Goal: Task Accomplishment & Management: Use online tool/utility

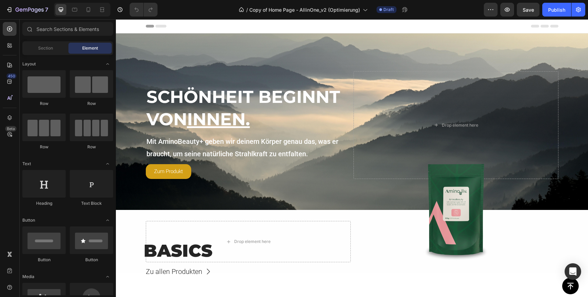
click at [94, 7] on div at bounding box center [82, 10] width 56 height 14
click at [86, 9] on icon at bounding box center [88, 9] width 7 height 7
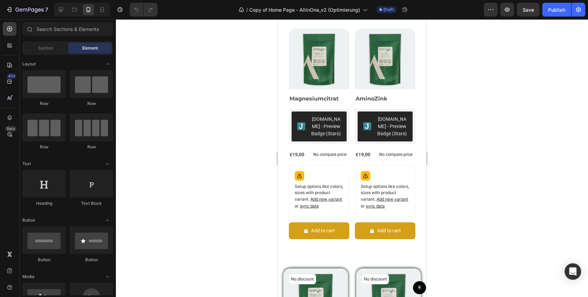
scroll to position [214, 0]
click at [65, 10] on div at bounding box center [60, 9] width 11 height 11
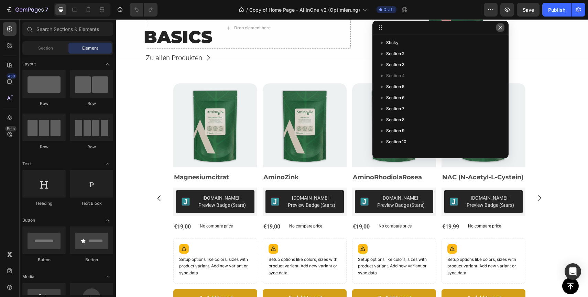
click at [502, 29] on icon "button" at bounding box center [501, 28] width 6 height 6
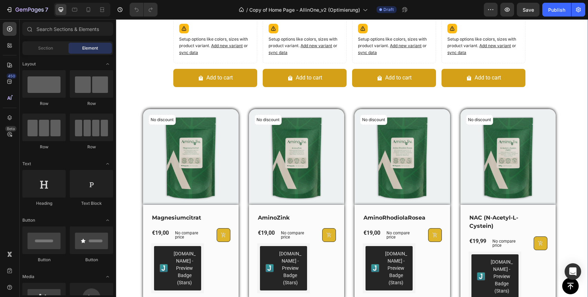
scroll to position [434, 0]
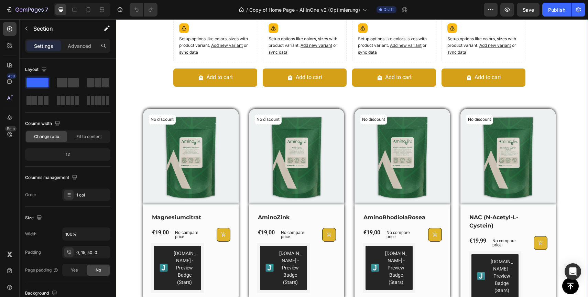
click at [562, 209] on div "BASICS Heading Zu allen Produkten Button Product Images Magnesiumcitrat Product…" at bounding box center [349, 74] width 467 height 471
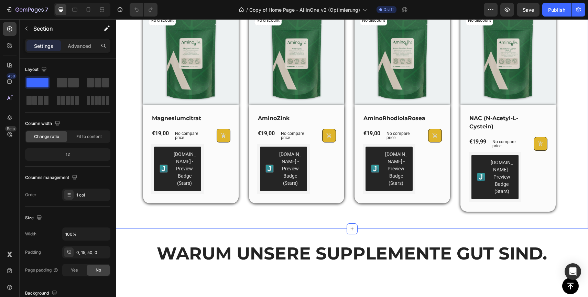
scroll to position [543, 0]
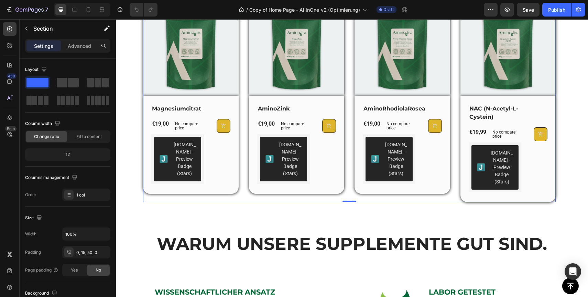
click at [457, 170] on div "No discount Not be displayed when published (P) Tag (P) Images Row Magnesiumcit…" at bounding box center [349, 101] width 413 height 202
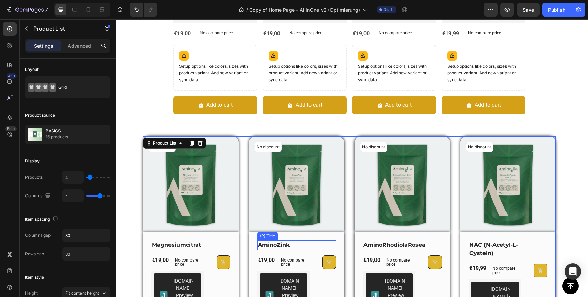
scroll to position [405, 0]
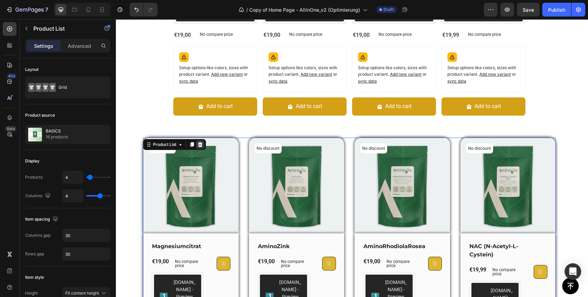
click at [200, 143] on icon at bounding box center [200, 144] width 4 height 5
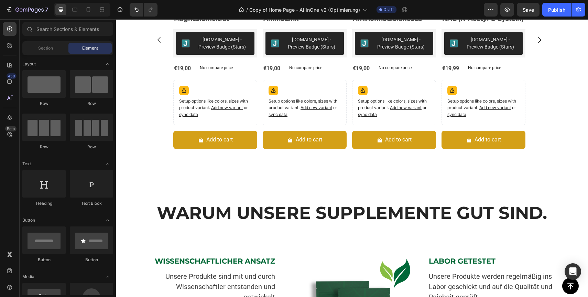
scroll to position [369, 0]
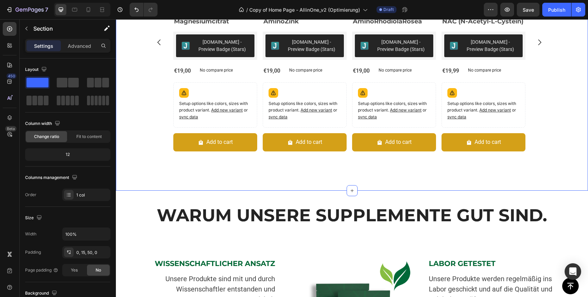
click at [268, 180] on div "BASICS Heading Zu allen Produkten Button Product Images Magnesiumcitrat Product…" at bounding box center [352, 47] width 472 height 287
click at [78, 47] on p "Advanced" at bounding box center [79, 45] width 23 height 7
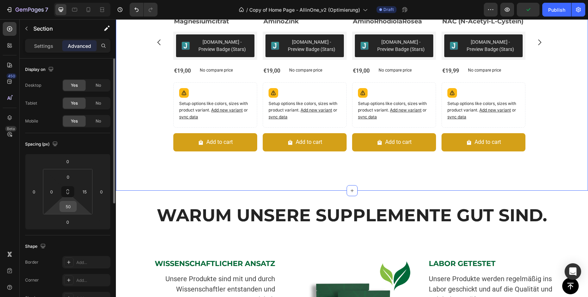
click at [68, 207] on input "50" at bounding box center [68, 206] width 14 height 10
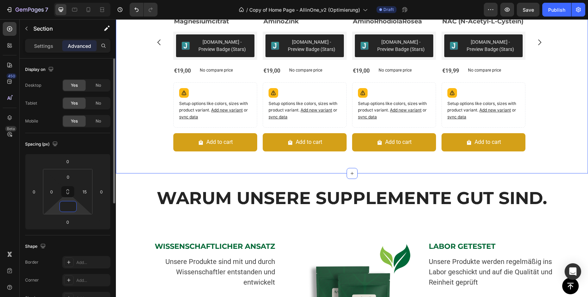
type input "0"
click at [92, 139] on div "Spacing (px)" at bounding box center [67, 144] width 85 height 11
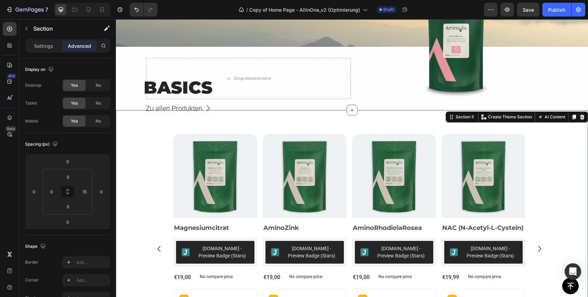
scroll to position [165, 0]
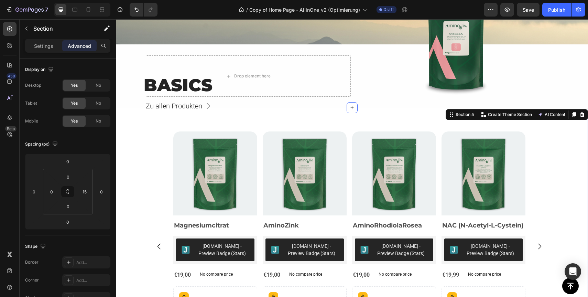
click at [566, 159] on div "BASICS Heading Zu allen Produkten Button Product Images Magnesiumcitrat Product…" at bounding box center [349, 243] width 467 height 270
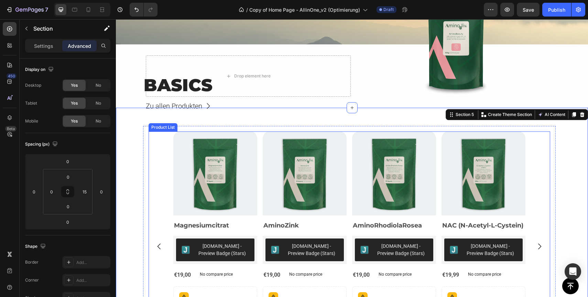
click at [540, 246] on icon "Carousel Next Arrow" at bounding box center [539, 246] width 3 height 6
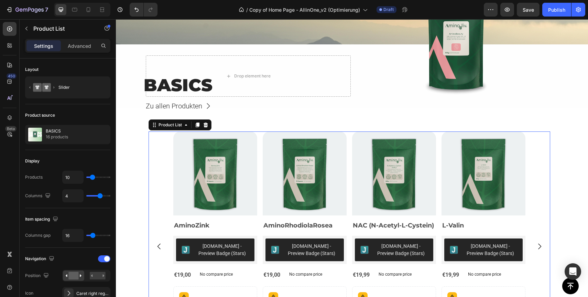
click at [540, 246] on icon "Carousel Next Arrow" at bounding box center [539, 246] width 3 height 6
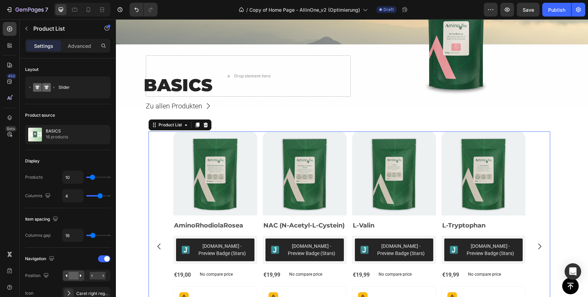
click at [540, 246] on icon "Carousel Next Arrow" at bounding box center [539, 246] width 3 height 6
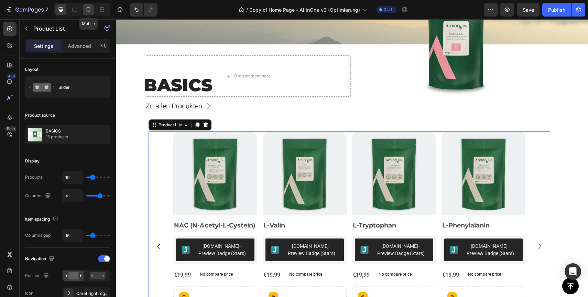
click at [88, 11] on icon at bounding box center [89, 9] width 4 height 5
type input "Auto"
type input "100%"
type input "2"
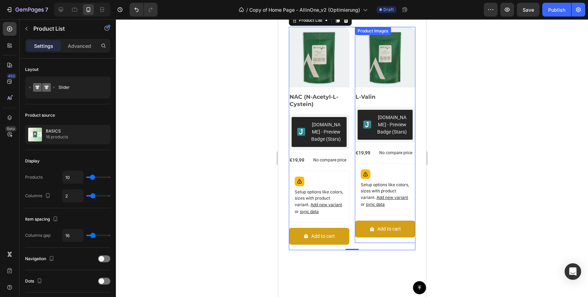
scroll to position [189, 0]
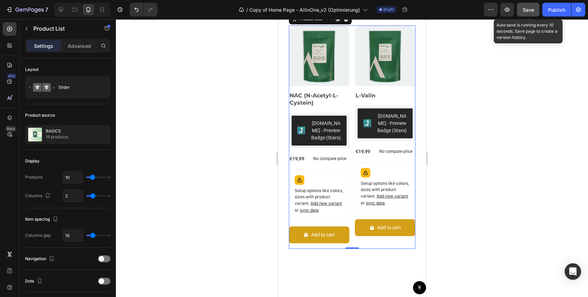
click at [530, 9] on span "Save" at bounding box center [528, 10] width 11 height 6
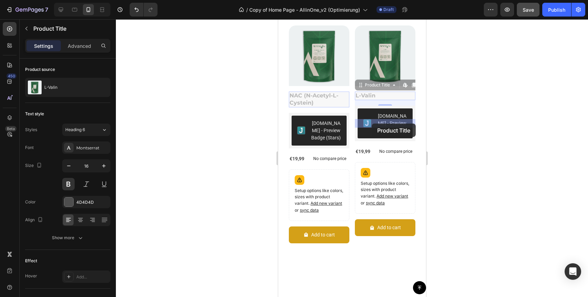
drag, startPoint x: 398, startPoint y: 123, endPoint x: 371, endPoint y: 123, distance: 26.8
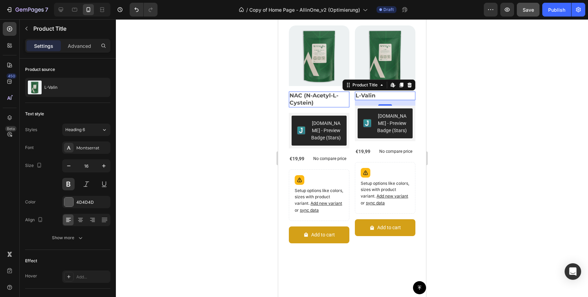
click at [471, 125] on div at bounding box center [352, 158] width 472 height 278
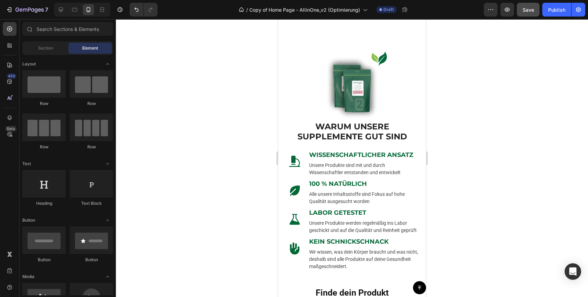
scroll to position [448, 0]
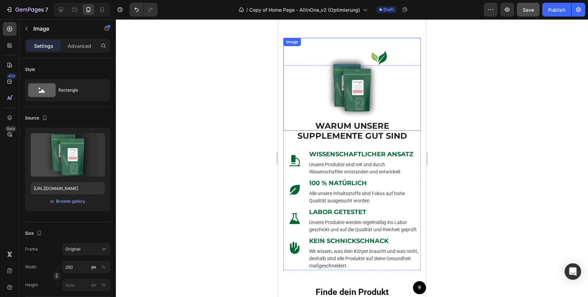
click at [340, 87] on img at bounding box center [352, 88] width 86 height 86
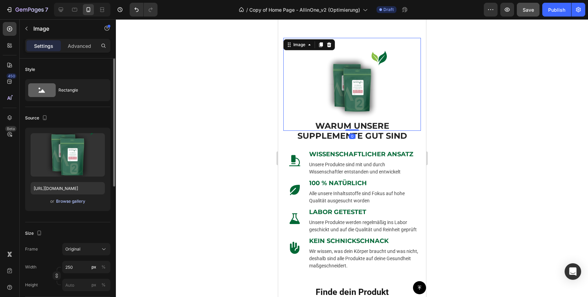
click at [70, 200] on div "Browse gallery" at bounding box center [70, 201] width 29 height 6
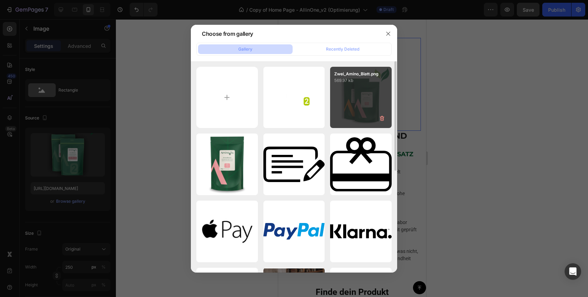
click at [356, 111] on div "Zwei_Amino_Blatt.png 569.97 kb" at bounding box center [361, 98] width 62 height 62
type input "https://cdn.shopify.com/s/files/1/0922/6154/8357/files/gempages_550192559482209…"
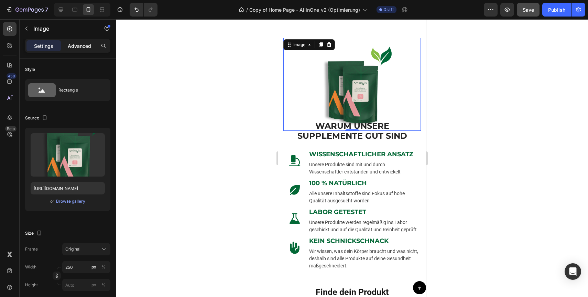
click at [71, 43] on p "Advanced" at bounding box center [79, 45] width 23 height 7
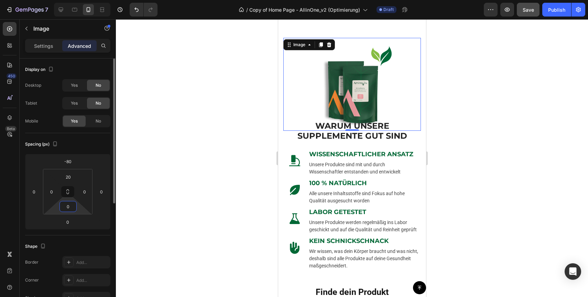
click at [69, 206] on input "0" at bounding box center [68, 206] width 14 height 10
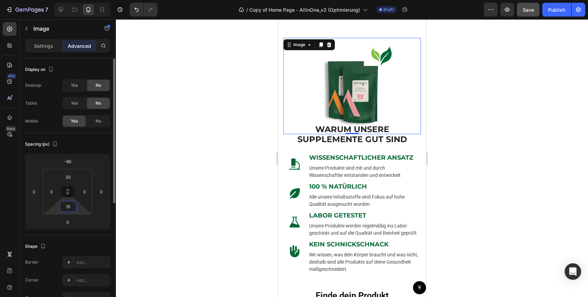
type input "1"
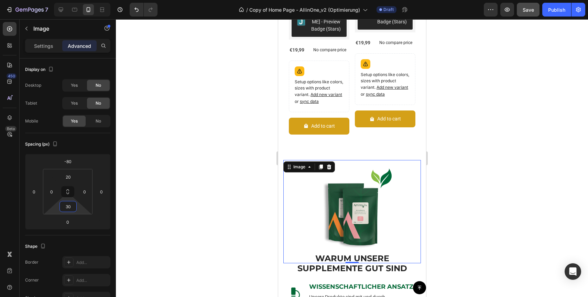
scroll to position [340, 0]
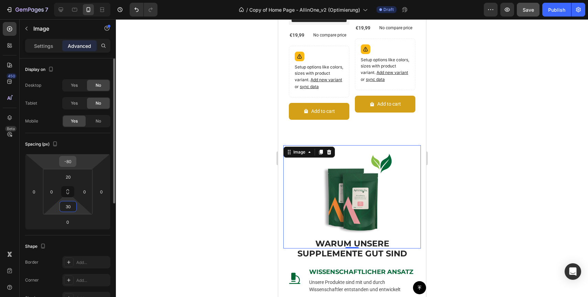
type input "30"
click at [69, 160] on input "-80" at bounding box center [68, 161] width 14 height 10
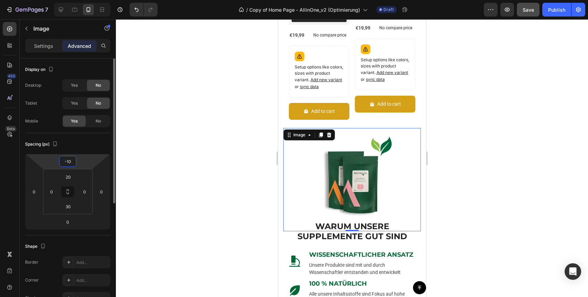
type input "-140"
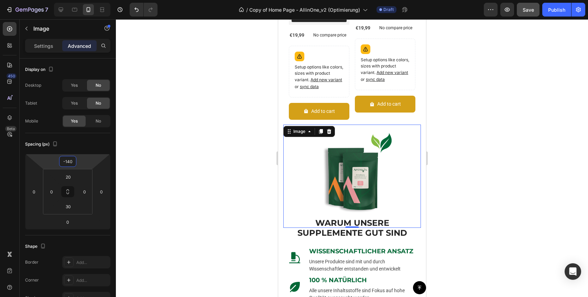
click at [464, 226] on div at bounding box center [352, 158] width 472 height 278
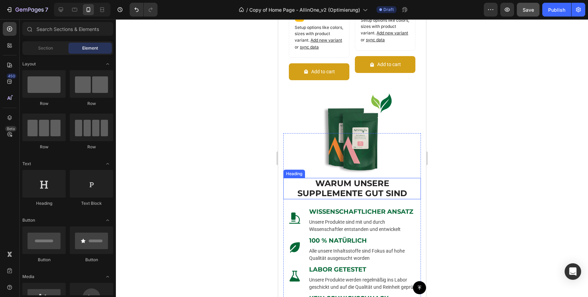
scroll to position [370, 0]
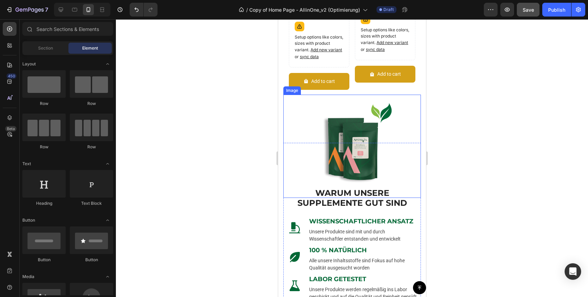
click at [343, 139] on img at bounding box center [352, 144] width 86 height 86
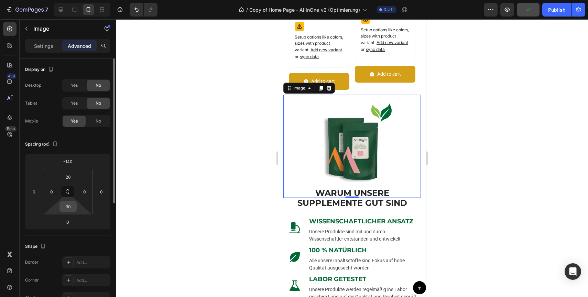
click at [69, 208] on input "30" at bounding box center [68, 206] width 14 height 10
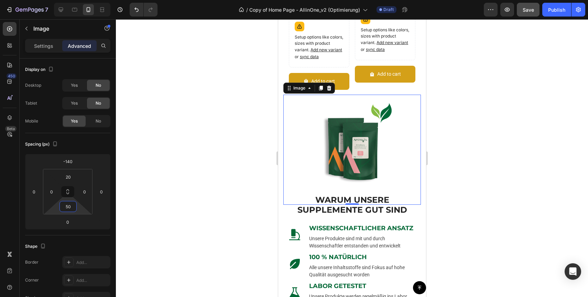
type input "50"
click at [553, 211] on div at bounding box center [352, 158] width 472 height 278
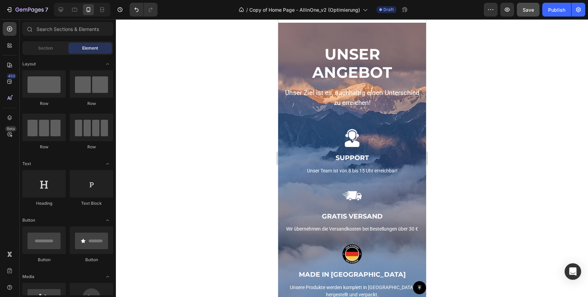
scroll to position [867, 0]
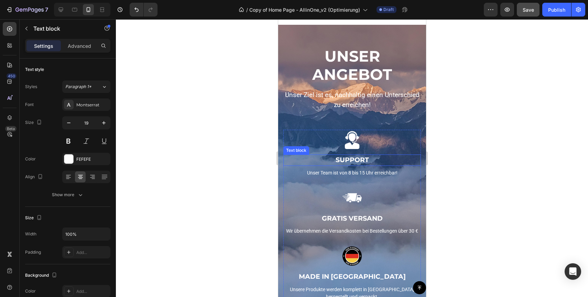
click at [415, 161] on p "SUPPORT" at bounding box center [352, 160] width 136 height 10
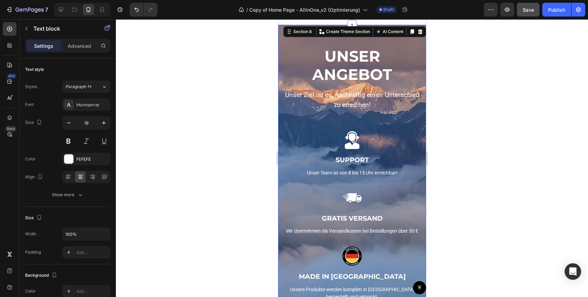
click at [406, 121] on div "UNSER ANGEBOT Heading Unser Ziel ist es, nachhaltig einen Unterschied zu erreic…" at bounding box center [352, 202] width 138 height 313
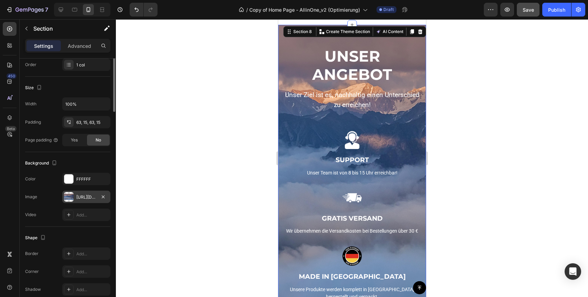
scroll to position [0, 0]
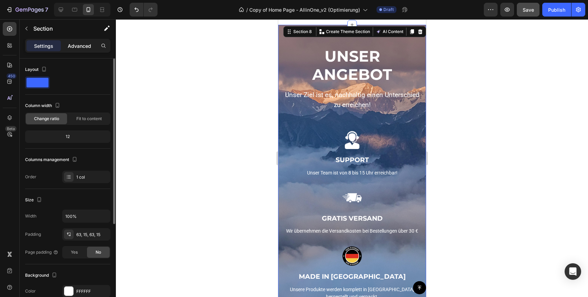
click at [75, 45] on p "Advanced" at bounding box center [79, 45] width 23 height 7
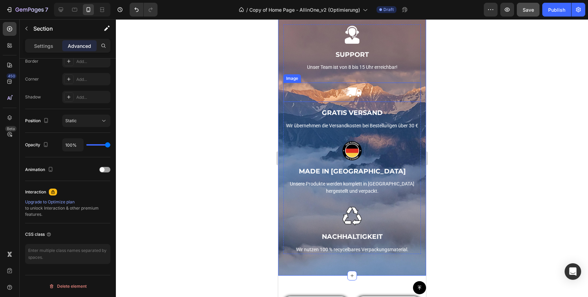
scroll to position [974, 0]
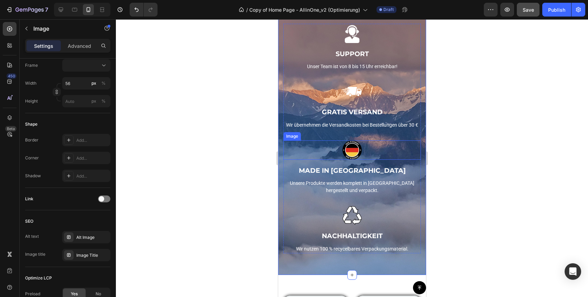
click at [353, 145] on img at bounding box center [351, 149] width 19 height 19
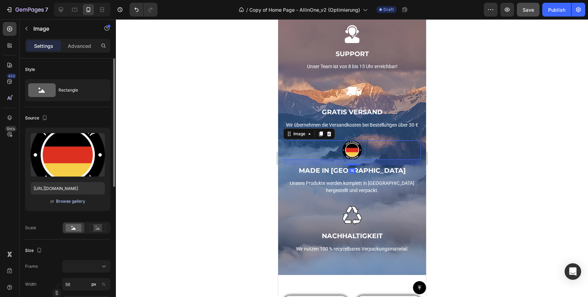
click at [72, 202] on div "Browse gallery" at bounding box center [70, 201] width 29 height 6
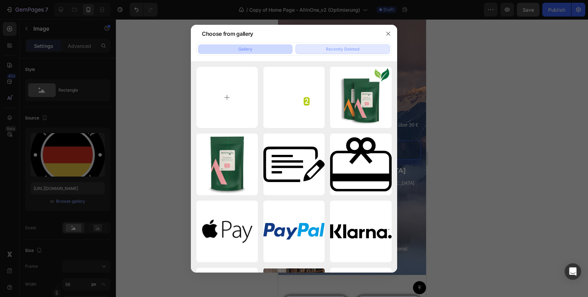
click at [333, 52] on div "Recently Deleted" at bounding box center [342, 49] width 33 height 6
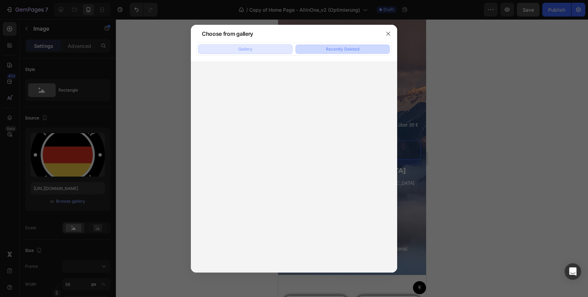
click at [268, 50] on button "Gallery" at bounding box center [245, 49] width 95 height 10
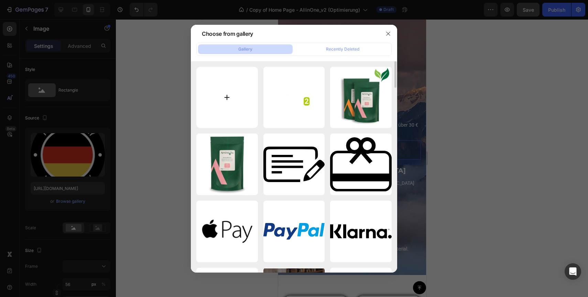
click at [221, 107] on input "file" at bounding box center [227, 98] width 62 height 62
type input "C:\fakepath\germany.png"
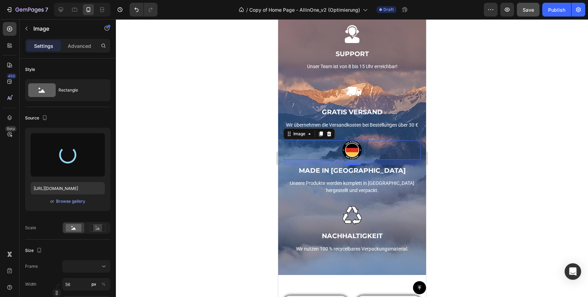
type input "https://cdn.shopify.com/s/files/1/0922/6154/8357/files/gempages_550192559482209…"
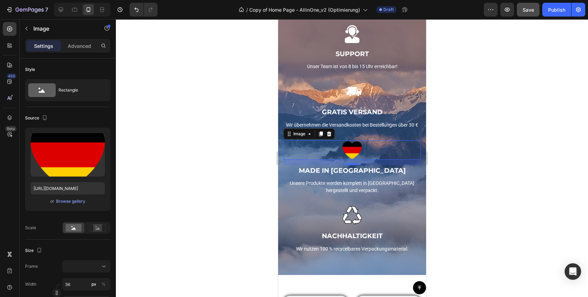
click at [502, 209] on div at bounding box center [352, 158] width 472 height 278
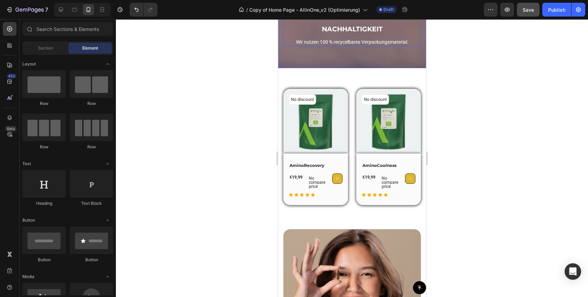
scroll to position [1183, 0]
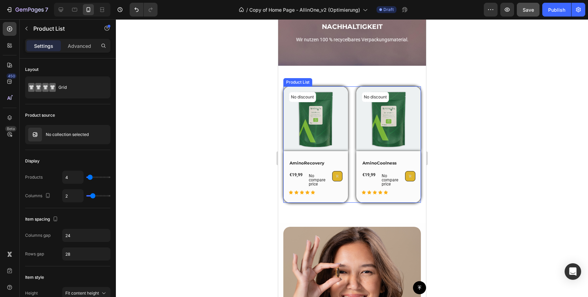
click at [350, 192] on div "No discount Not be displayed when published (P) Tag (P) Images Row AminoRecover…" at bounding box center [352, 144] width 138 height 116
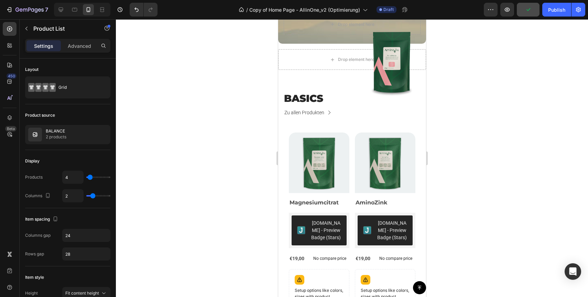
scroll to position [124, 0]
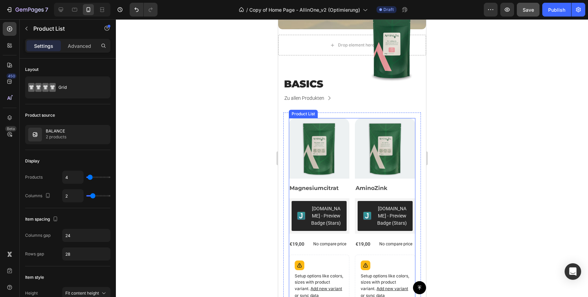
click at [352, 155] on div "Product Images Magnesiumcitrat Product Title Judge.me - Preview Badge (Stars) J…" at bounding box center [352, 229] width 127 height 223
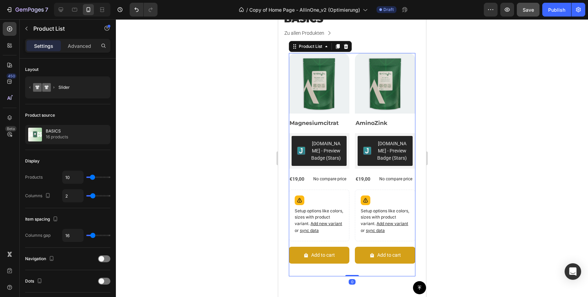
scroll to position [191, 0]
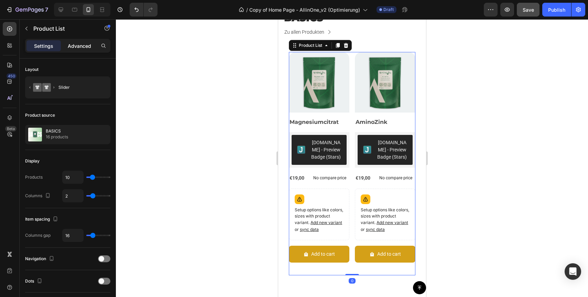
click at [76, 47] on p "Advanced" at bounding box center [79, 45] width 23 height 7
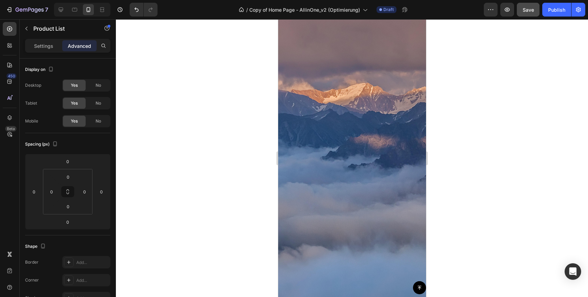
scroll to position [0, 0]
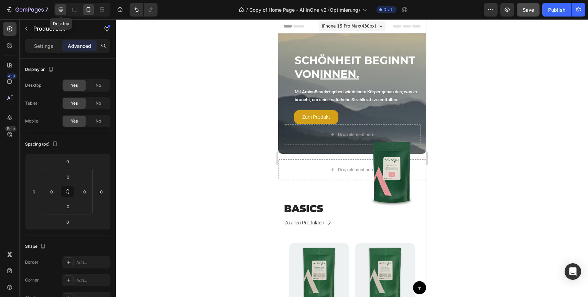
click at [62, 10] on icon at bounding box center [61, 10] width 4 height 4
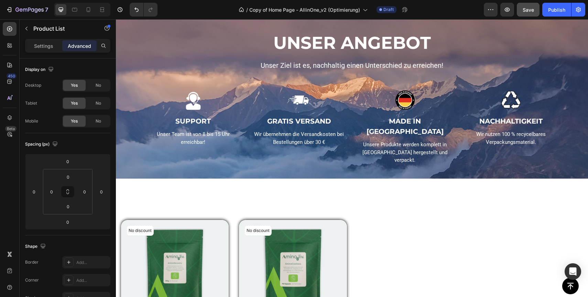
scroll to position [913, 0]
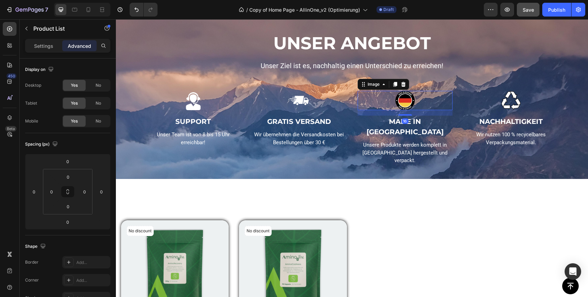
click at [406, 95] on img at bounding box center [404, 100] width 19 height 19
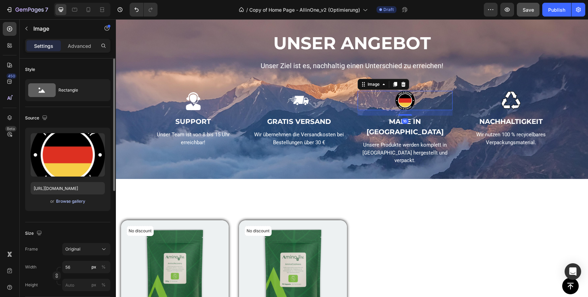
click at [69, 203] on div "Browse gallery" at bounding box center [70, 201] width 29 height 6
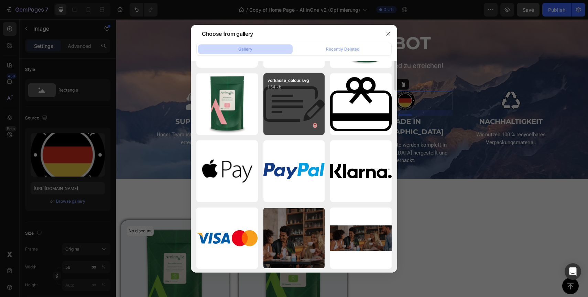
scroll to position [0, 0]
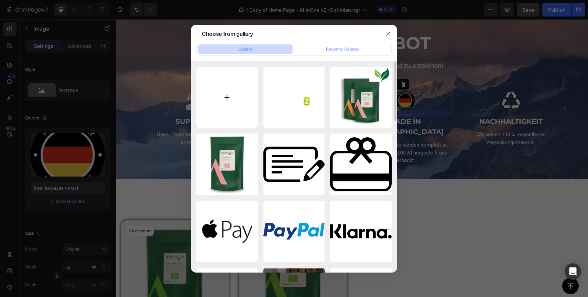
click at [232, 91] on input "file" at bounding box center [227, 98] width 62 height 62
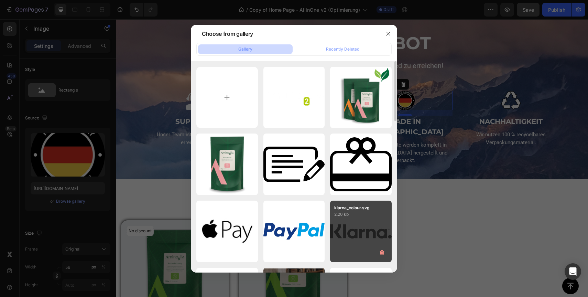
type input "C:\fakepath\germany.png"
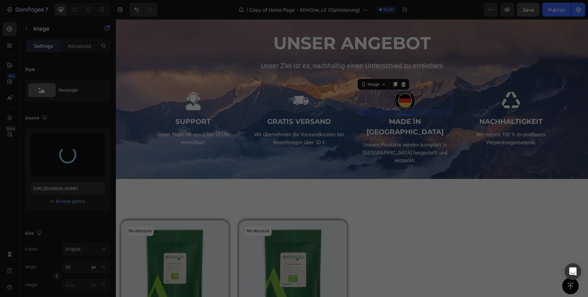
type input "https://cdn.shopify.com/s/files/1/0922/6154/8357/files/gempages_550192559482209…"
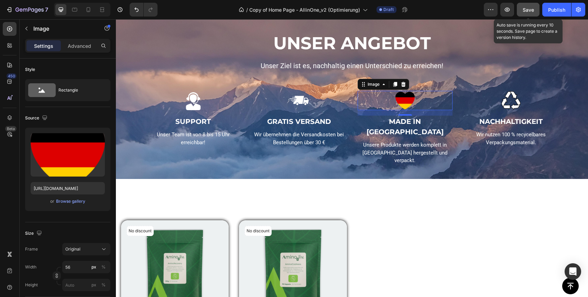
click at [529, 11] on span "Save" at bounding box center [528, 10] width 11 height 6
click at [432, 13] on div "/ Copy of Home Page - AllinOne_v2 (Optimierung) Draft" at bounding box center [323, 10] width 321 height 14
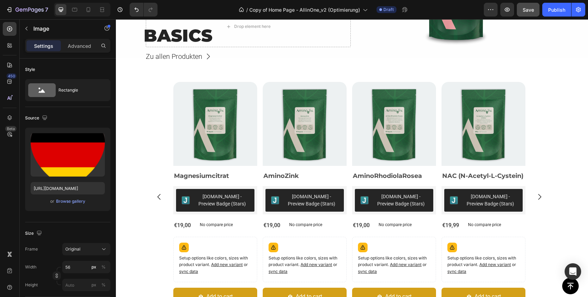
scroll to position [224, 0]
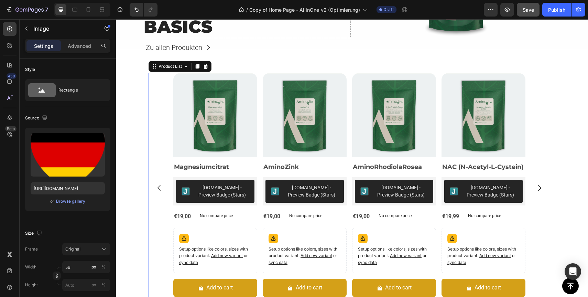
click at [438, 121] on div "Product Images Magnesiumcitrat Product Title Judge.me - Preview Badge (Stars) J…" at bounding box center [349, 187] width 352 height 229
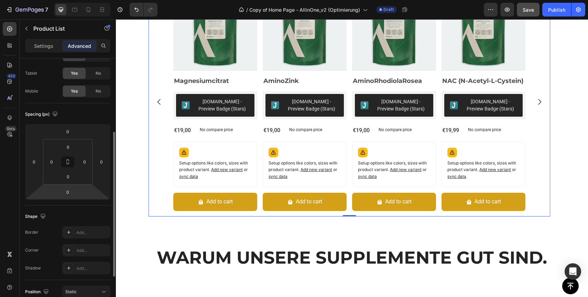
scroll to position [0, 0]
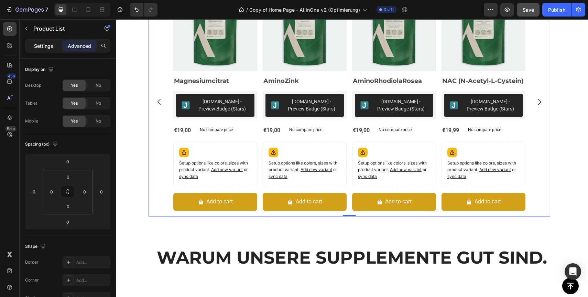
click at [45, 44] on p "Settings" at bounding box center [43, 45] width 19 height 7
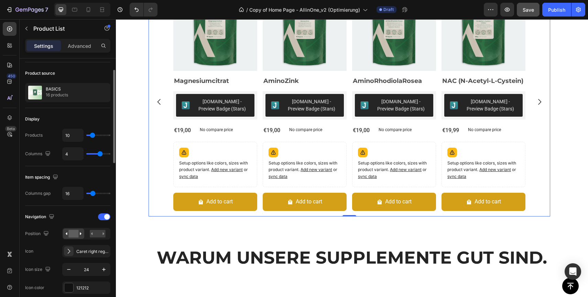
scroll to position [37, 0]
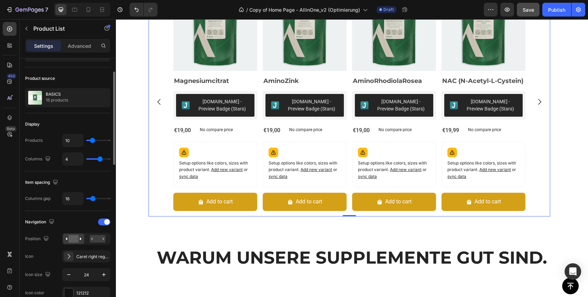
type input "12"
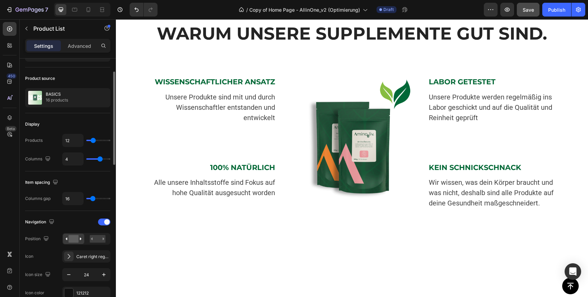
type input "14"
type input "17"
type input "21"
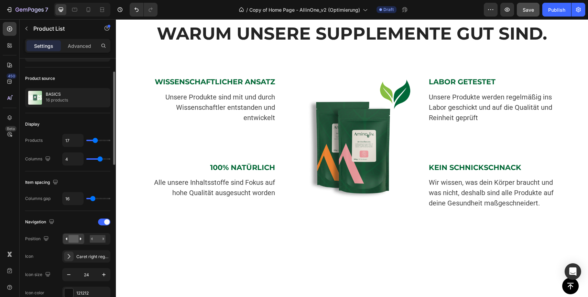
type input "21"
type input "25"
type input "29"
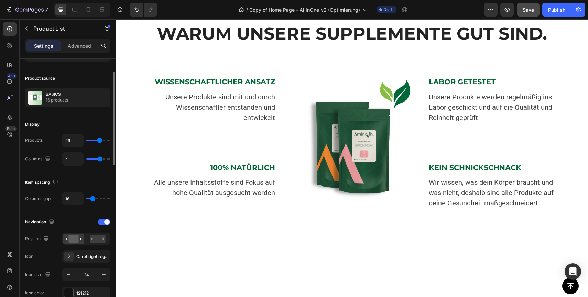
type input "32"
type input "35"
type input "37"
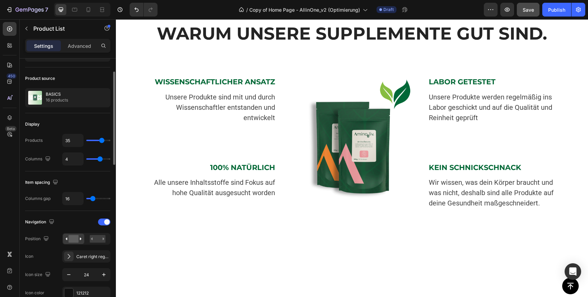
type input "37"
type input "38"
type input "39"
drag, startPoint x: 93, startPoint y: 141, endPoint x: 103, endPoint y: 141, distance: 10.3
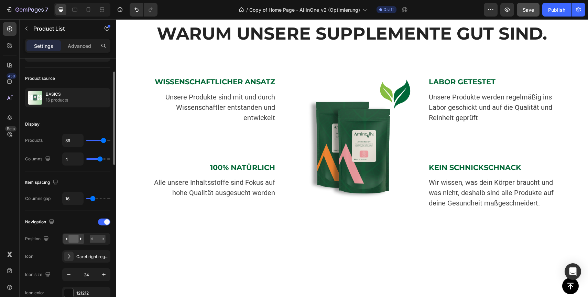
type input "39"
click at [103, 141] on input "range" at bounding box center [98, 140] width 24 height 1
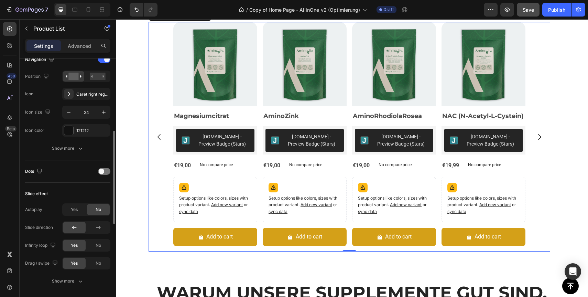
scroll to position [199, 0]
click at [78, 130] on div "121212" at bounding box center [86, 131] width 20 height 6
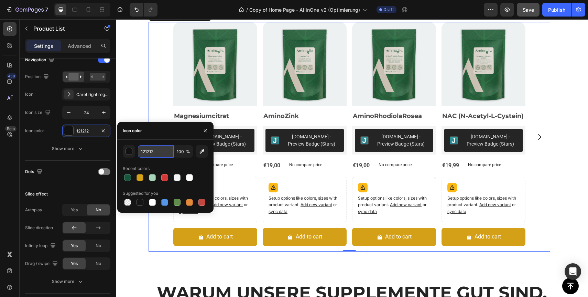
click at [156, 155] on input "121212" at bounding box center [156, 151] width 36 height 12
paste input "#0b2923"
click at [143, 151] on input "#0b2923" at bounding box center [156, 151] width 36 height 12
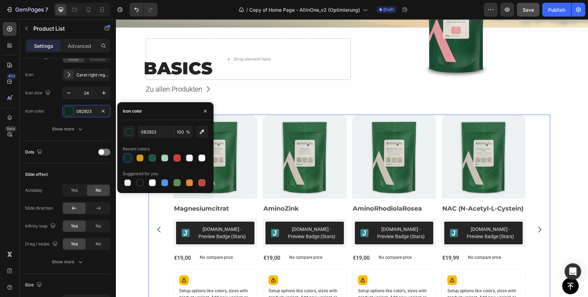
scroll to position [153, 0]
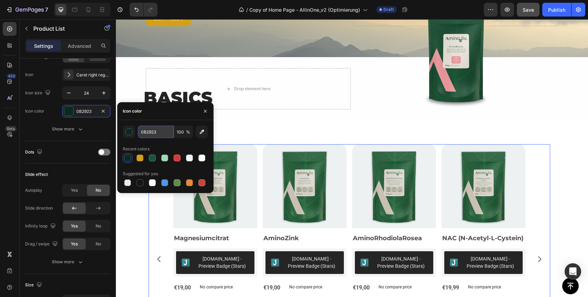
click at [162, 129] on input "0B2923" at bounding box center [156, 132] width 36 height 12
paste input "222222"
type input "222222"
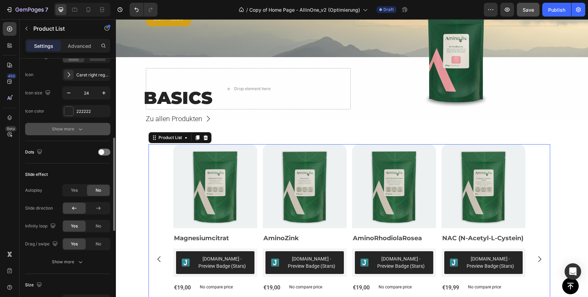
click at [66, 129] on div "Show more" at bounding box center [68, 129] width 32 height 7
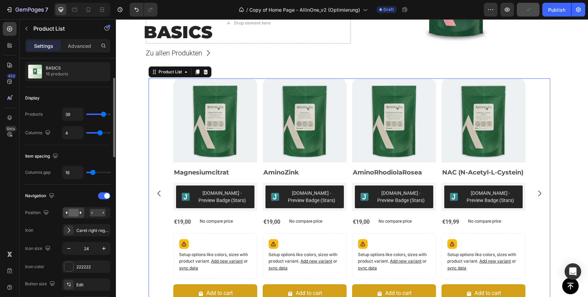
scroll to position [57, 0]
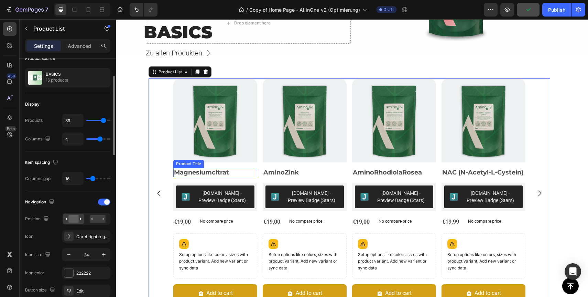
click at [211, 171] on h2 "Magnesiumcitrat" at bounding box center [215, 172] width 84 height 9
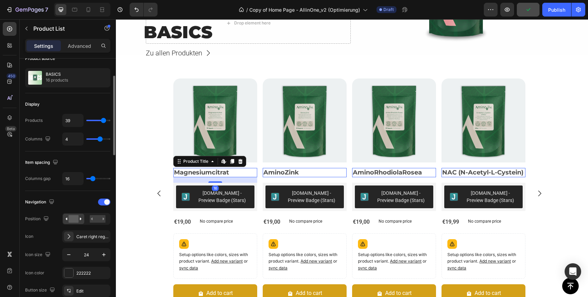
scroll to position [0, 0]
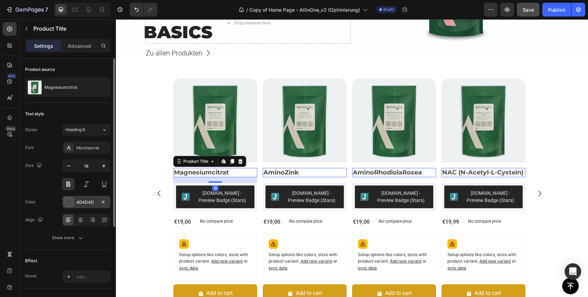
click at [86, 203] on div "4D4D4D" at bounding box center [86, 202] width 20 height 6
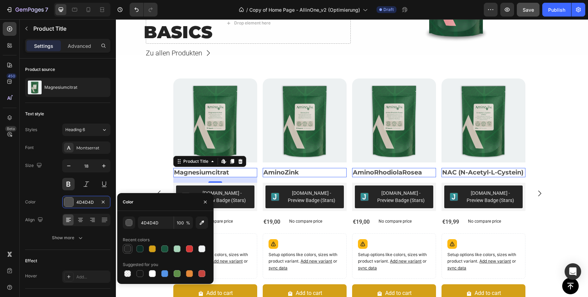
click at [126, 250] on div at bounding box center [127, 248] width 7 height 7
type input "222222"
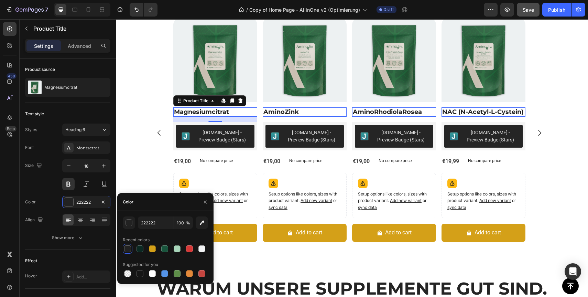
scroll to position [285, 0]
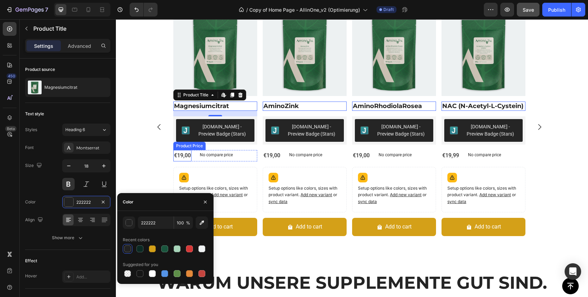
click at [185, 156] on div "€19,00" at bounding box center [182, 155] width 18 height 11
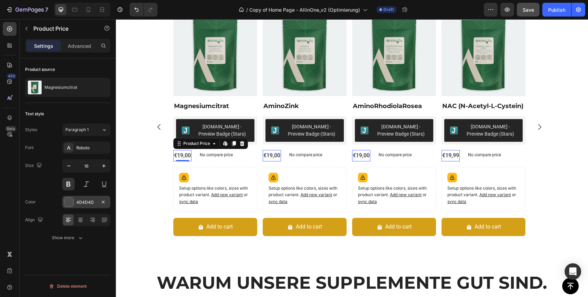
click at [82, 206] on div "4D4D4D" at bounding box center [86, 202] width 48 height 12
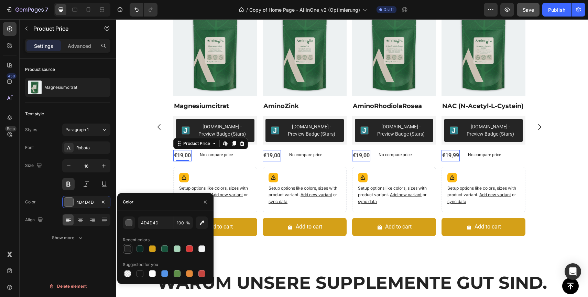
click at [127, 251] on div at bounding box center [127, 248] width 7 height 7
type input "222222"
click at [220, 156] on p "No compare price" at bounding box center [216, 155] width 33 height 4
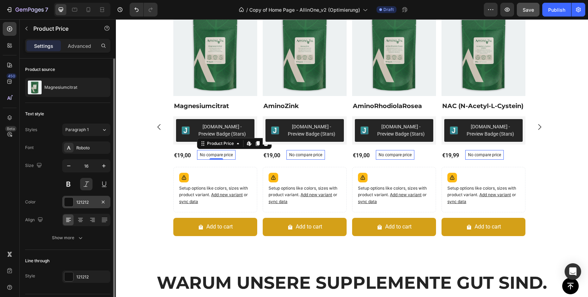
click at [82, 204] on div "121212" at bounding box center [86, 202] width 20 height 6
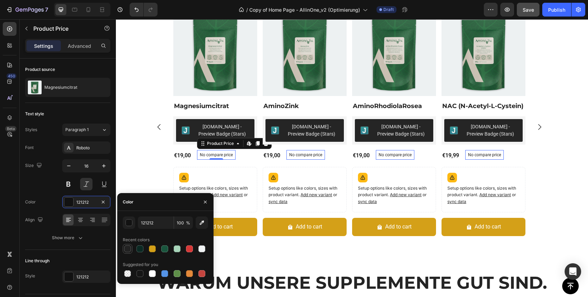
click at [129, 248] on div at bounding box center [127, 248] width 7 height 7
type input "222222"
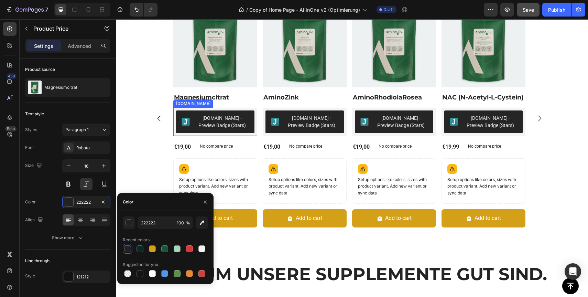
scroll to position [333, 0]
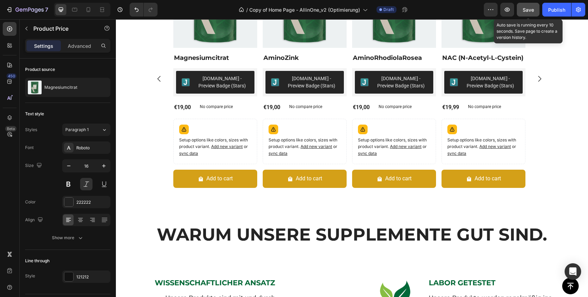
click at [529, 10] on span "Save" at bounding box center [528, 10] width 11 height 6
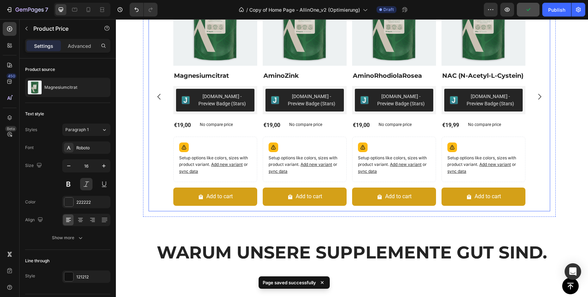
scroll to position [315, 0]
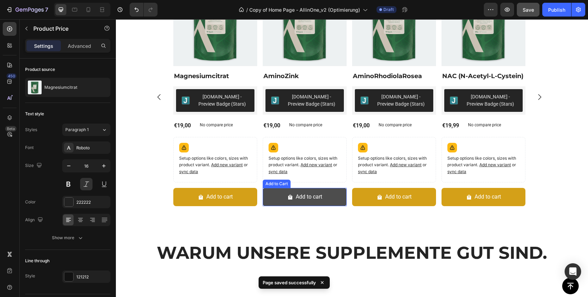
click at [257, 197] on button "Add to cart" at bounding box center [215, 197] width 84 height 18
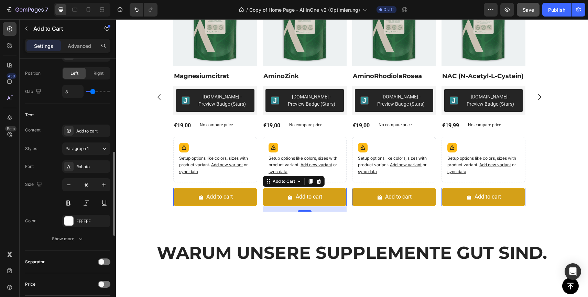
scroll to position [319, 0]
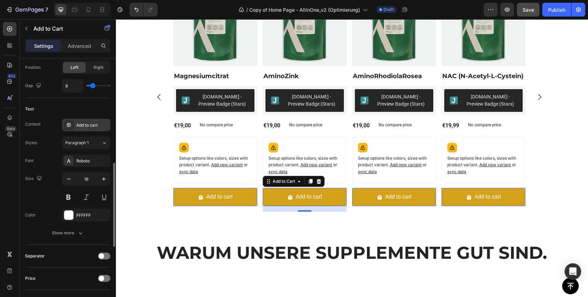
click at [93, 123] on div "Add to cart" at bounding box center [92, 125] width 32 height 6
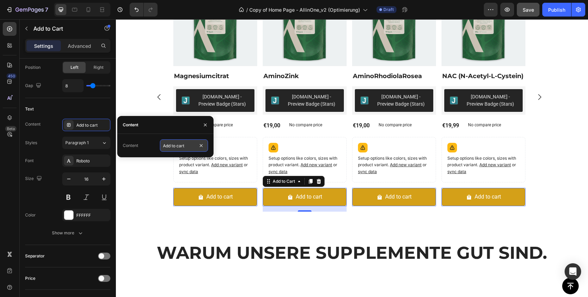
click at [176, 146] on input "Add to cart" at bounding box center [184, 145] width 48 height 12
type input "Zum Warenkorb"
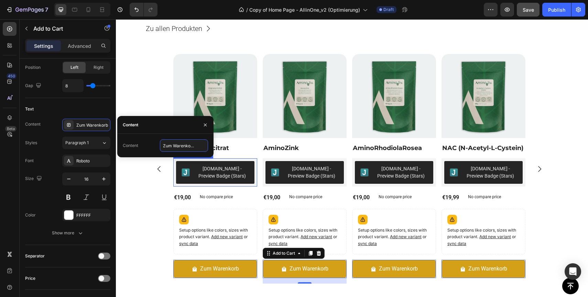
scroll to position [235, 0]
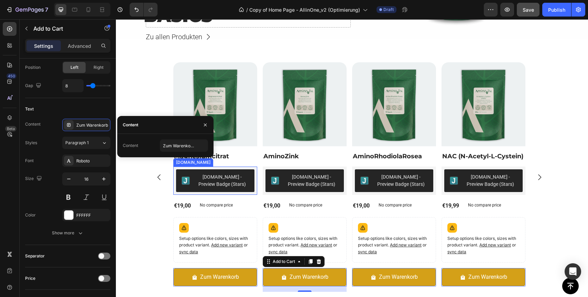
click at [217, 96] on img at bounding box center [215, 104] width 84 height 84
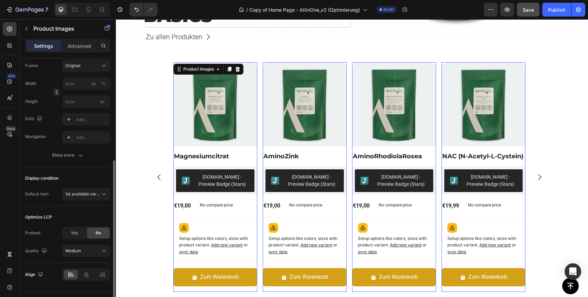
scroll to position [129, 0]
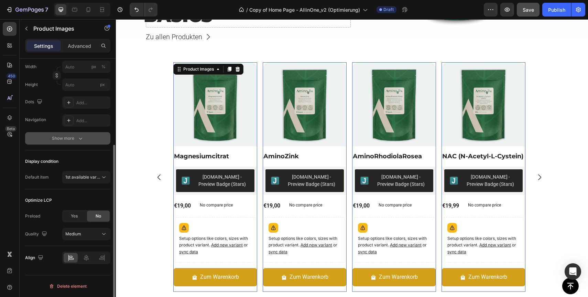
click at [75, 137] on div "Show more" at bounding box center [68, 138] width 32 height 7
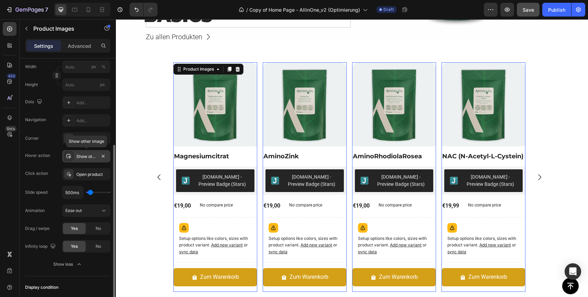
click at [86, 157] on div "Show other image" at bounding box center [86, 156] width 20 height 6
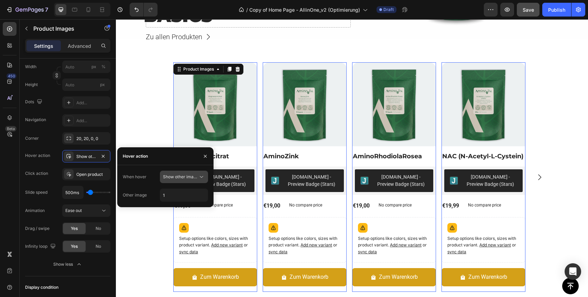
click at [188, 178] on span "Show other image" at bounding box center [180, 176] width 35 height 5
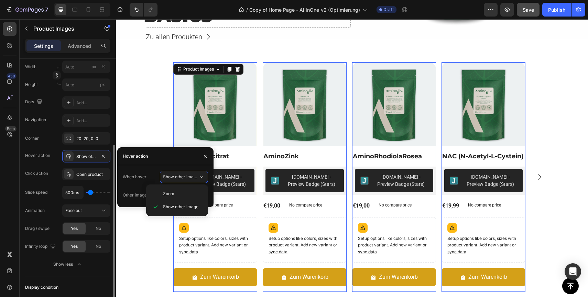
click at [51, 148] on div "Corner 20, 20, 0, 0 Hover action Show other image Click action Open product Sli…" at bounding box center [67, 192] width 85 height 120
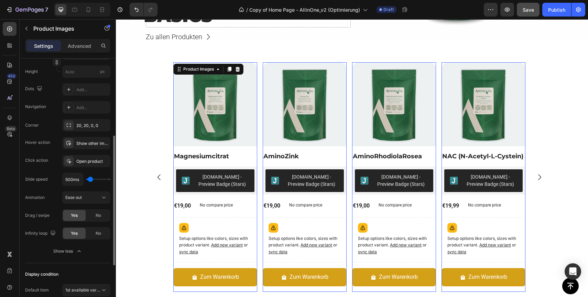
scroll to position [146, 0]
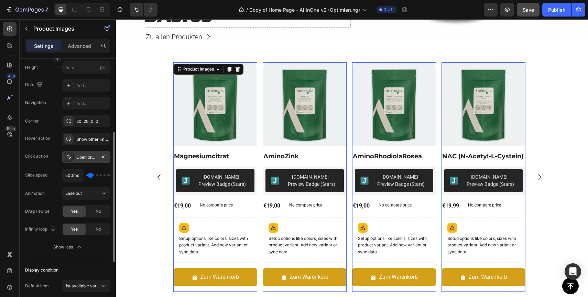
click at [80, 159] on div "Open product" at bounding box center [86, 157] width 20 height 6
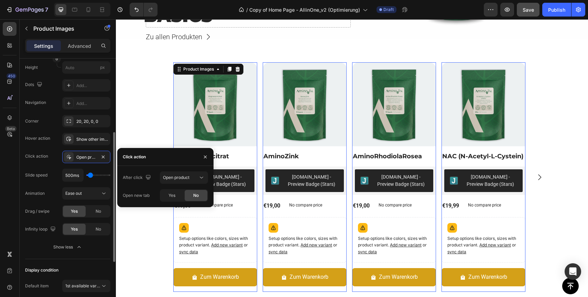
click at [51, 151] on div "Click action Open product" at bounding box center [67, 157] width 85 height 12
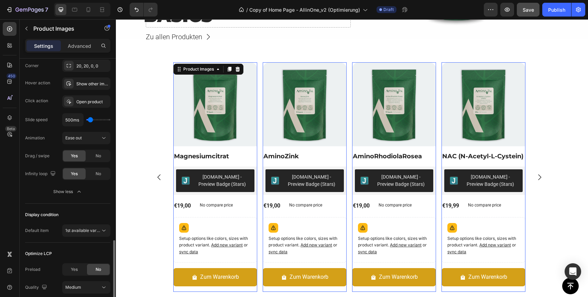
scroll to position [255, 0]
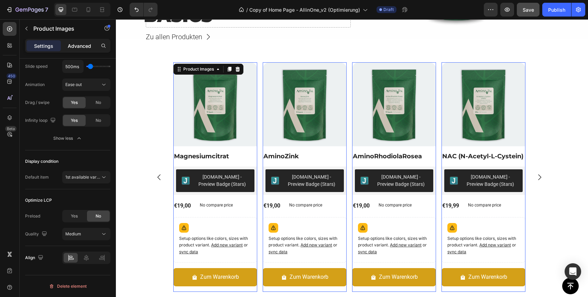
click at [80, 50] on div "Advanced" at bounding box center [79, 45] width 34 height 11
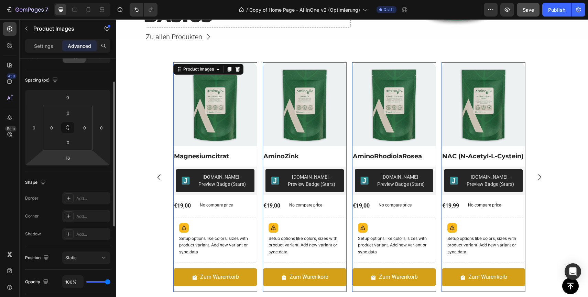
scroll to position [0, 0]
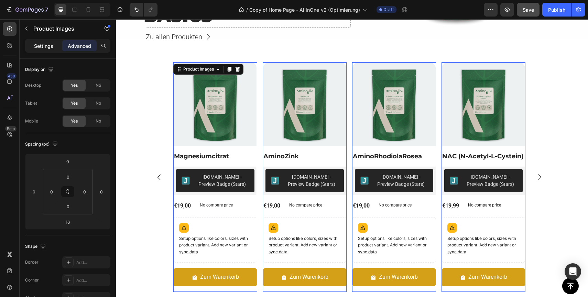
click at [41, 48] on p "Settings" at bounding box center [43, 45] width 19 height 7
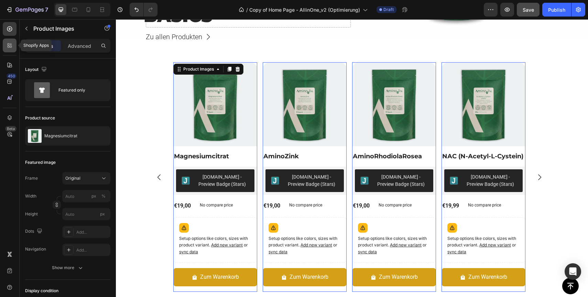
click at [11, 47] on icon at bounding box center [11, 47] width 2 height 2
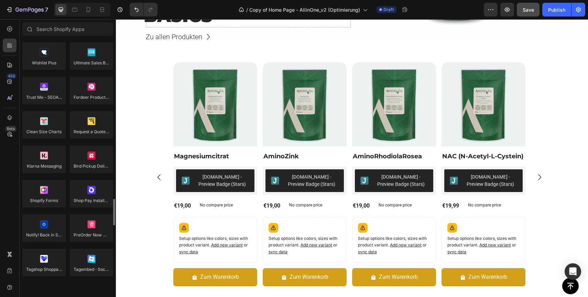
scroll to position [1437, 0]
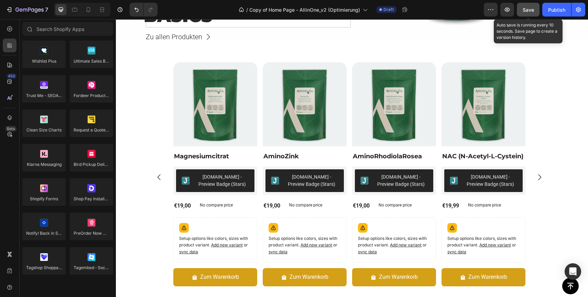
click at [522, 8] on button "Save" at bounding box center [528, 10] width 23 height 14
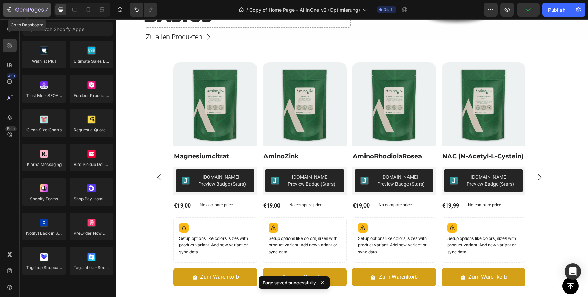
click at [21, 10] on icon "button" at bounding box center [29, 10] width 28 height 6
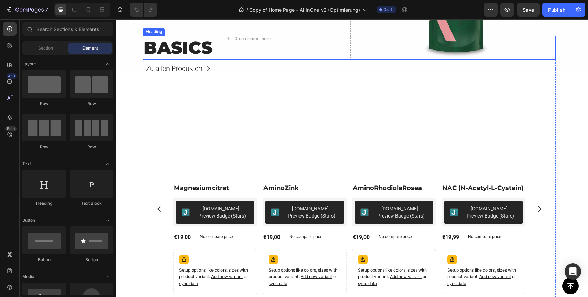
scroll to position [201, 0]
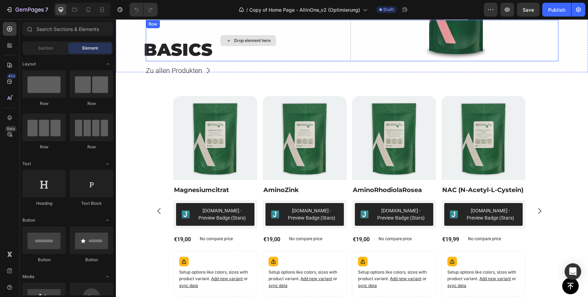
click at [191, 51] on h2 "BASICS" at bounding box center [349, 50] width 413 height 24
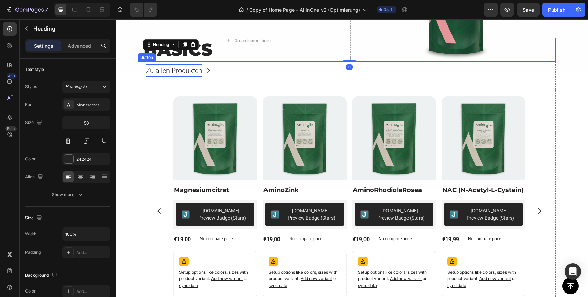
click at [192, 73] on p "Zu allen Produkten" at bounding box center [174, 70] width 56 height 12
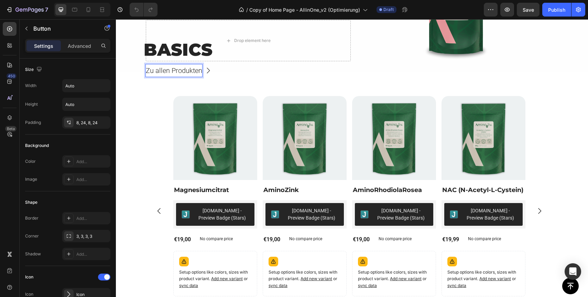
click at [186, 70] on p "Zu allen Produkten" at bounding box center [174, 70] width 56 height 12
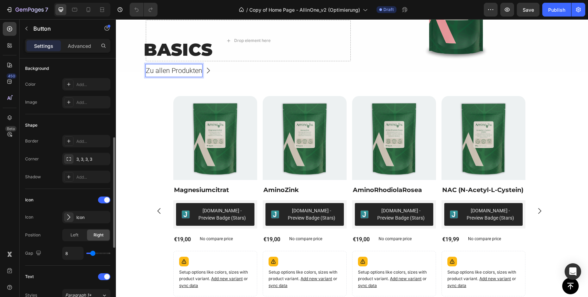
scroll to position [0, 0]
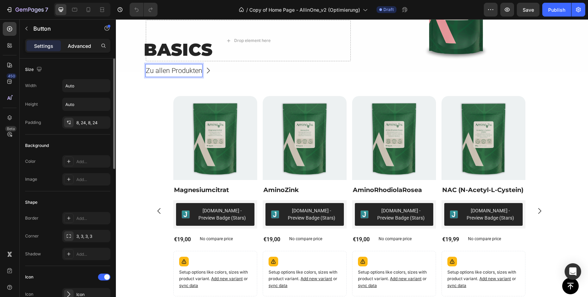
click at [82, 48] on p "Advanced" at bounding box center [79, 45] width 23 height 7
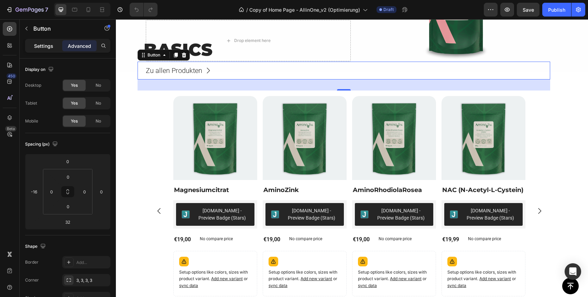
click at [42, 45] on p "Settings" at bounding box center [43, 45] width 19 height 7
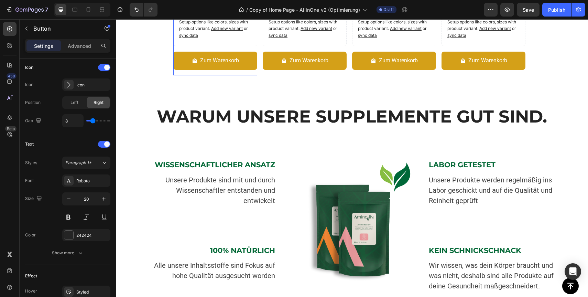
scroll to position [448, 0]
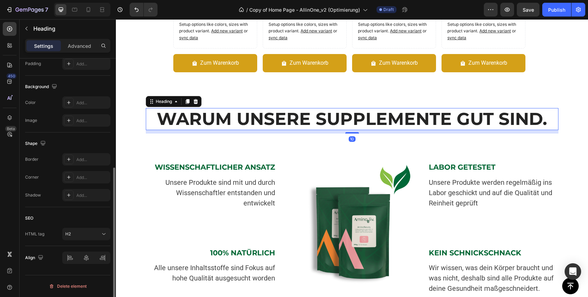
click at [239, 117] on strong "WARUM UNSERE SUPPLEMENTE GUT SIND." at bounding box center [352, 118] width 390 height 21
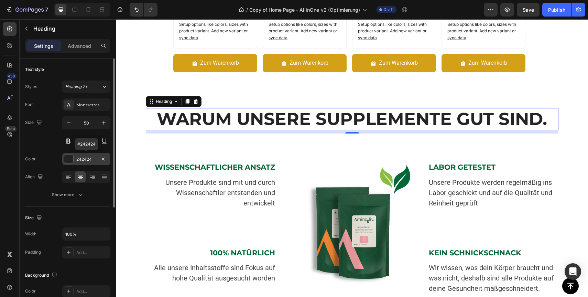
click at [92, 159] on div "242424" at bounding box center [86, 159] width 20 height 6
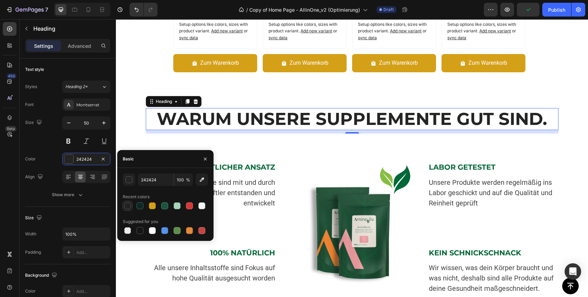
click at [125, 209] on div at bounding box center [127, 206] width 8 height 8
type input "222222"
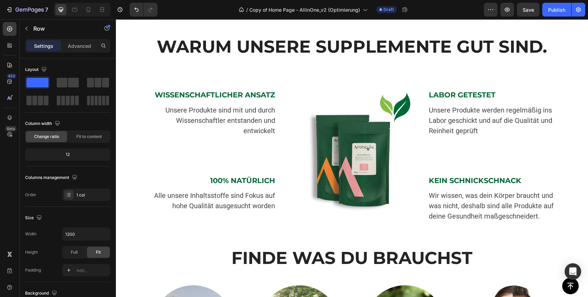
scroll to position [526, 0]
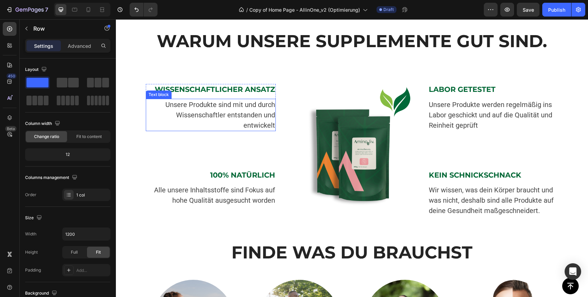
click at [241, 124] on p "Unsere Produkte sind mit und durch Wissenschaftler entstanden und entwickelt" at bounding box center [210, 114] width 129 height 31
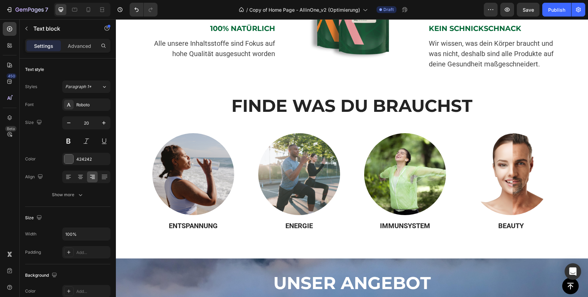
scroll to position [675, 0]
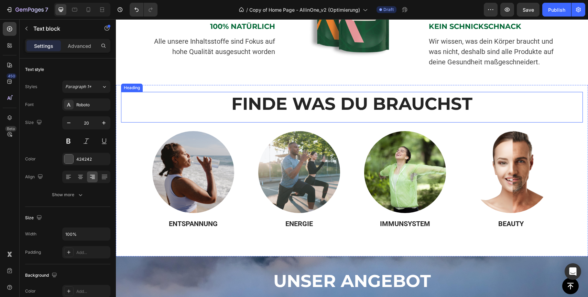
click at [276, 102] on strong "FINDE WAS DU BRAUCHST" at bounding box center [351, 103] width 241 height 21
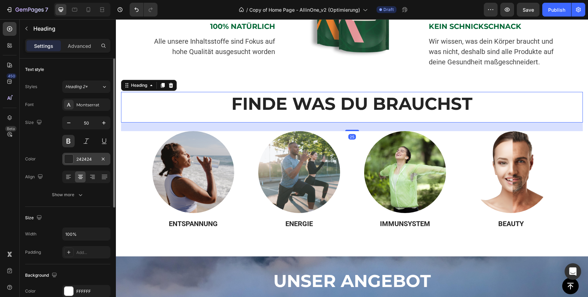
click at [83, 163] on div "242424" at bounding box center [86, 159] width 48 height 12
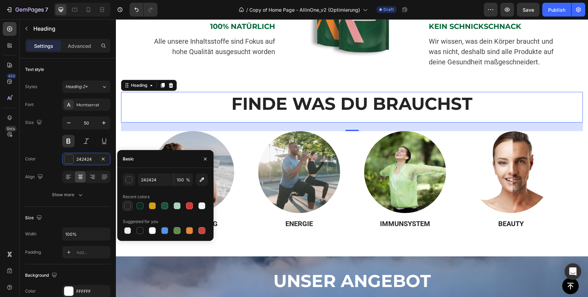
click at [129, 207] on div at bounding box center [127, 205] width 7 height 7
type input "222222"
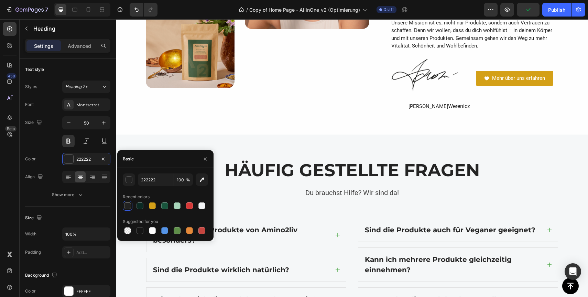
scroll to position [1406, 0]
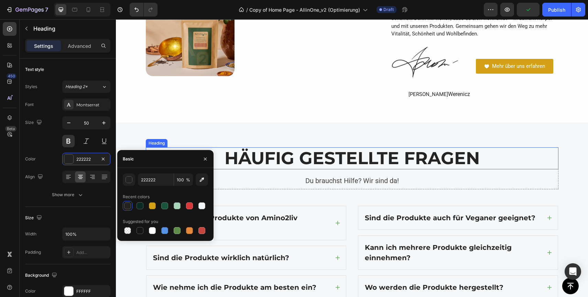
click at [303, 152] on strong "HÄUFIG GESTELLTE FRAGEN" at bounding box center [352, 158] width 255 height 21
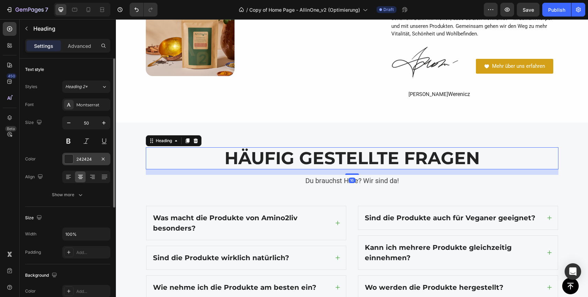
click at [81, 162] on div "242424" at bounding box center [86, 159] width 48 height 12
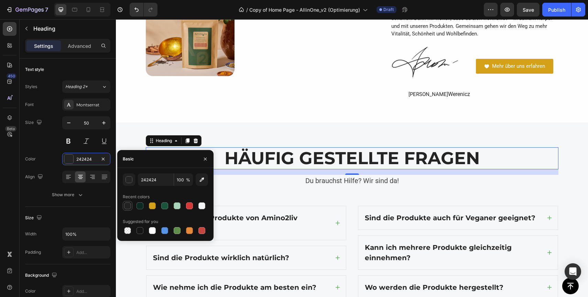
click at [128, 205] on div at bounding box center [127, 205] width 7 height 7
type input "222222"
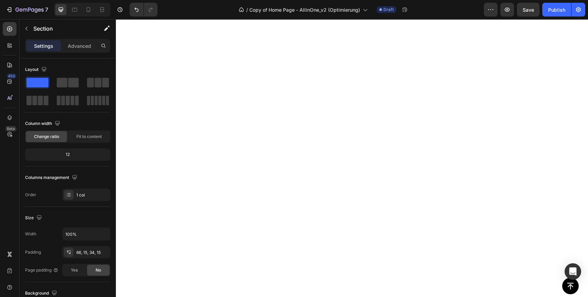
scroll to position [0, 0]
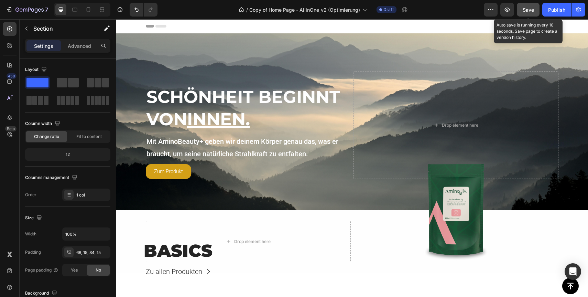
click at [532, 8] on span "Save" at bounding box center [528, 10] width 11 height 6
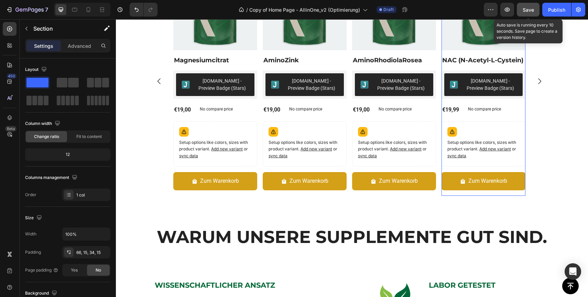
scroll to position [332, 0]
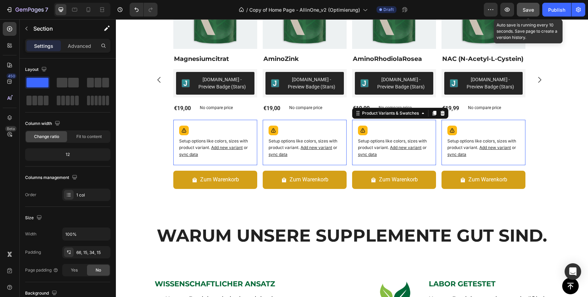
click at [251, 150] on p "Setup options like colors, sizes with product variant. Add new variant or sync …" at bounding box center [215, 148] width 72 height 20
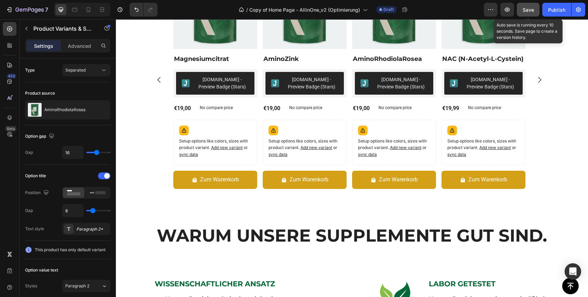
click at [257, 115] on div "Product Images NAC (N-Acetyl-L-Cystein) Product Title Judge.me - Preview Badge …" at bounding box center [215, 79] width 84 height 229
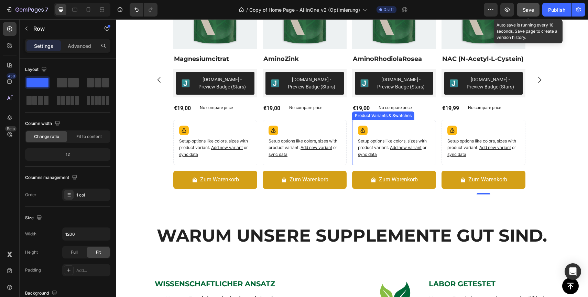
click at [254, 123] on div "Setup options like colors, sizes with product variant. Add new variant or sync …" at bounding box center [215, 142] width 78 height 39
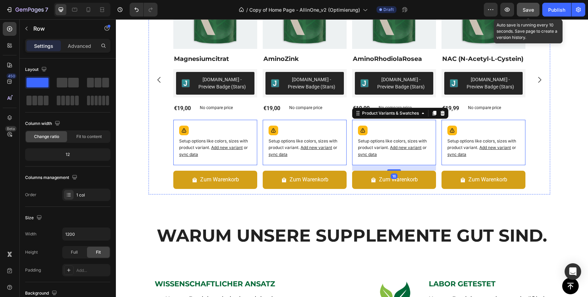
click at [257, 115] on div "Product Images NAC (N-Acetyl-L-Cystein) Product Title Judge.me - Preview Badge …" at bounding box center [215, 79] width 84 height 229
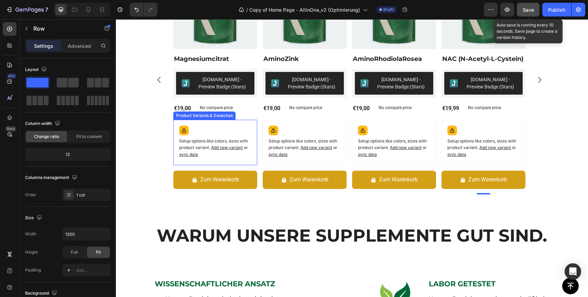
click at [219, 130] on div "Setup options like colors, sizes with product variant. Add new variant or sync …" at bounding box center [215, 142] width 78 height 39
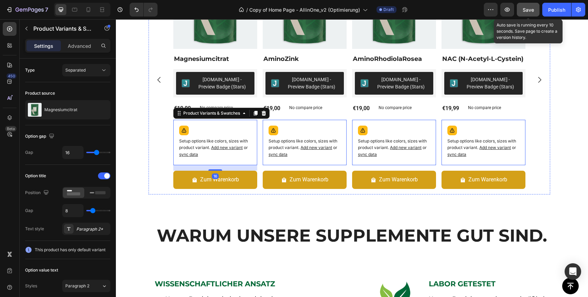
click at [192, 114] on div "€19,00" at bounding box center [182, 108] width 18 height 11
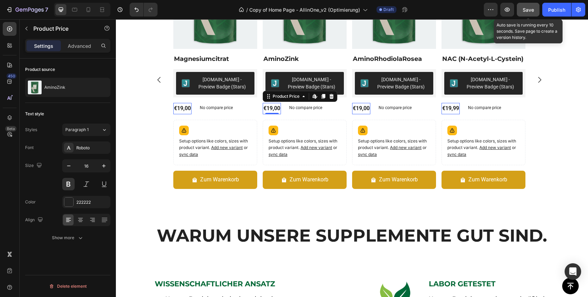
click at [235, 128] on div "Setup options like colors, sizes with product variant. Add new variant or sync …" at bounding box center [215, 142] width 78 height 39
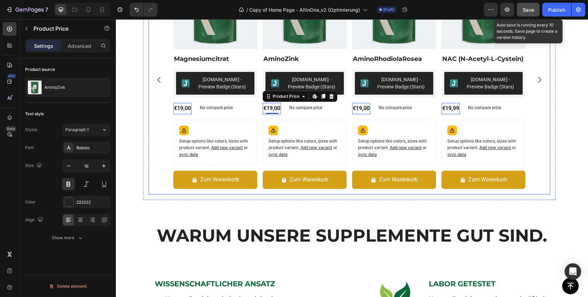
click at [245, 125] on div "Setup options like colors, sizes with product variant. Add new variant or sync …" at bounding box center [215, 142] width 78 height 39
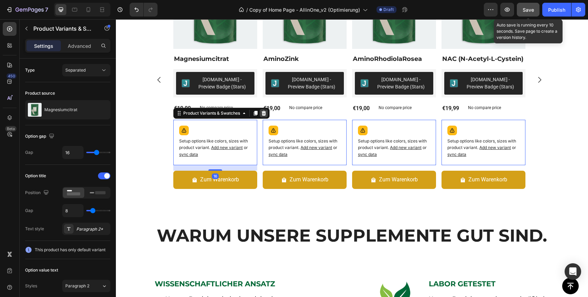
click at [262, 114] on icon at bounding box center [264, 113] width 6 height 6
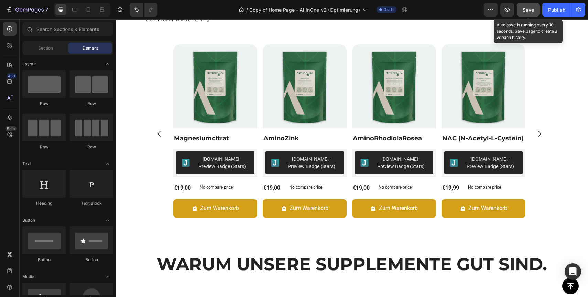
scroll to position [236, 0]
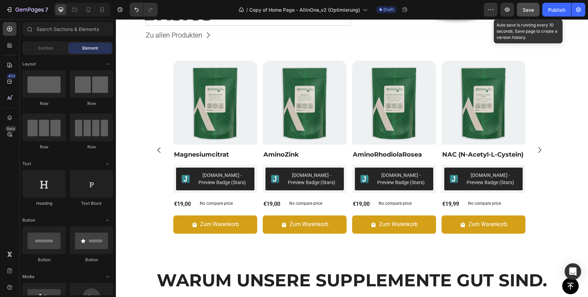
click at [527, 11] on span "Save" at bounding box center [528, 10] width 11 height 6
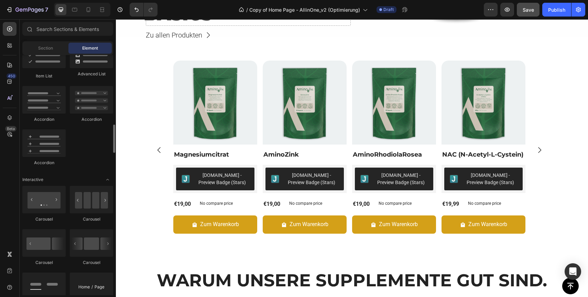
scroll to position [584, 0]
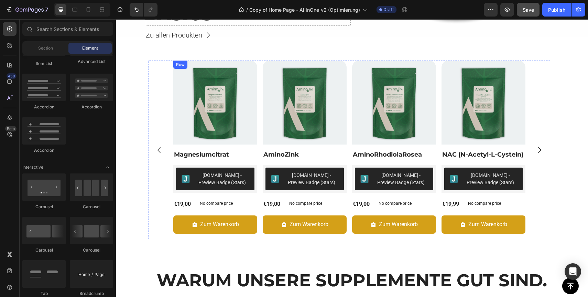
click at [243, 146] on div "Product Images Magnesiumcitrat Product Title Judge.me - Preview Badge (Stars) J…" at bounding box center [215, 150] width 84 height 178
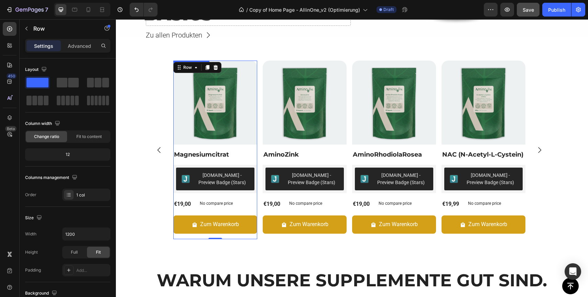
click at [174, 121] on img at bounding box center [215, 103] width 84 height 84
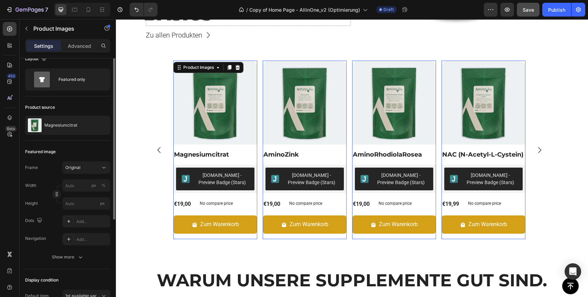
scroll to position [0, 0]
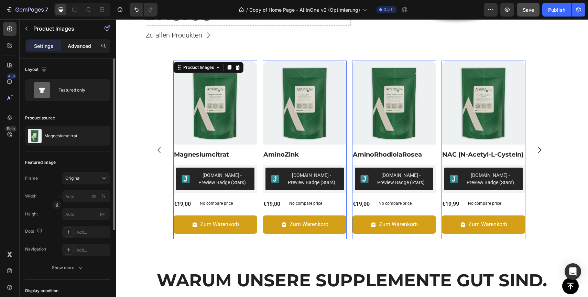
click at [74, 45] on p "Advanced" at bounding box center [79, 45] width 23 height 7
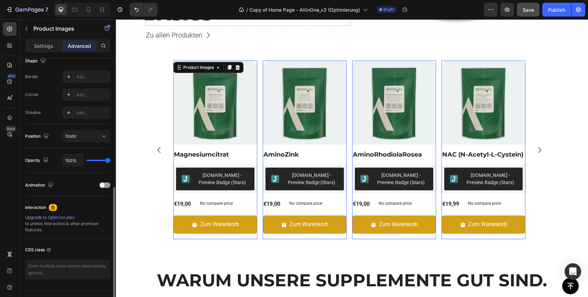
scroll to position [201, 0]
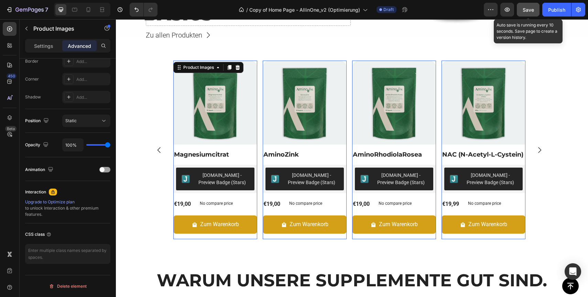
click at [527, 11] on span "Save" at bounding box center [528, 10] width 11 height 6
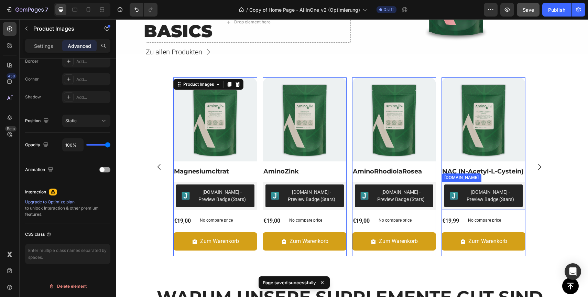
scroll to position [219, 0]
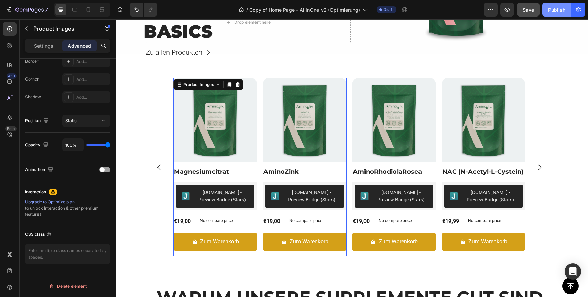
click at [555, 11] on div "Publish" at bounding box center [556, 9] width 17 height 7
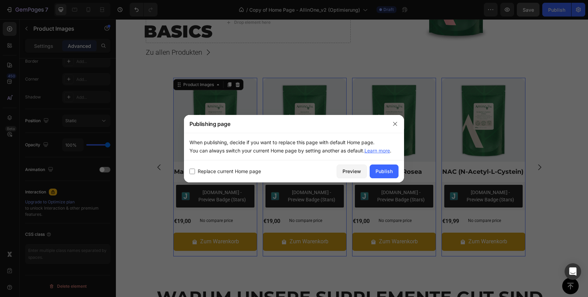
click at [242, 172] on span "Replace current Home page" at bounding box center [229, 171] width 63 height 8
checkbox input "true"
click at [391, 172] on div "Publish" at bounding box center [384, 170] width 17 height 7
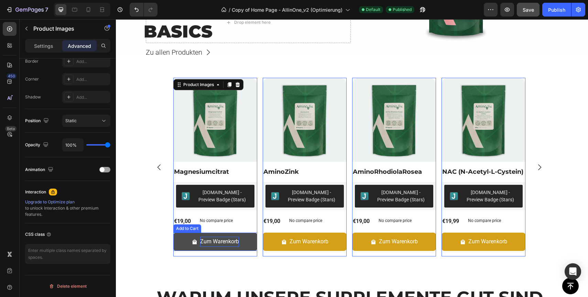
click at [211, 240] on div "Zum Warenkorb" at bounding box center [219, 242] width 39 height 10
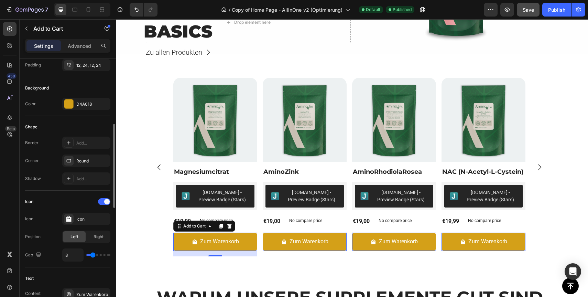
scroll to position [173, 0]
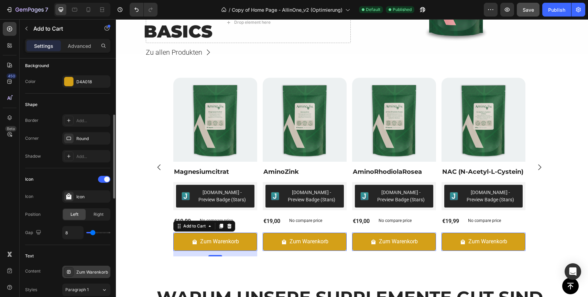
click at [89, 274] on div "Zum Warenkorb" at bounding box center [92, 272] width 32 height 6
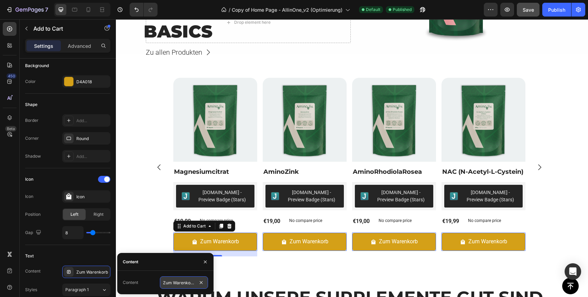
click at [170, 283] on input "Zum Warenkorb" at bounding box center [184, 282] width 48 height 12
click at [173, 283] on input "Zum Warenkorb" at bounding box center [184, 282] width 48 height 12
drag, startPoint x: 173, startPoint y: 283, endPoint x: 145, endPoint y: 283, distance: 27.9
click at [145, 283] on div "Content Zum Warenkorb" at bounding box center [165, 282] width 85 height 12
click at [166, 284] on input "Zum Warenkorb" at bounding box center [184, 282] width 48 height 12
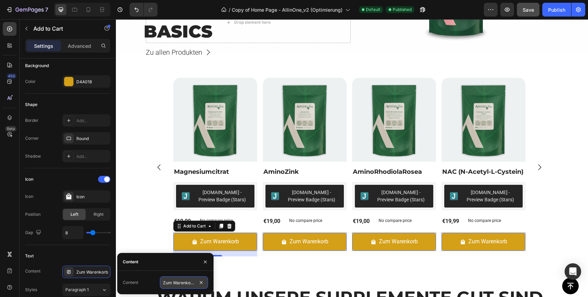
click at [166, 284] on input "Zum Warenkorb" at bounding box center [184, 282] width 48 height 12
type input "In den Warenkorb"
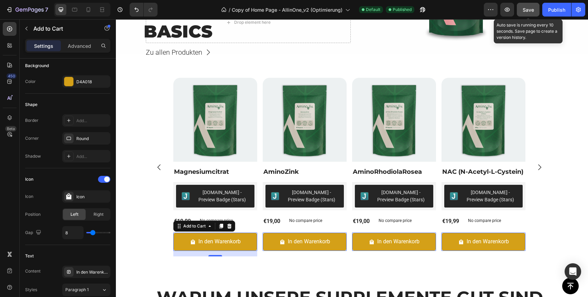
click at [528, 11] on span "Save" at bounding box center [528, 10] width 11 height 6
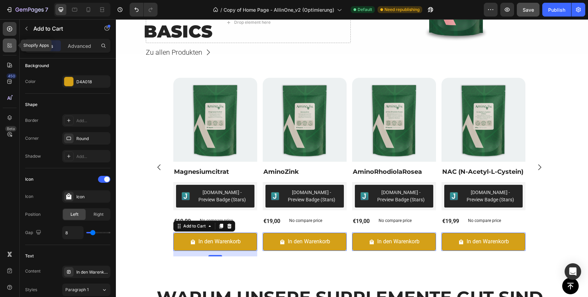
click at [13, 44] on div at bounding box center [10, 46] width 14 height 14
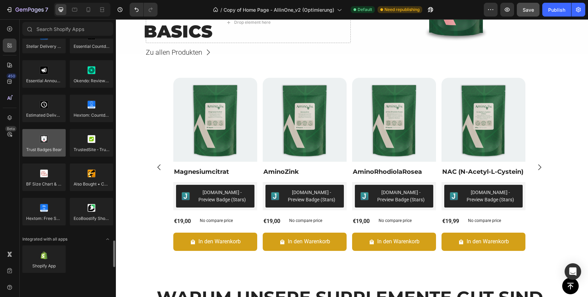
scroll to position [1934, 0]
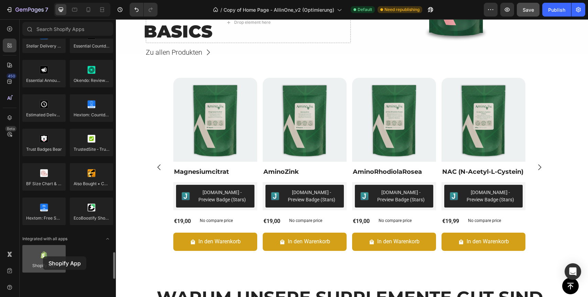
click at [43, 256] on div at bounding box center [43, 259] width 43 height 28
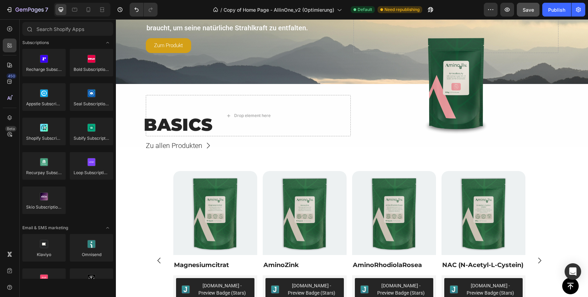
scroll to position [0, 0]
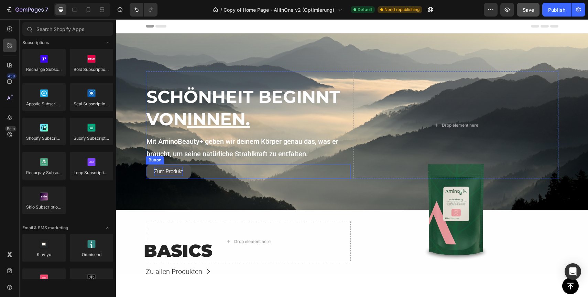
click at [165, 174] on p "Zum Produkt" at bounding box center [168, 171] width 29 height 9
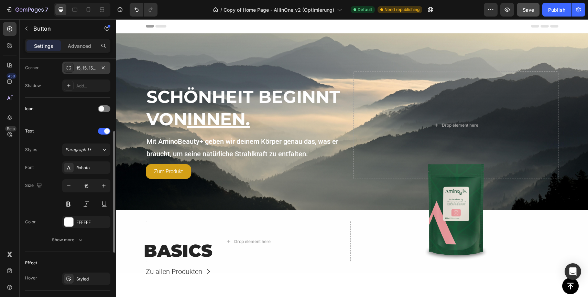
scroll to position [170, 0]
click at [70, 198] on button at bounding box center [68, 202] width 12 height 12
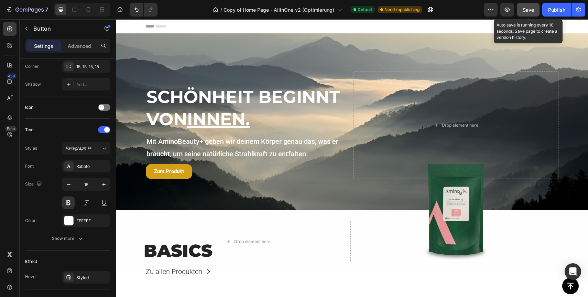
click at [528, 10] on span "Save" at bounding box center [528, 10] width 11 height 6
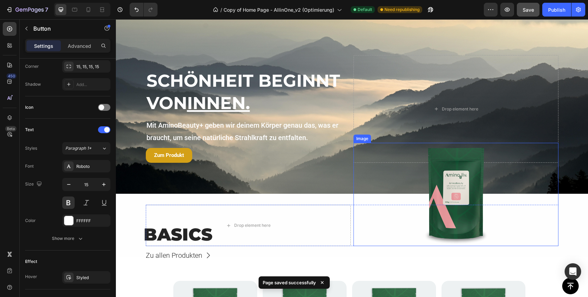
scroll to position [20, 0]
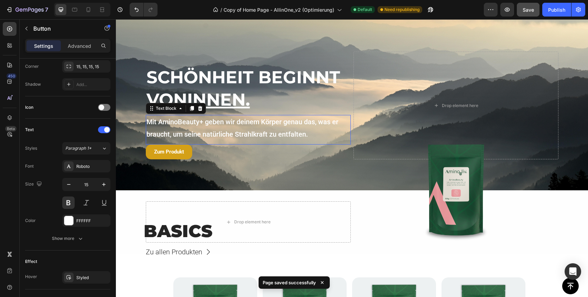
click at [257, 127] on p "Mit AminoBeauty+ geben wir deinem Körper genau das, was er braucht, um seine na…" at bounding box center [248, 128] width 204 height 25
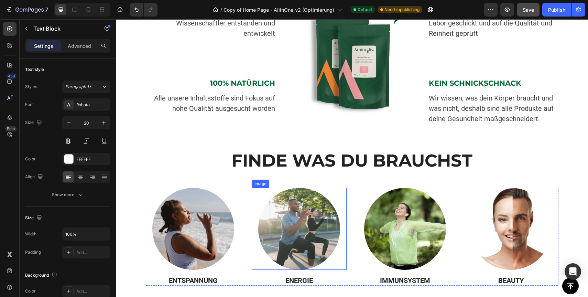
scroll to position [394, 0]
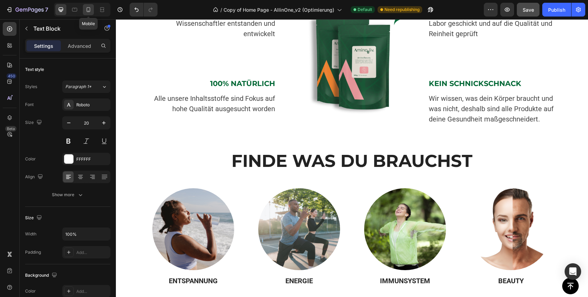
click at [89, 10] on icon at bounding box center [88, 9] width 7 height 7
type input "13"
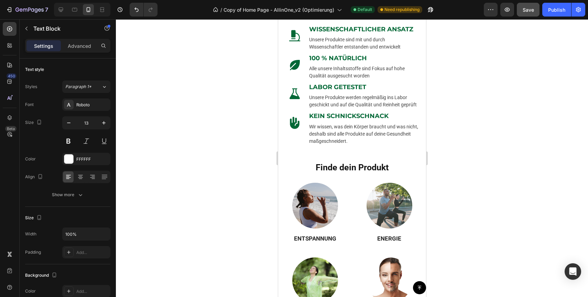
scroll to position [434, 0]
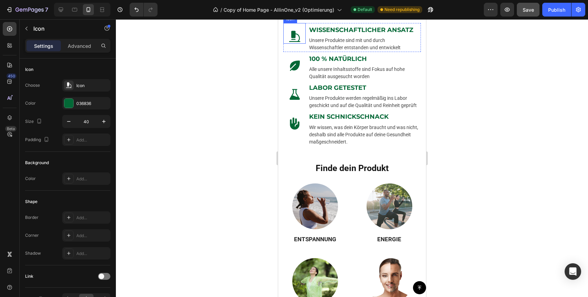
click at [293, 42] on icon at bounding box center [294, 36] width 11 height 11
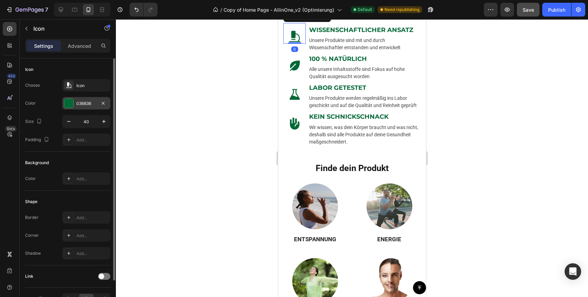
click at [86, 105] on div "036836" at bounding box center [86, 103] width 20 height 6
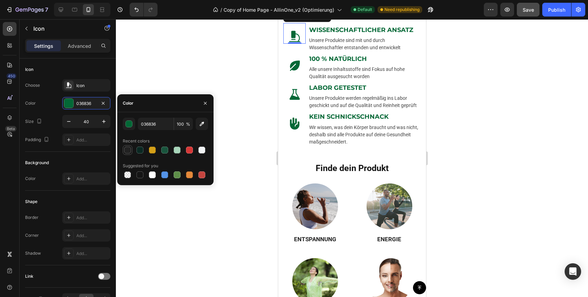
click at [128, 151] on div at bounding box center [127, 149] width 7 height 7
click at [140, 173] on div at bounding box center [140, 174] width 7 height 7
type input "151515"
click at [294, 71] on icon at bounding box center [295, 66] width 10 height 10
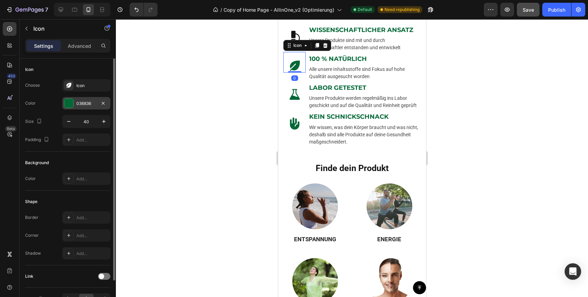
click at [82, 108] on div "036836" at bounding box center [86, 103] width 48 height 12
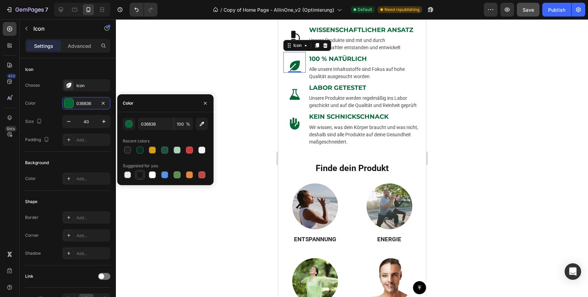
click at [140, 173] on div at bounding box center [140, 174] width 7 height 7
type input "151515"
click at [291, 101] on icon at bounding box center [294, 95] width 14 height 14
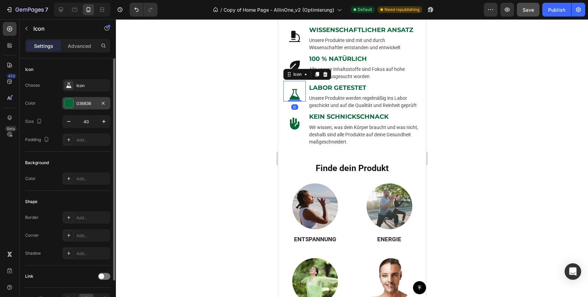
click at [80, 105] on div "036836" at bounding box center [86, 103] width 20 height 6
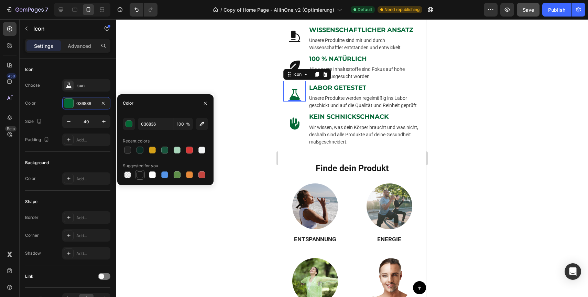
click at [141, 172] on div at bounding box center [140, 174] width 7 height 7
type input "151515"
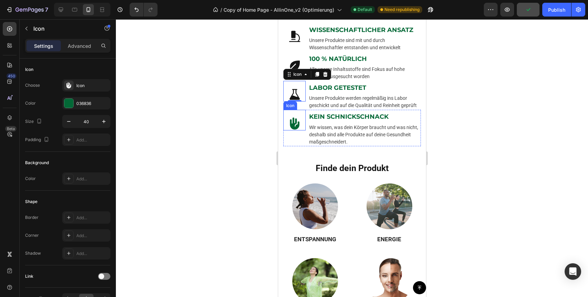
click at [294, 130] on icon at bounding box center [294, 124] width 14 height 14
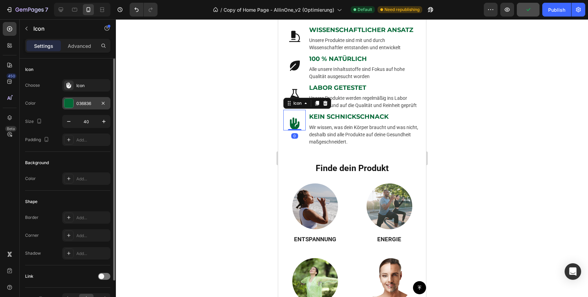
click at [88, 104] on div "036836" at bounding box center [86, 103] width 20 height 6
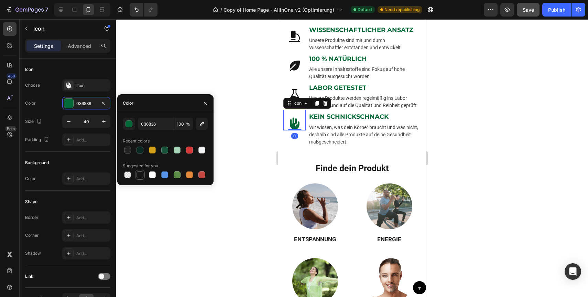
click at [140, 173] on div at bounding box center [140, 174] width 7 height 7
type input "151515"
click at [357, 34] on strong "WISSENSCHAFTLICHER ANSATZ" at bounding box center [361, 30] width 104 height 8
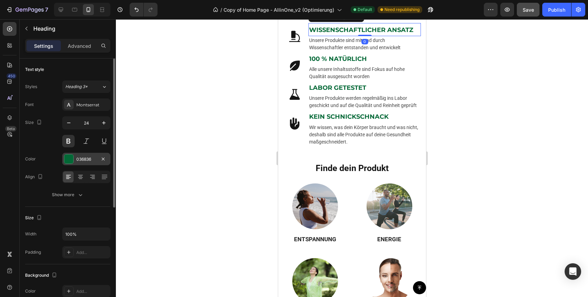
click at [82, 155] on div "036836" at bounding box center [86, 159] width 48 height 12
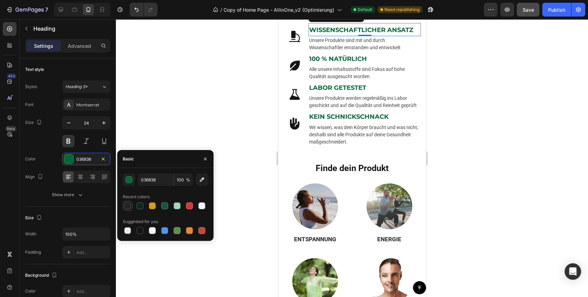
click at [128, 205] on div at bounding box center [127, 205] width 7 height 7
type input "222222"
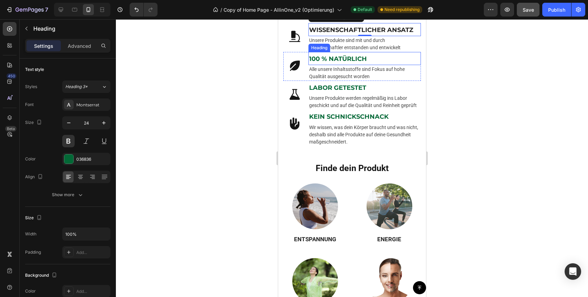
click at [318, 63] on strong "100 % NATÜRLICH" at bounding box center [338, 59] width 58 height 8
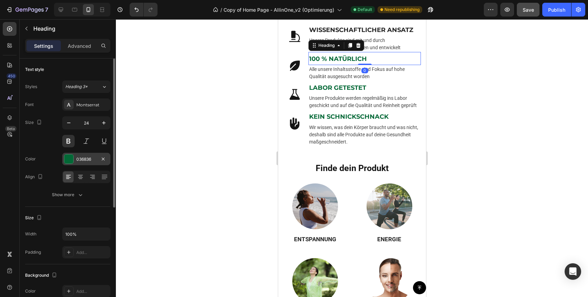
click at [93, 162] on div "036836" at bounding box center [86, 159] width 48 height 12
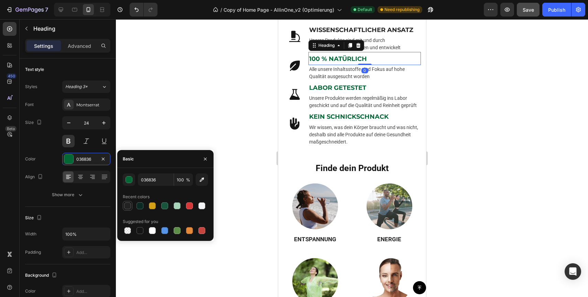
click at [126, 206] on div at bounding box center [127, 205] width 7 height 7
type input "222222"
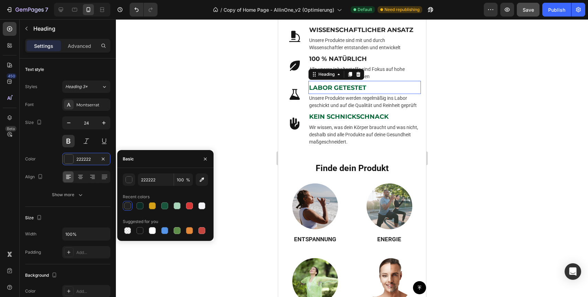
click at [325, 91] on strong "LABOR GETESTET" at bounding box center [337, 88] width 57 height 8
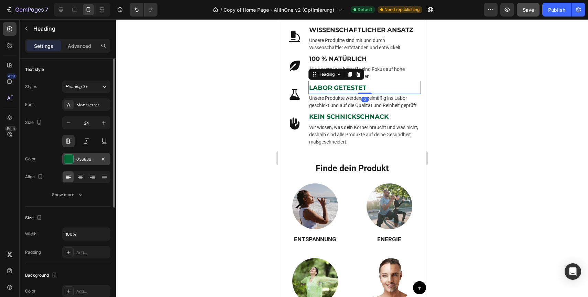
click at [86, 160] on div "036836" at bounding box center [86, 159] width 20 height 6
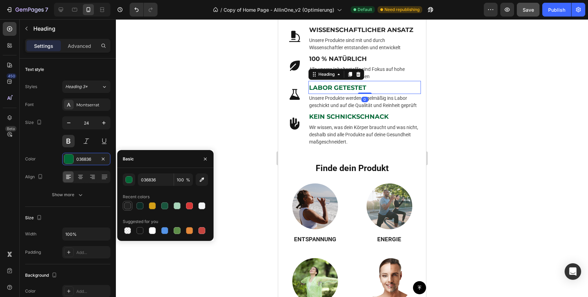
click at [130, 205] on div at bounding box center [127, 205] width 7 height 7
type input "222222"
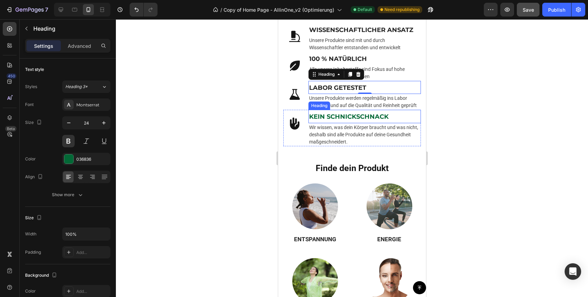
click at [378, 120] on strong "KEIN SCHNICKSCHNACK" at bounding box center [348, 117] width 79 height 8
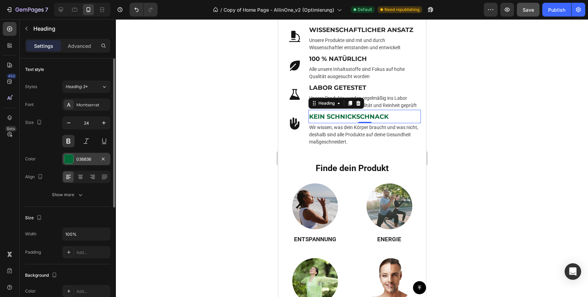
click at [82, 164] on div "036836" at bounding box center [86, 159] width 48 height 12
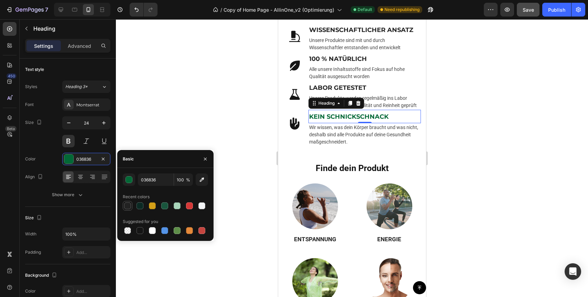
click at [129, 207] on div at bounding box center [127, 205] width 7 height 7
type input "222222"
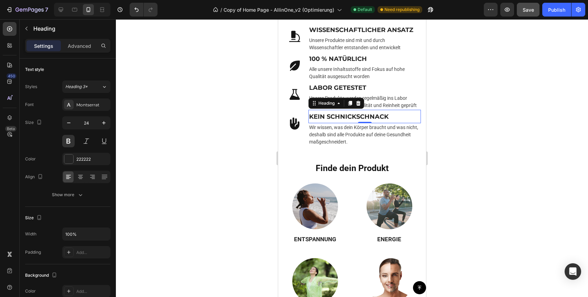
click at [479, 148] on div at bounding box center [352, 158] width 472 height 278
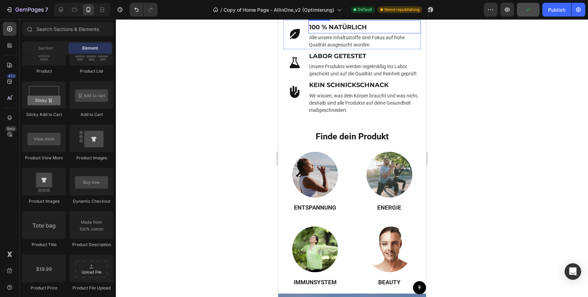
scroll to position [414, 0]
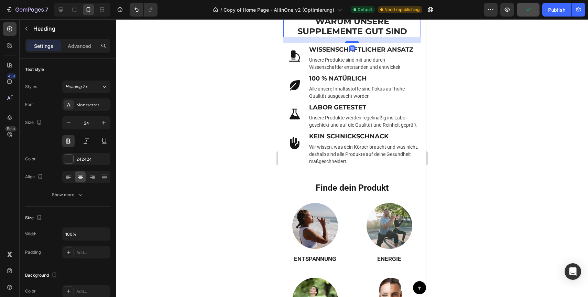
click at [345, 36] on strong "WARUM UNSERE SUPPLEMENTE GUT SIND" at bounding box center [352, 26] width 110 height 20
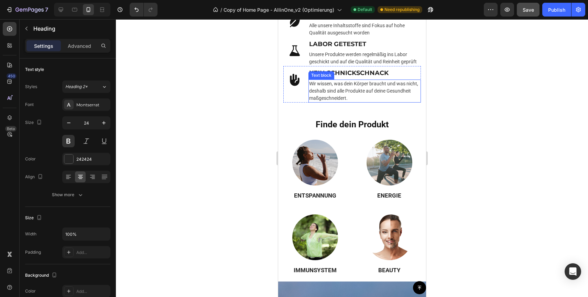
scroll to position [478, 0]
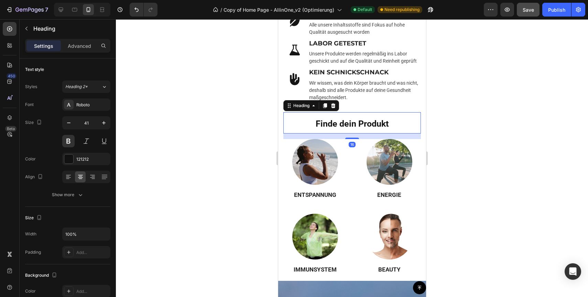
click at [350, 129] on span "Finde dein Produkt" at bounding box center [351, 124] width 73 height 10
click at [338, 76] on strong "KEIN SCHNICKSCHNACK" at bounding box center [348, 72] width 79 height 8
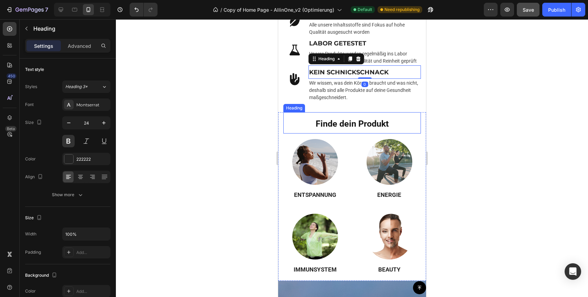
click at [342, 129] on span "Finde dein Produkt" at bounding box center [351, 124] width 73 height 10
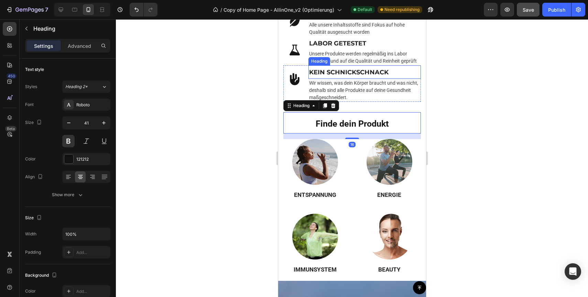
click at [346, 76] on strong "KEIN SCHNICKSCHNACK" at bounding box center [348, 72] width 79 height 8
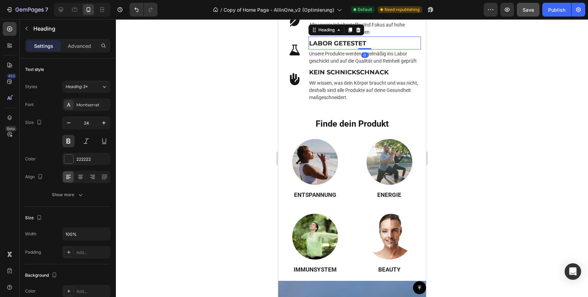
click at [344, 47] on strong "LABOR GETESTET" at bounding box center [337, 44] width 57 height 8
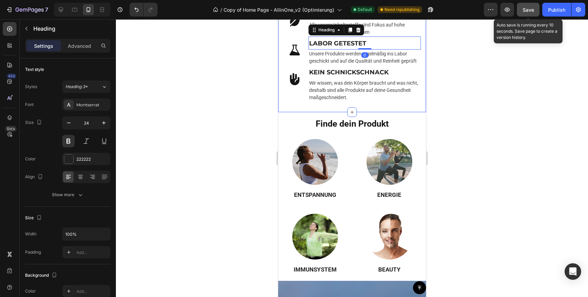
click at [526, 11] on span "Save" at bounding box center [528, 10] width 11 height 6
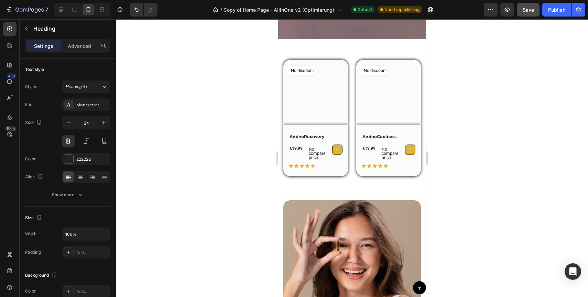
scroll to position [1159, 0]
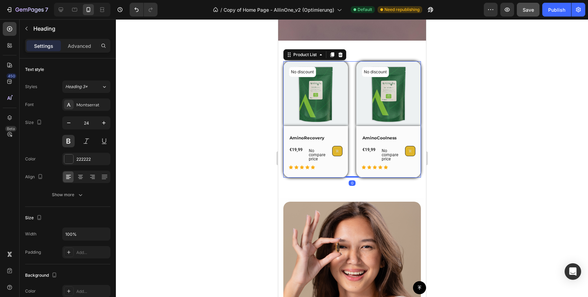
click at [350, 151] on div "No discount Not be displayed when published (P) Tag (P) Images Row AminoRecover…" at bounding box center [352, 119] width 138 height 116
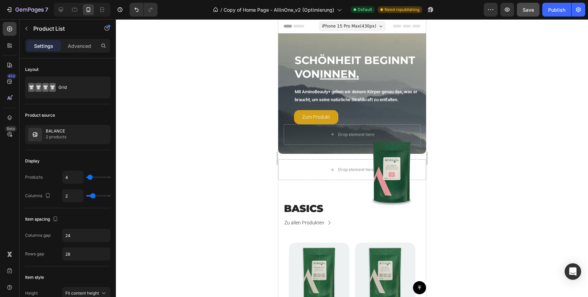
scroll to position [138, 0]
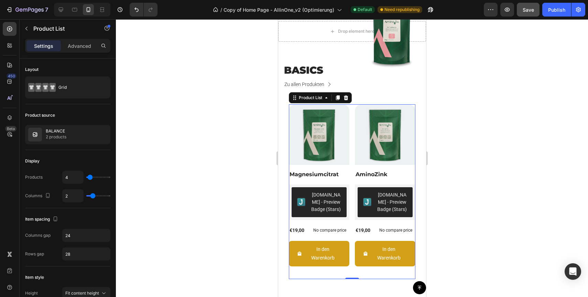
click at [352, 165] on div "Product Images Magnesiumcitrat Product Title Judge.me - Preview Badge (Stars) J…" at bounding box center [352, 191] width 127 height 175
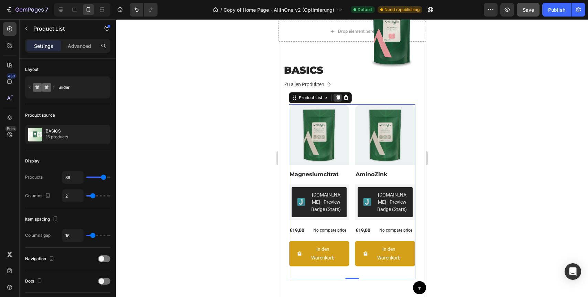
click at [338, 97] on icon at bounding box center [338, 97] width 4 height 5
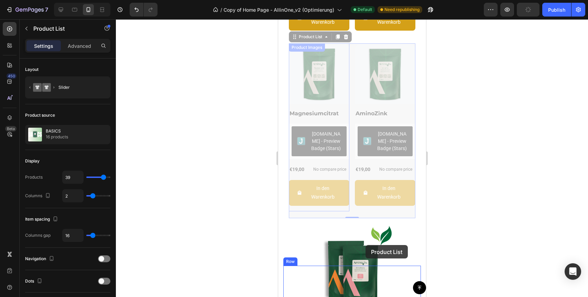
scroll to position [377, 0]
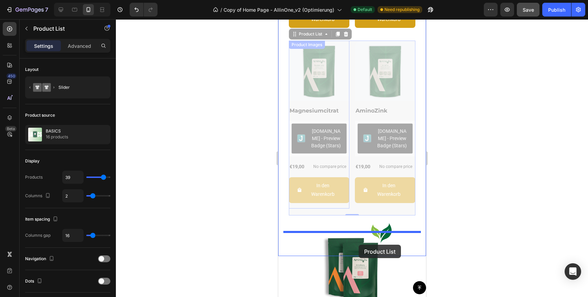
drag, startPoint x: 294, startPoint y: 38, endPoint x: 358, endPoint y: 245, distance: 216.4
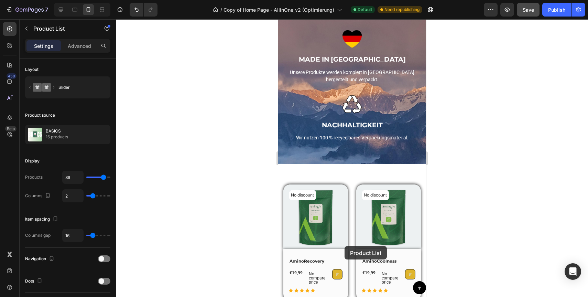
scroll to position [1213, 0]
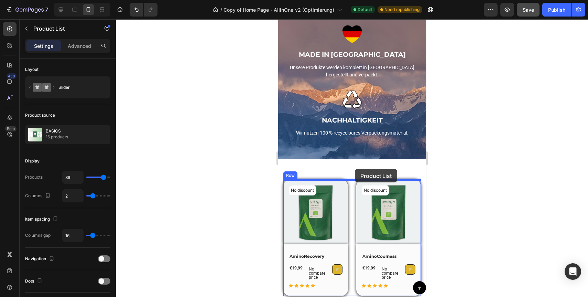
drag, startPoint x: 289, startPoint y: 68, endPoint x: 355, endPoint y: 169, distance: 120.3
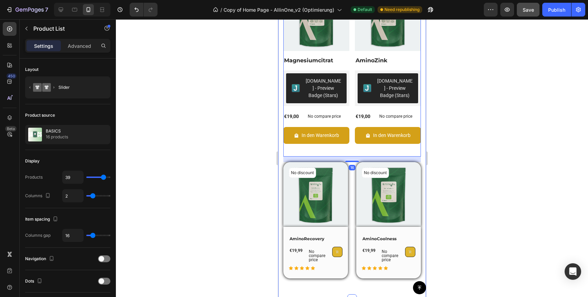
scroll to position [1410, 0]
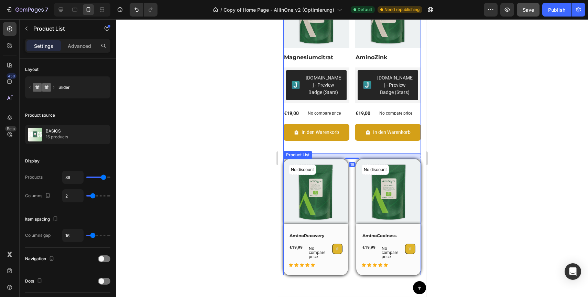
click at [352, 189] on div "No discount Not be displayed when published (P) Tag (P) Images Row AminoRecover…" at bounding box center [352, 217] width 138 height 116
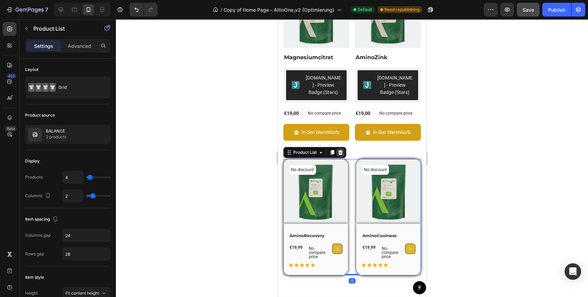
click at [342, 152] on icon at bounding box center [340, 152] width 4 height 5
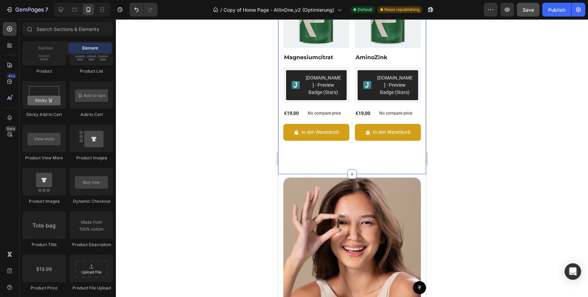
click at [372, 162] on div "Product Images Magnesiumcitrat Product Title Judge.me - Preview Badge (Stars) J…" at bounding box center [352, 67] width 148 height 213
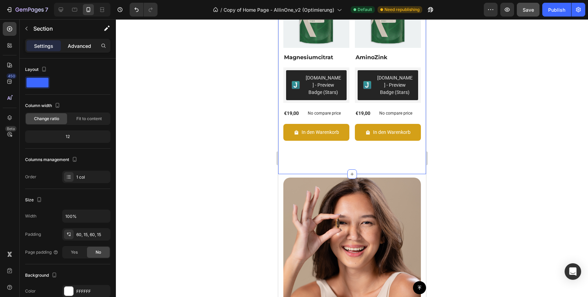
click at [73, 45] on p "Advanced" at bounding box center [79, 45] width 23 height 7
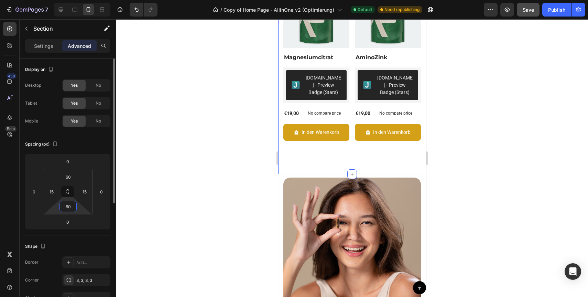
click at [72, 207] on input "60" at bounding box center [68, 206] width 14 height 10
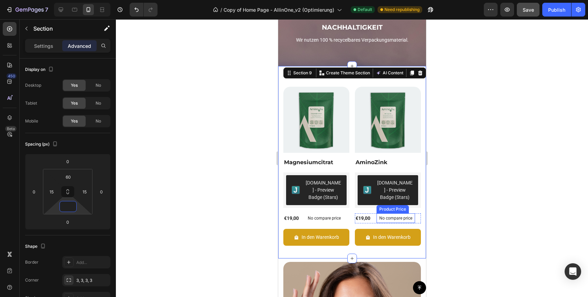
scroll to position [1309, 0]
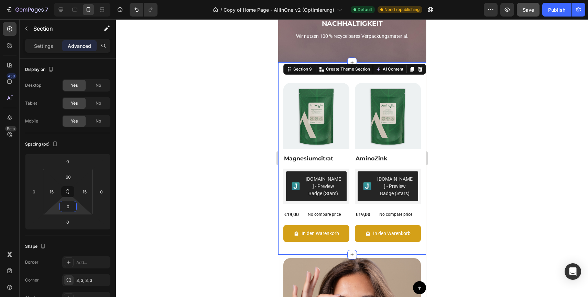
click at [490, 158] on div at bounding box center [352, 158] width 472 height 278
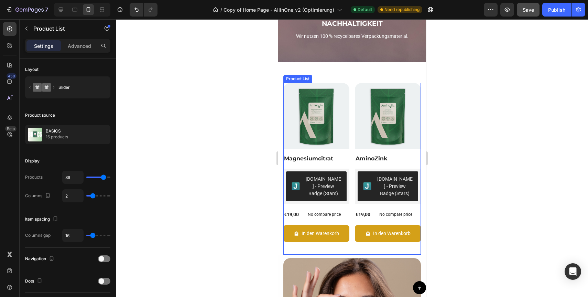
click at [351, 146] on div "Product Images Magnesiumcitrat Product Title Judge.me - Preview Badge (Stars) J…" at bounding box center [352, 169] width 138 height 172
click at [70, 46] on p "Advanced" at bounding box center [79, 45] width 23 height 7
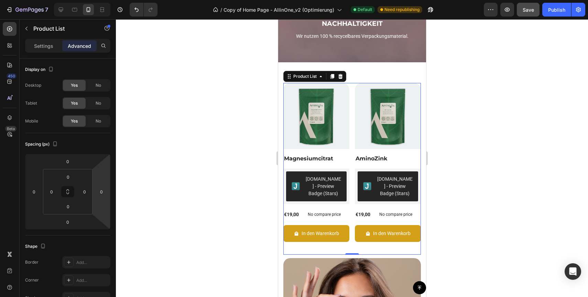
click at [495, 196] on div at bounding box center [352, 158] width 472 height 278
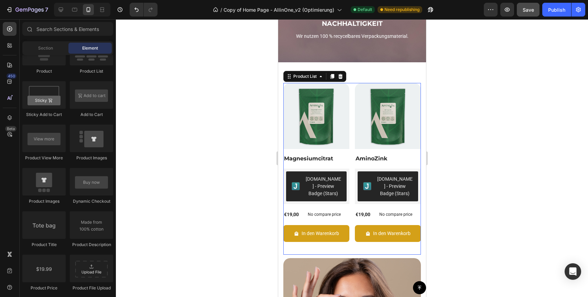
click at [349, 209] on div "Product Images Magnesiumcitrat Product Title Judge.me - Preview Badge (Stars) J…" at bounding box center [352, 169] width 138 height 172
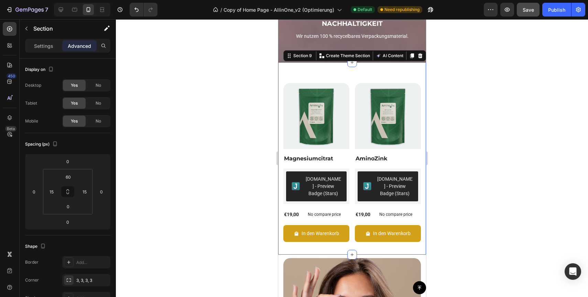
click at [369, 72] on div "Product Images Magnesiumcitrat Product Title Judge.me - Preview Badge (Stars) J…" at bounding box center [352, 158] width 148 height 192
click at [69, 177] on input "60" at bounding box center [68, 177] width 14 height 10
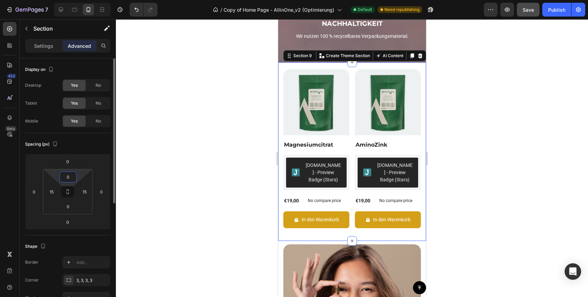
type input "30"
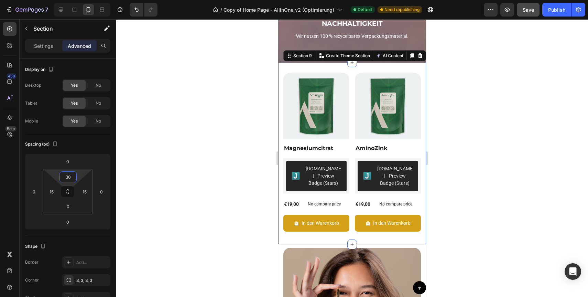
click at [532, 198] on div at bounding box center [352, 158] width 472 height 278
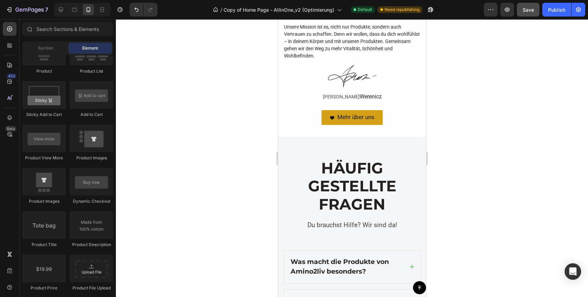
scroll to position [1787, 0]
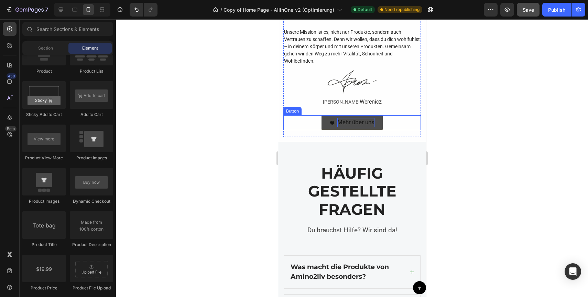
click at [360, 119] on span "Mehr über uns" at bounding box center [355, 122] width 37 height 7
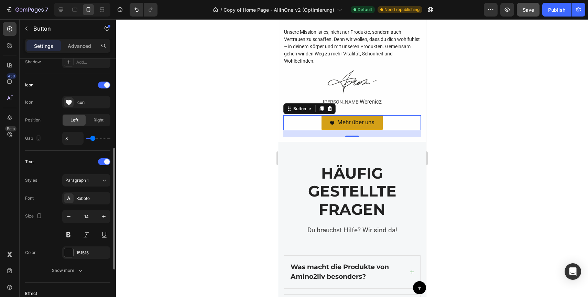
scroll to position [192, 0]
click at [83, 253] on div "151515" at bounding box center [86, 252] width 20 height 6
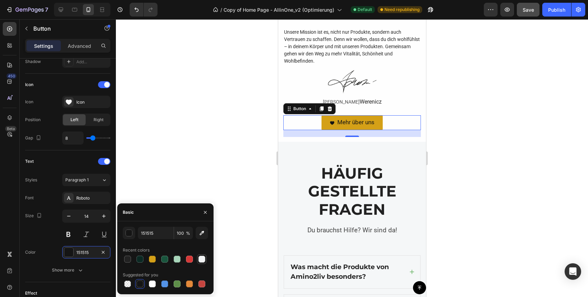
click at [202, 259] on div at bounding box center [201, 259] width 7 height 7
click at [150, 285] on div at bounding box center [152, 283] width 7 height 7
type input "FFFFFF"
click at [192, 144] on div at bounding box center [352, 158] width 472 height 278
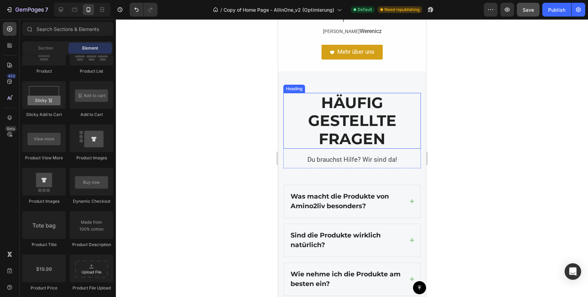
scroll to position [1856, 0]
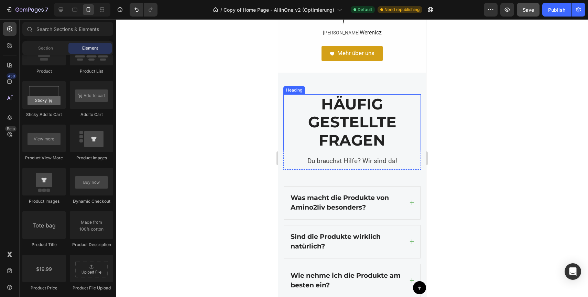
click at [350, 141] on strong "HÄUFIG GESTELLTE FRAGEN" at bounding box center [352, 122] width 88 height 55
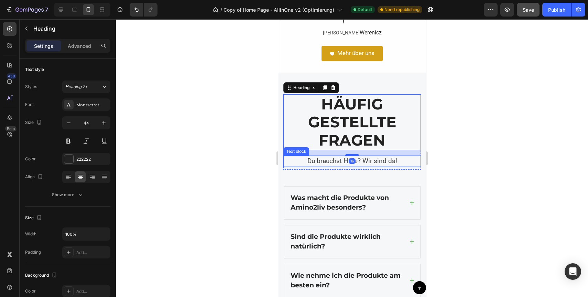
click at [324, 160] on p "Du brauchst Hilfe? Wir sind da!" at bounding box center [352, 161] width 136 height 10
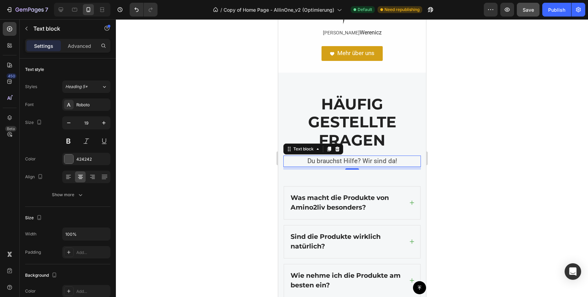
click at [460, 164] on div at bounding box center [352, 158] width 472 height 278
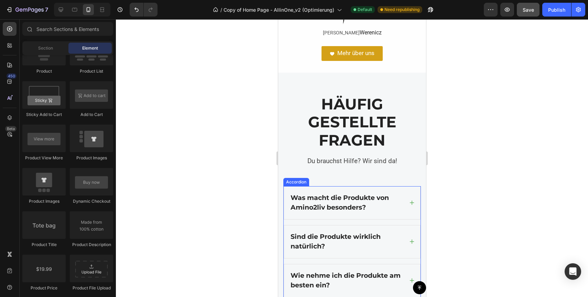
click at [379, 206] on p "Was macht die Produkte von Amino2liv besonders?" at bounding box center [346, 203] width 112 height 20
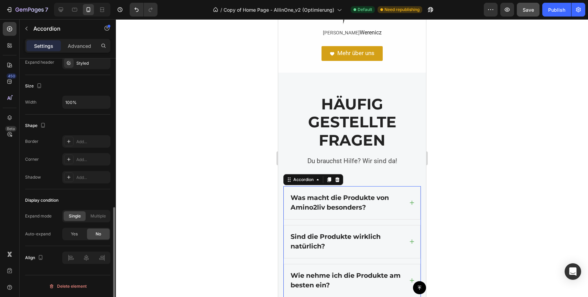
scroll to position [0, 0]
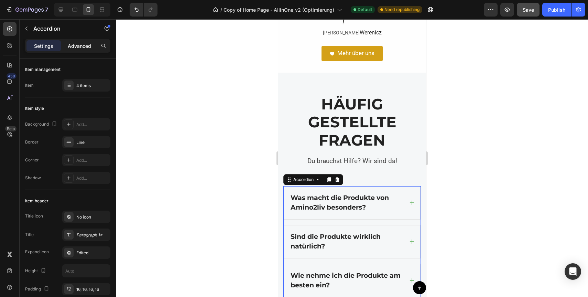
click at [87, 44] on p "Advanced" at bounding box center [79, 45] width 23 height 7
type input "100%"
type input "100"
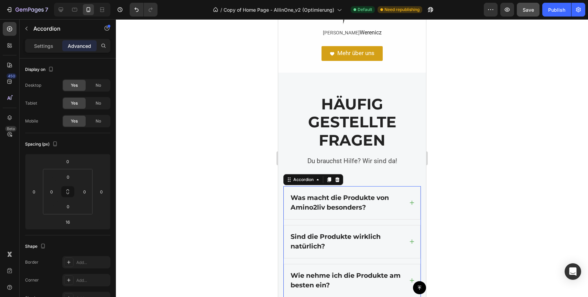
click at [321, 201] on strong "Was macht die Produkte von Amino2liv besonders?" at bounding box center [339, 203] width 98 height 18
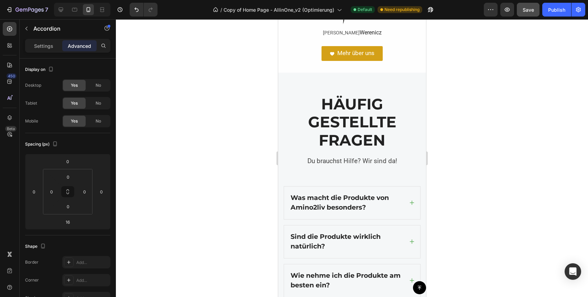
click at [315, 197] on strong "Was macht die Produkte von Amino2liv besonders?" at bounding box center [339, 203] width 98 height 18
click at [410, 204] on icon at bounding box center [412, 203] width 6 height 6
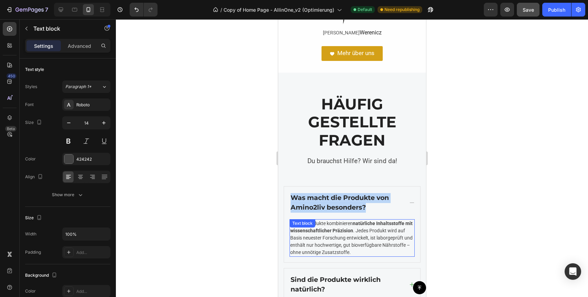
click at [349, 231] on strong "natürliche Inhaltsstoffe mit wissenschaftlicher Präzision" at bounding box center [351, 226] width 122 height 13
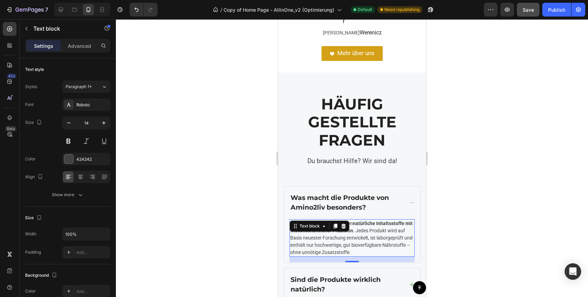
click at [479, 233] on div at bounding box center [352, 158] width 472 height 278
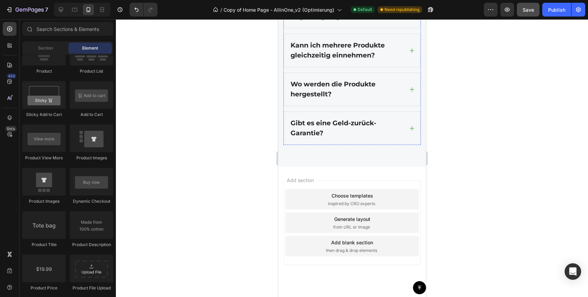
scroll to position [2261, 0]
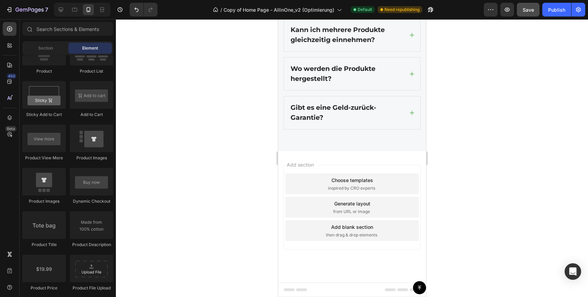
click at [530, 17] on div "7 Version history / Copy of Home Page - AllinOne_v2 (Optimierung) Default Need …" at bounding box center [294, 10] width 588 height 20
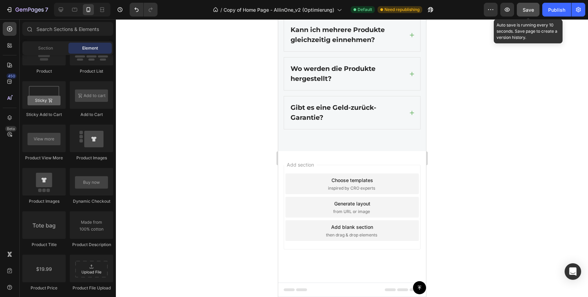
click at [528, 10] on span "Save" at bounding box center [528, 10] width 11 height 6
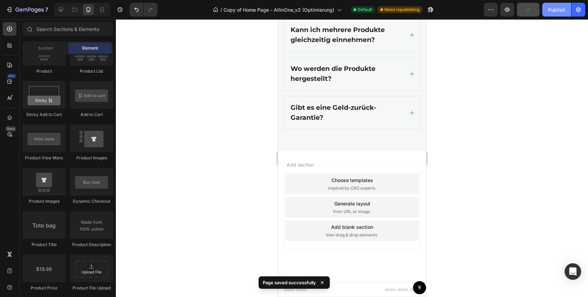
click at [556, 12] on div "Publish" at bounding box center [556, 9] width 17 height 7
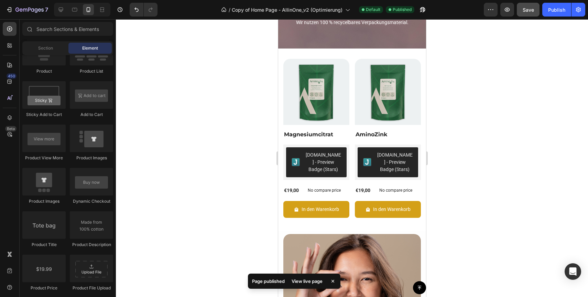
scroll to position [1280, 0]
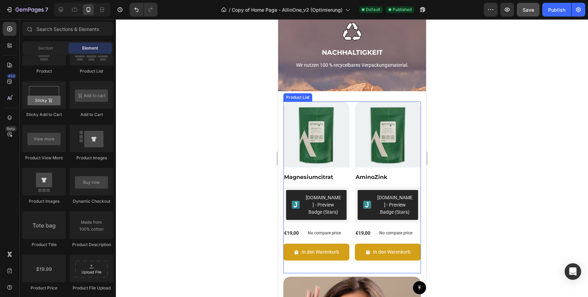
click at [352, 176] on div "Product Images Magnesiumcitrat Product Title Judge.me - Preview Badge (Stars) J…" at bounding box center [352, 187] width 138 height 172
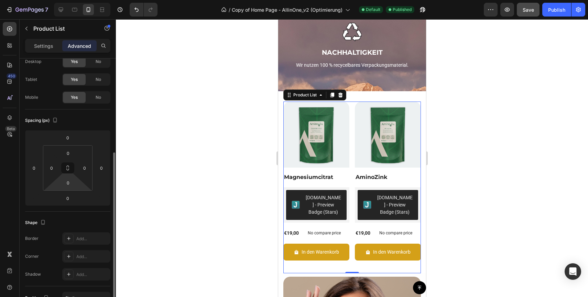
scroll to position [0, 0]
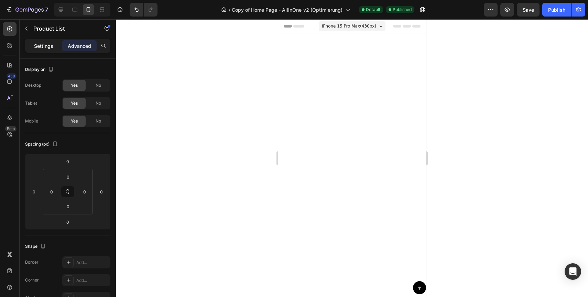
scroll to position [1280, 0]
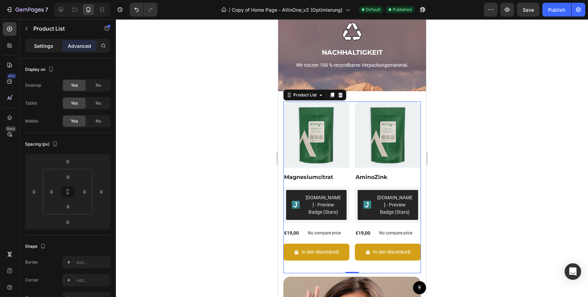
click at [43, 49] on p "Settings" at bounding box center [43, 45] width 19 height 7
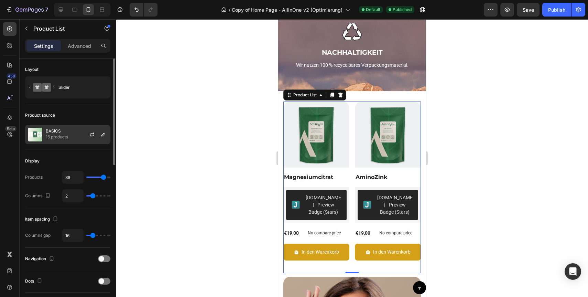
click at [73, 128] on div "BASICS 16 products" at bounding box center [67, 134] width 85 height 19
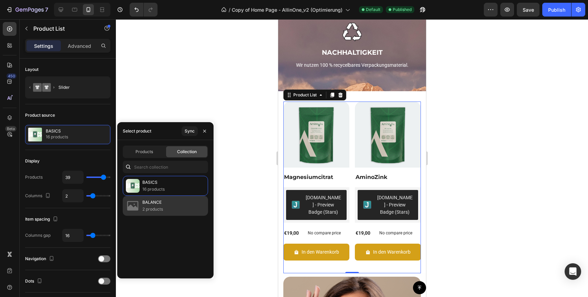
click at [169, 201] on div "BALANCE 2 products" at bounding box center [165, 206] width 85 height 20
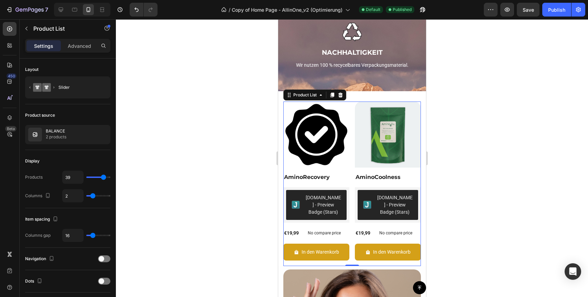
click at [521, 131] on div at bounding box center [352, 158] width 472 height 278
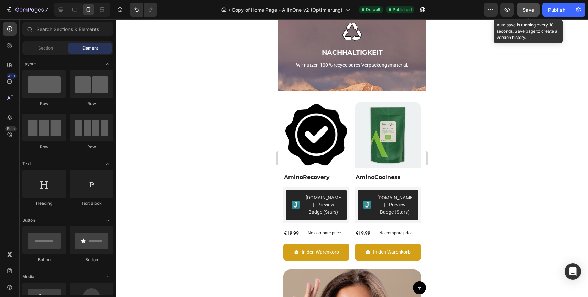
click at [533, 14] on button "Save" at bounding box center [528, 10] width 23 height 14
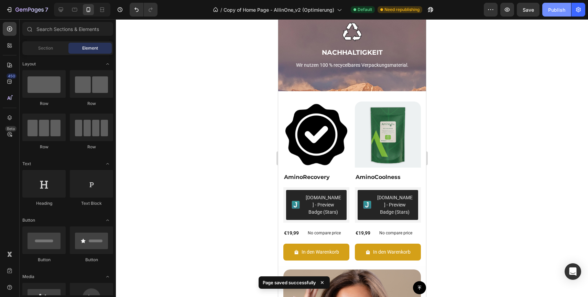
click at [561, 11] on div "Publish" at bounding box center [556, 9] width 17 height 7
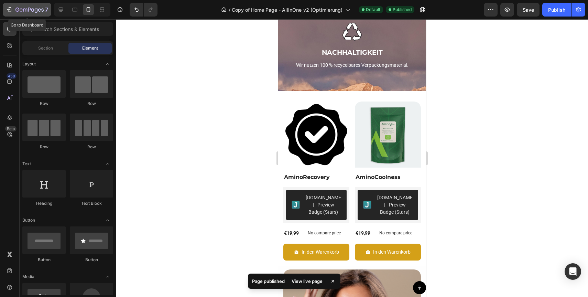
click at [13, 12] on div "7" at bounding box center [27, 10] width 42 height 8
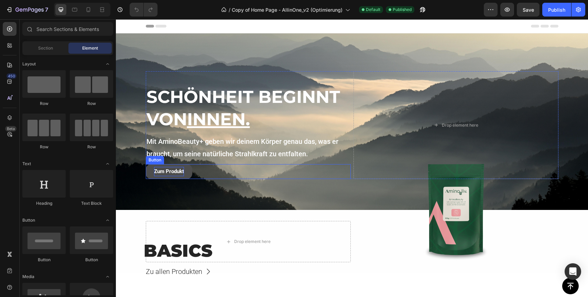
click at [179, 174] on p "Zum Produkt" at bounding box center [169, 171] width 30 height 9
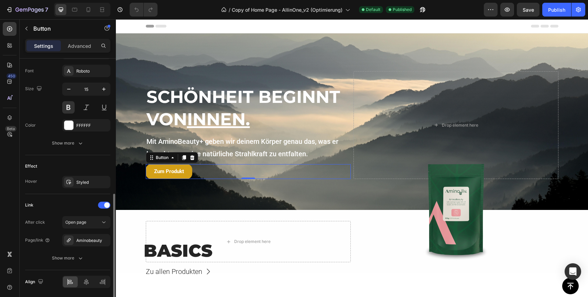
scroll to position [289, 0]
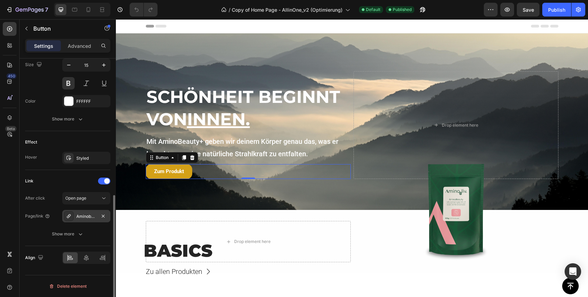
click at [78, 213] on div "Aminobeauty" at bounding box center [86, 216] width 20 height 6
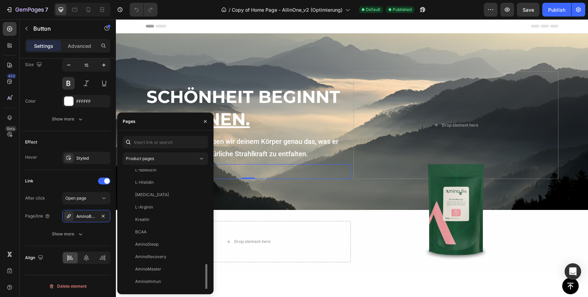
scroll to position [153, 0]
click at [161, 279] on div "AminoBeauty" at bounding box center [148, 282] width 26 height 6
click at [196, 283] on div "View" at bounding box center [197, 282] width 10 height 6
click at [97, 128] on div "Text Styles Paragraph 1* Font Roboto Size 15 Color FFFFFF Show more" at bounding box center [67, 65] width 85 height 132
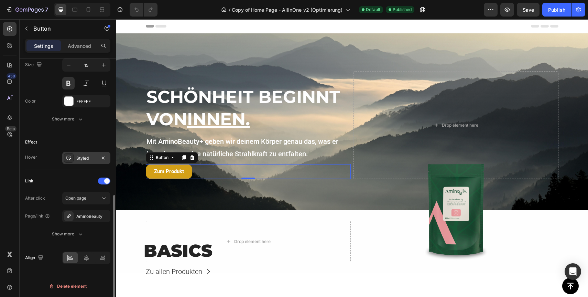
click at [84, 159] on div "Styled" at bounding box center [86, 158] width 20 height 6
click at [93, 141] on div "Effect" at bounding box center [67, 142] width 85 height 11
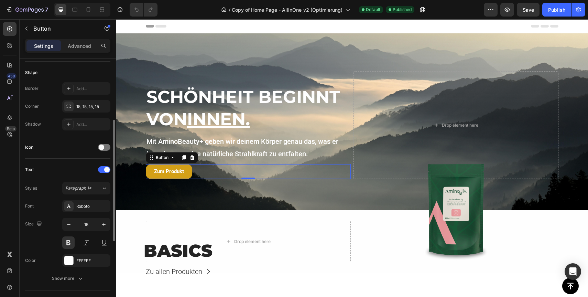
scroll to position [129, 0]
click at [103, 148] on span at bounding box center [102, 148] width 6 height 6
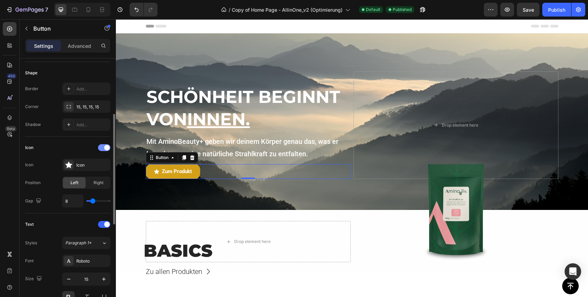
click at [103, 148] on div at bounding box center [104, 147] width 12 height 7
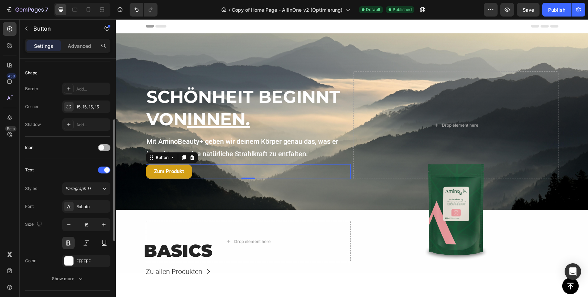
click at [103, 148] on span at bounding box center [102, 148] width 6 height 6
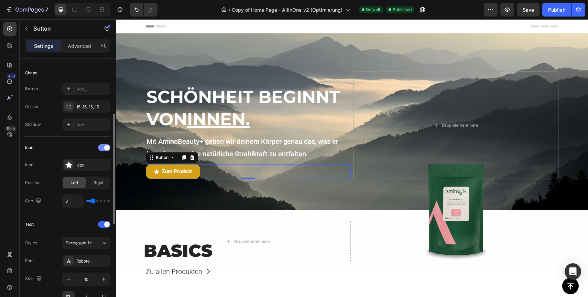
click at [103, 148] on div at bounding box center [104, 147] width 12 height 7
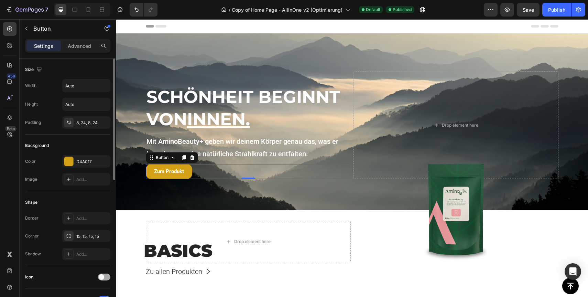
scroll to position [0, 0]
click at [90, 148] on div "Background" at bounding box center [67, 145] width 85 height 11
click at [91, 123] on div "8, 24, 8, 24" at bounding box center [86, 122] width 20 height 6
click at [89, 146] on div "Background" at bounding box center [67, 145] width 85 height 11
click at [564, 7] on div "Publish" at bounding box center [556, 9] width 17 height 7
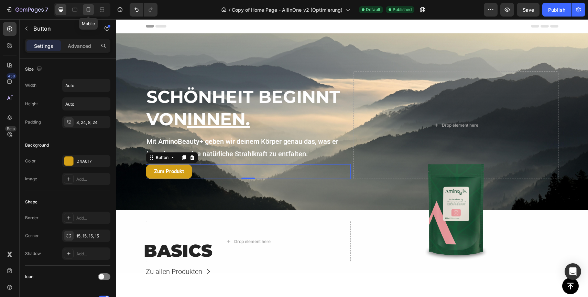
click at [89, 10] on icon at bounding box center [88, 9] width 7 height 7
type input "14"
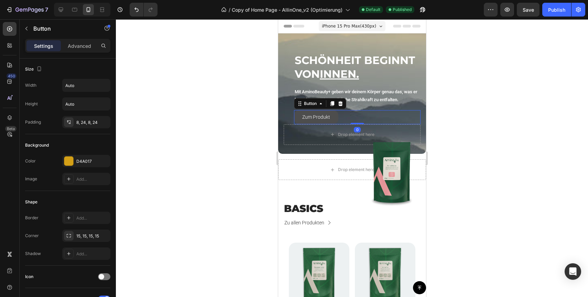
click at [297, 116] on button "Zum Produkt" at bounding box center [316, 117] width 44 height 14
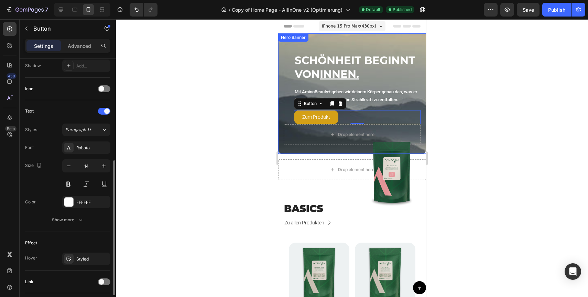
scroll to position [235, 0]
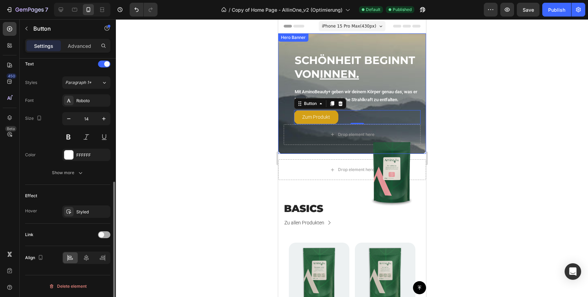
click at [108, 235] on div at bounding box center [104, 234] width 12 height 7
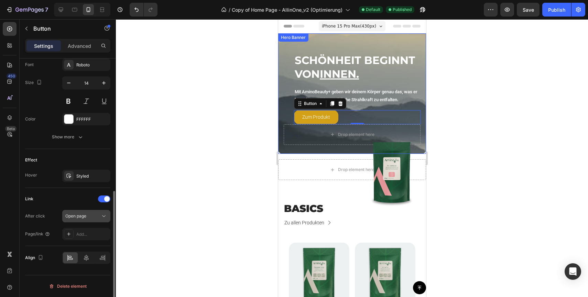
click at [90, 221] on button "Open page" at bounding box center [86, 216] width 48 height 12
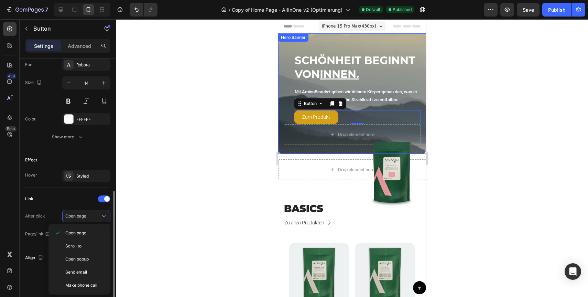
click at [78, 186] on div "Effect Hover Styled" at bounding box center [67, 168] width 85 height 39
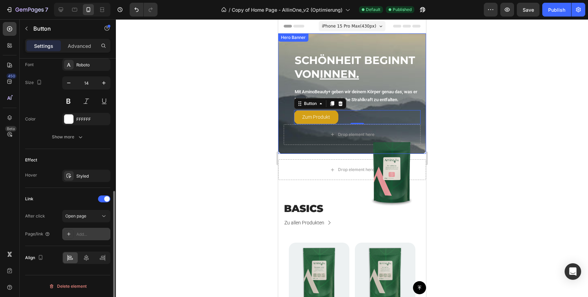
click at [89, 239] on div "Add..." at bounding box center [86, 234] width 48 height 12
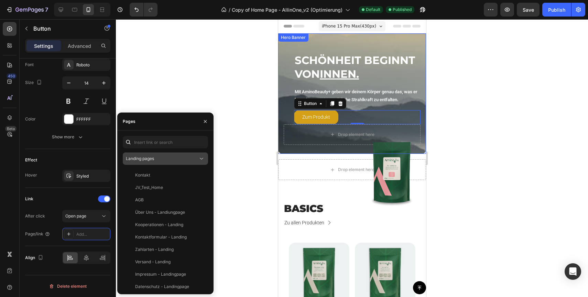
click at [172, 154] on button "Landing pages" at bounding box center [165, 158] width 85 height 12
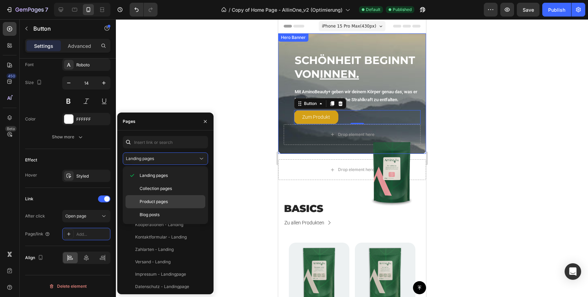
click at [162, 201] on span "Product pages" at bounding box center [154, 201] width 28 height 6
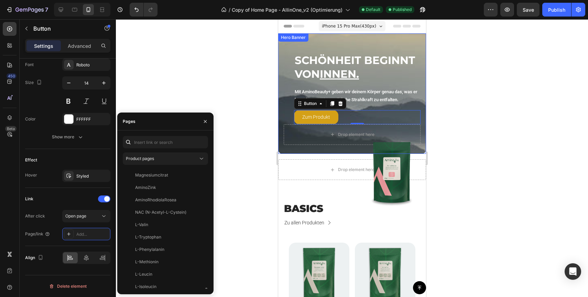
scroll to position [153, 0]
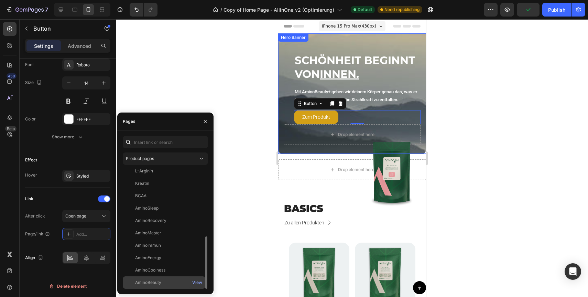
click at [177, 286] on div "AminoBeauty View" at bounding box center [164, 282] width 83 height 12
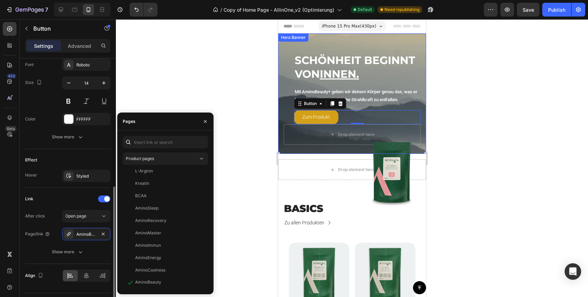
click at [84, 155] on div "Effect" at bounding box center [67, 159] width 85 height 11
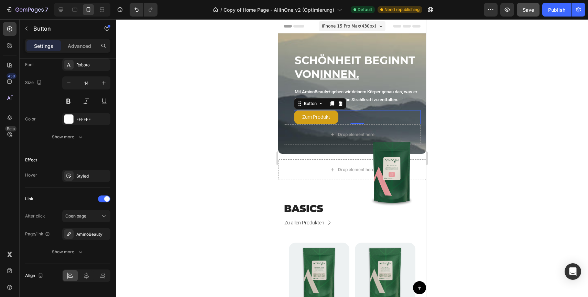
click at [523, 12] on div "Save" at bounding box center [528, 9] width 11 height 7
click at [561, 9] on div "Publish" at bounding box center [556, 9] width 17 height 7
click at [65, 99] on button at bounding box center [68, 101] width 12 height 12
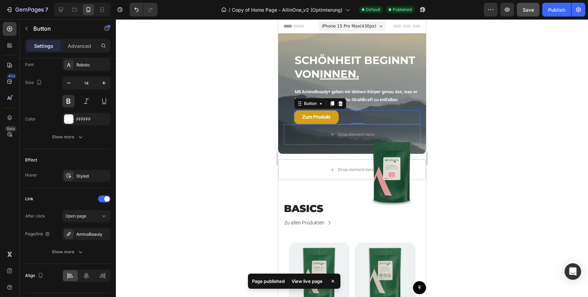
click at [255, 145] on div at bounding box center [352, 158] width 472 height 278
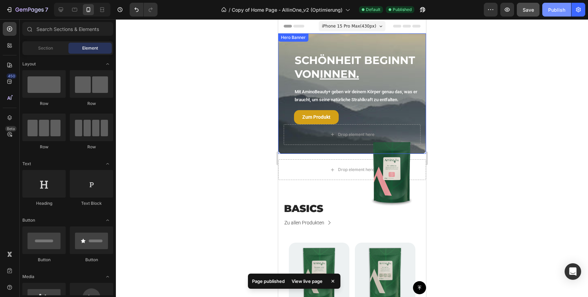
click at [550, 14] on button "Publish" at bounding box center [556, 10] width 29 height 14
click at [419, 43] on div "SCHÖNHEIT BEGINNT VON INNEN. Heading" at bounding box center [357, 62] width 127 height 40
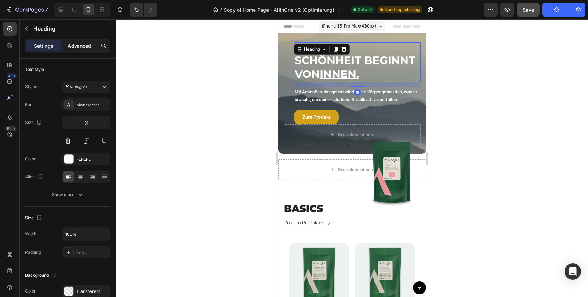
click at [76, 42] on p "Advanced" at bounding box center [79, 45] width 23 height 7
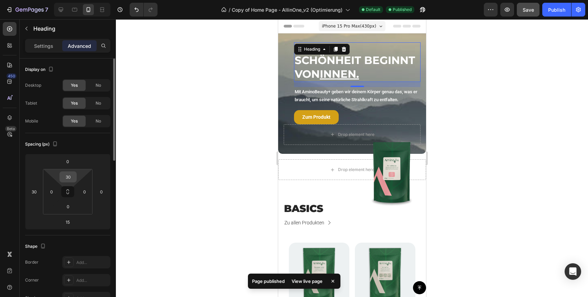
click at [68, 179] on input "30" at bounding box center [68, 177] width 14 height 10
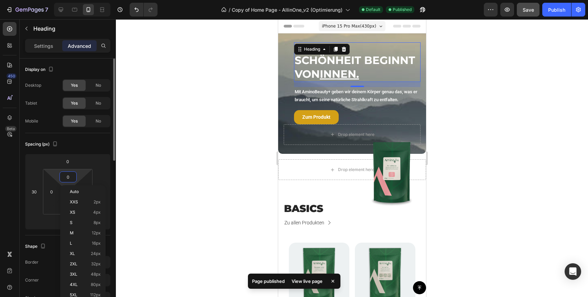
type input "50"
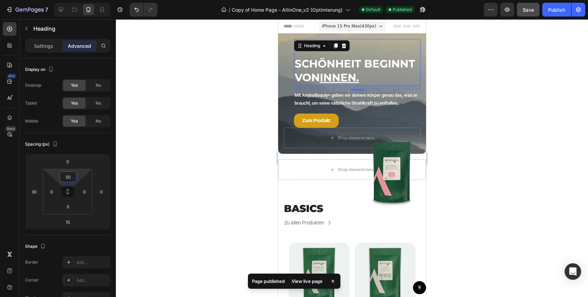
click at [159, 178] on div at bounding box center [352, 158] width 472 height 278
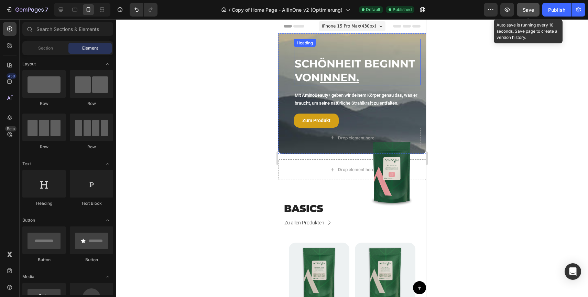
click at [534, 7] on span "Save" at bounding box center [528, 10] width 11 height 6
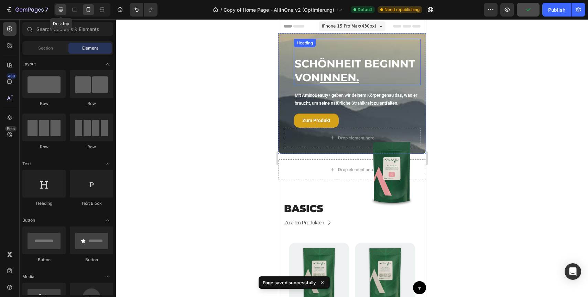
click at [57, 8] on icon at bounding box center [60, 9] width 7 height 7
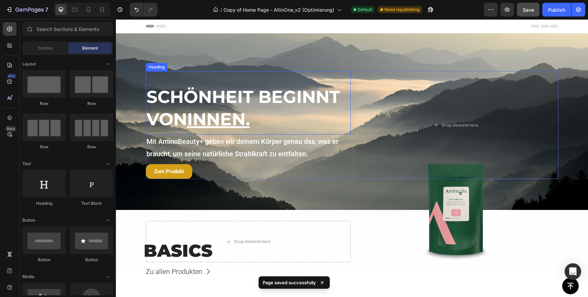
click at [273, 103] on strong "SCHÖNHEIT BEGINNT VON INNEN." at bounding box center [243, 107] width 194 height 43
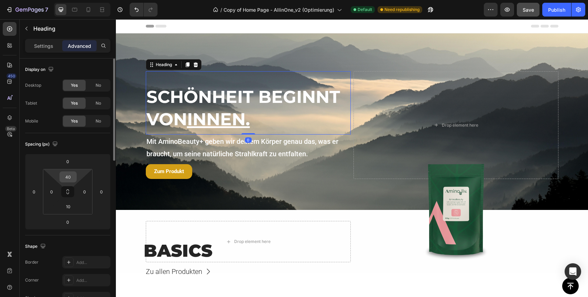
click at [71, 179] on input "40" at bounding box center [68, 177] width 14 height 10
click at [68, 176] on input "40" at bounding box center [68, 177] width 14 height 10
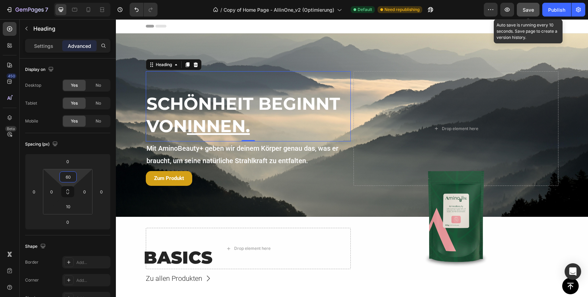
type input "60"
click at [527, 13] on button "Save" at bounding box center [528, 10] width 23 height 14
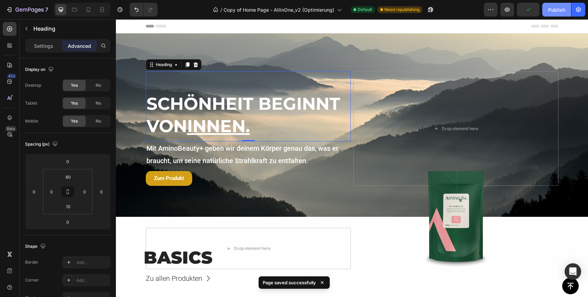
click at [557, 7] on div "Publish" at bounding box center [556, 9] width 17 height 7
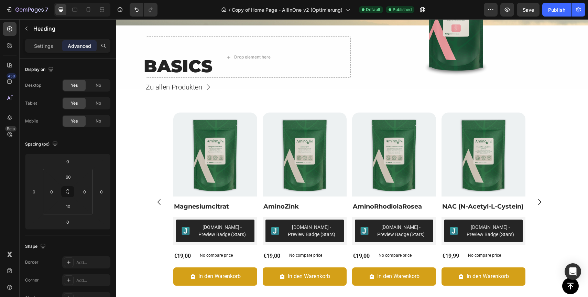
scroll to position [232, 0]
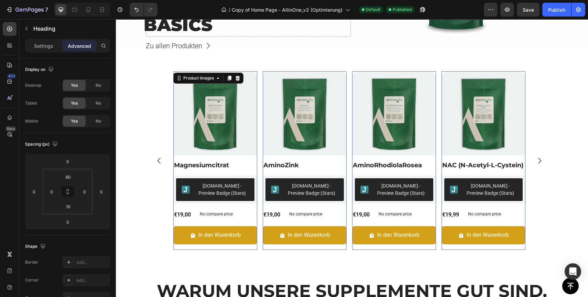
click at [242, 126] on img at bounding box center [215, 113] width 84 height 84
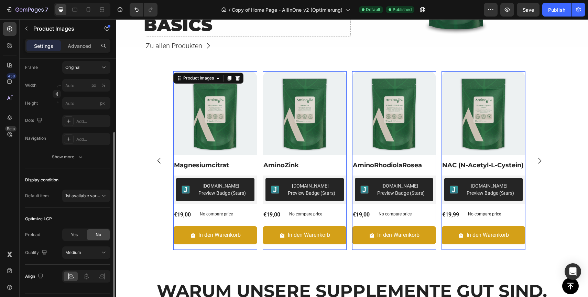
scroll to position [111, 0]
click at [73, 155] on div "Show more" at bounding box center [68, 156] width 32 height 7
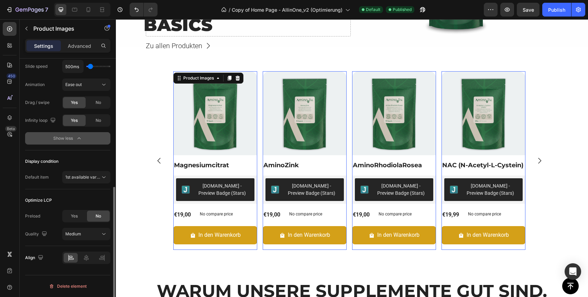
scroll to position [0, 0]
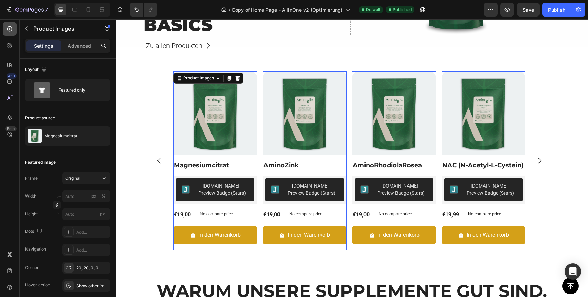
click at [8, 27] on icon at bounding box center [9, 28] width 5 height 5
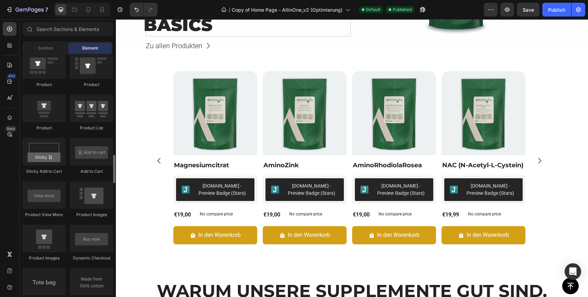
scroll to position [895, 0]
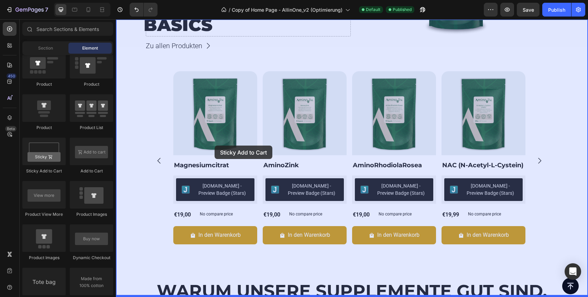
drag, startPoint x: 159, startPoint y: 174, endPoint x: 215, endPoint y: 145, distance: 62.3
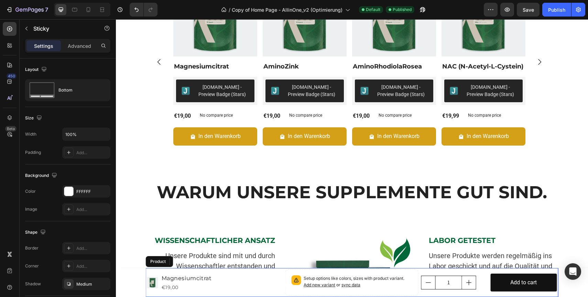
scroll to position [332, 0]
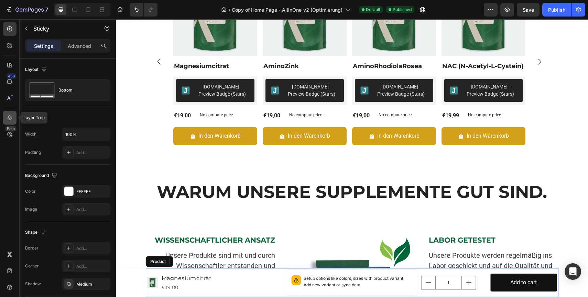
click at [9, 114] on div at bounding box center [10, 118] width 14 height 14
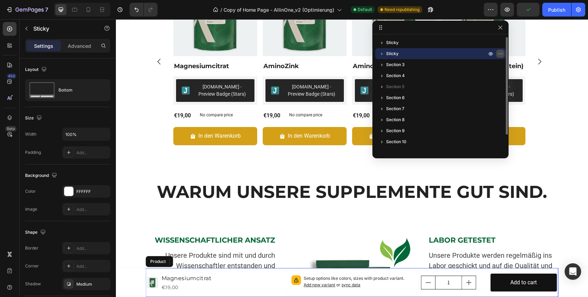
click at [501, 53] on icon "button" at bounding box center [501, 54] width 6 height 6
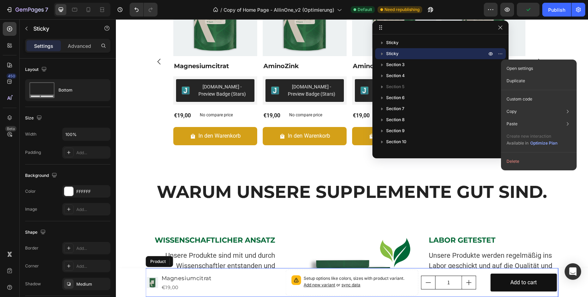
click at [516, 153] on div "Open settings Duplicate Custom code Copy Copy element Cmd + C Copy style Copy c…" at bounding box center [539, 114] width 76 height 111
click at [513, 159] on button "Delete" at bounding box center [539, 161] width 70 height 12
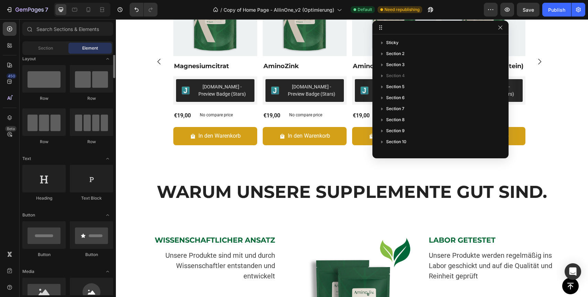
scroll to position [0, 0]
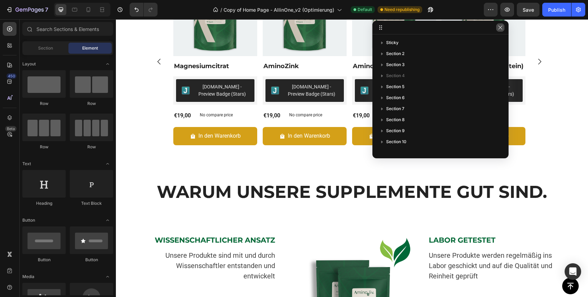
click at [500, 28] on icon "button" at bounding box center [501, 28] width 6 height 6
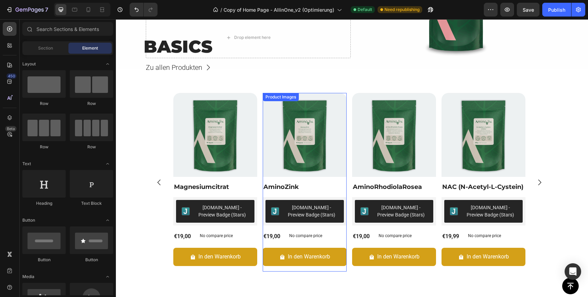
scroll to position [205, 0]
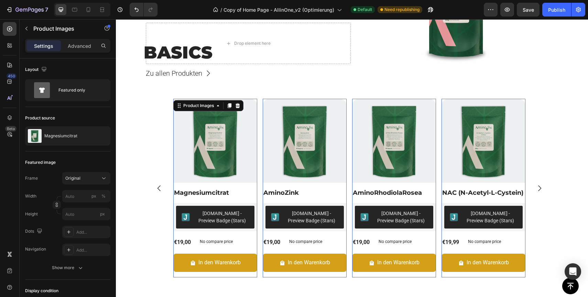
click at [201, 134] on img at bounding box center [215, 141] width 84 height 84
click at [72, 47] on p "Advanced" at bounding box center [79, 45] width 23 height 7
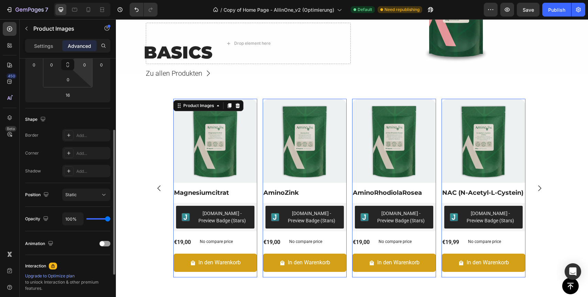
scroll to position [201, 0]
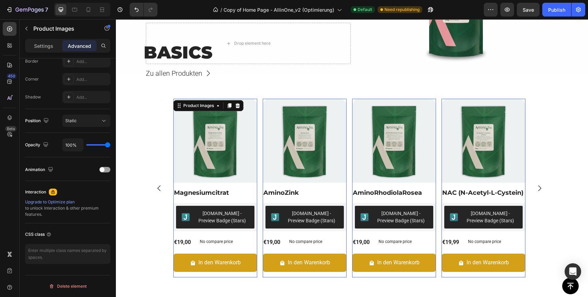
click at [216, 126] on img at bounding box center [215, 141] width 84 height 84
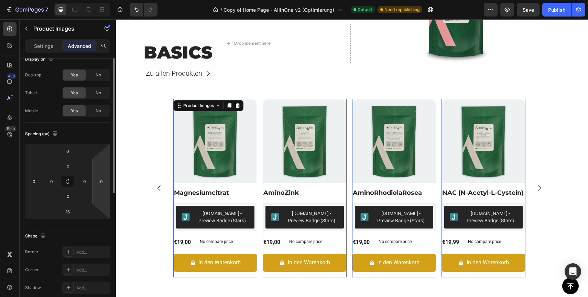
scroll to position [0, 0]
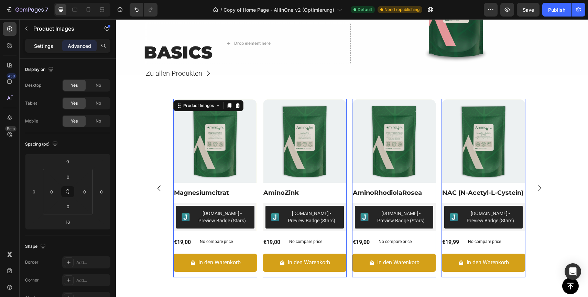
click at [43, 46] on p "Settings" at bounding box center [43, 45] width 19 height 7
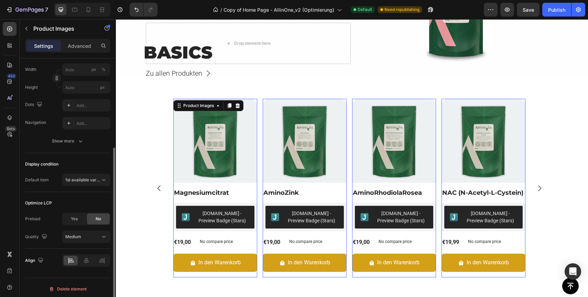
scroll to position [129, 0]
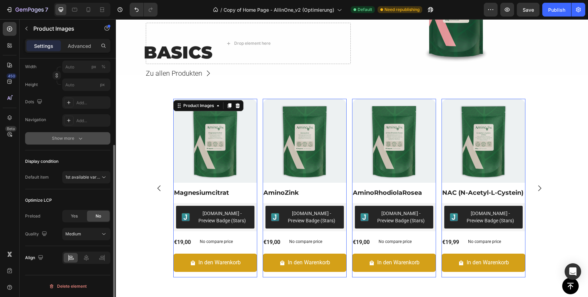
click at [78, 139] on icon "button" at bounding box center [80, 138] width 7 height 7
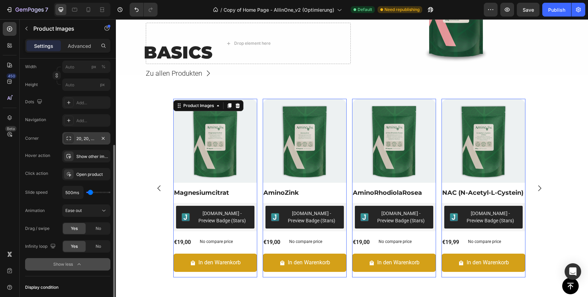
click at [96, 138] on div "20, 20, 0, 0" at bounding box center [86, 138] width 20 height 6
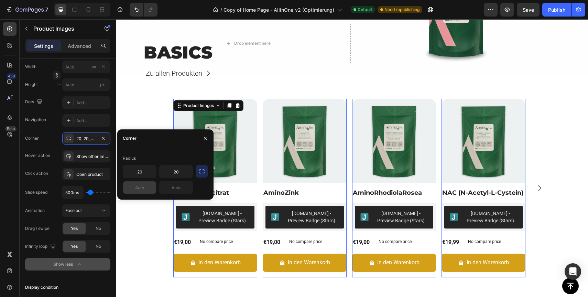
click at [151, 191] on input "text" at bounding box center [139, 187] width 33 height 12
type input "20"
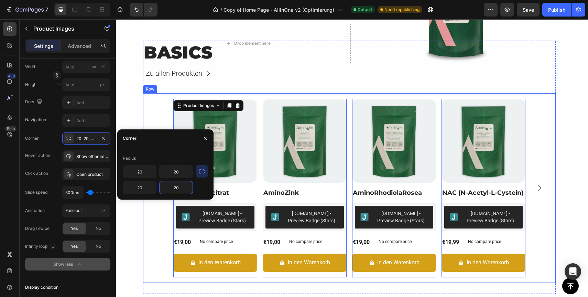
click at [147, 107] on div "Product Images 16 Magnesiumcitrat Product Title Judge.me - Preview Badge (Stars…" at bounding box center [349, 187] width 413 height 189
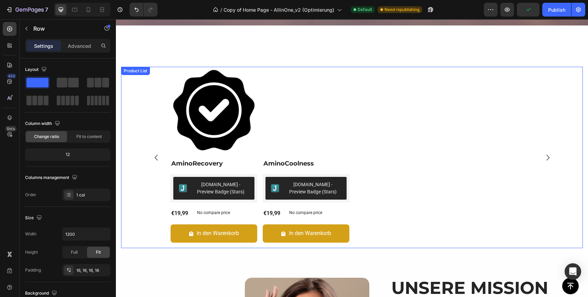
scroll to position [1011, 0]
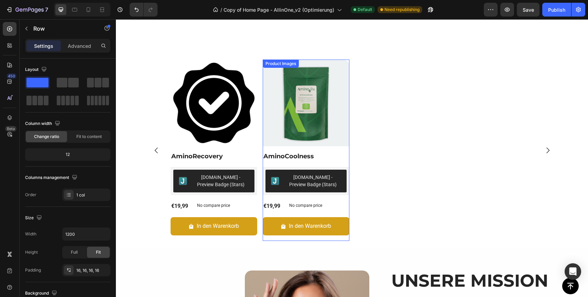
click at [269, 142] on img at bounding box center [306, 102] width 87 height 87
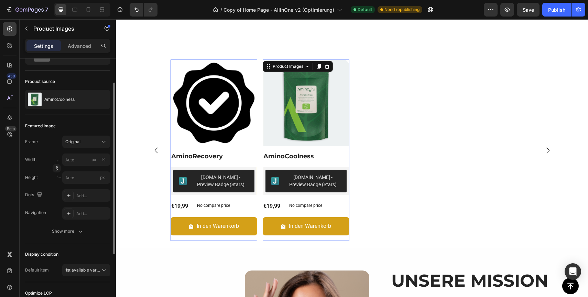
scroll to position [33, 0]
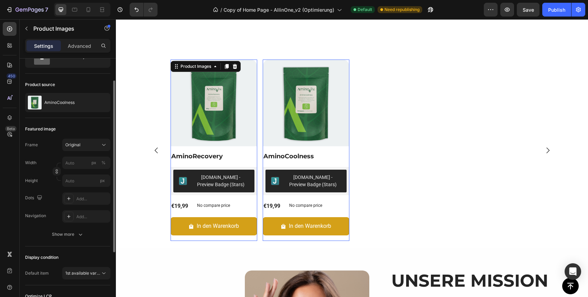
click at [218, 120] on img at bounding box center [214, 102] width 87 height 87
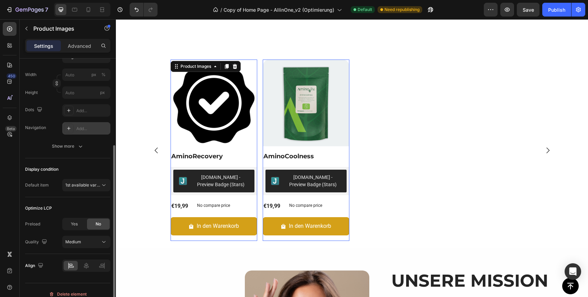
scroll to position [125, 0]
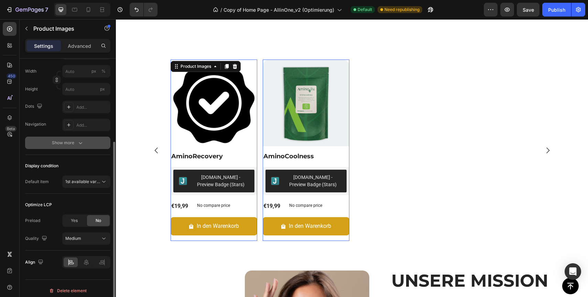
click at [73, 141] on div "Show more" at bounding box center [68, 142] width 32 height 7
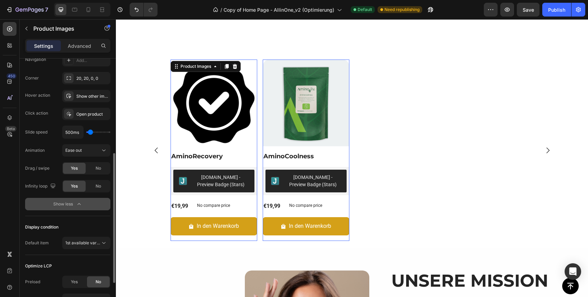
scroll to position [199, 0]
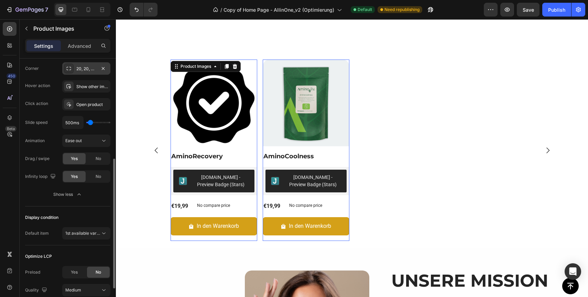
click at [82, 66] on div "20, 20, 0, 0" at bounding box center [86, 69] width 20 height 6
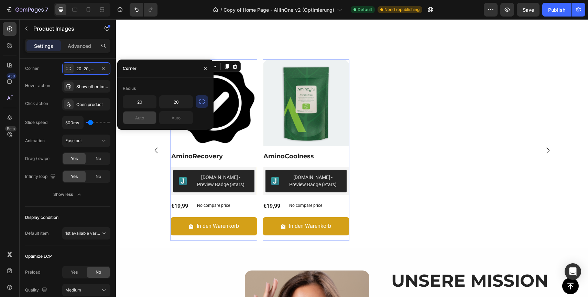
click at [140, 120] on input "text" at bounding box center [139, 117] width 33 height 12
type input "20"
click at [36, 73] on div "Corner" at bounding box center [32, 68] width 14 height 11
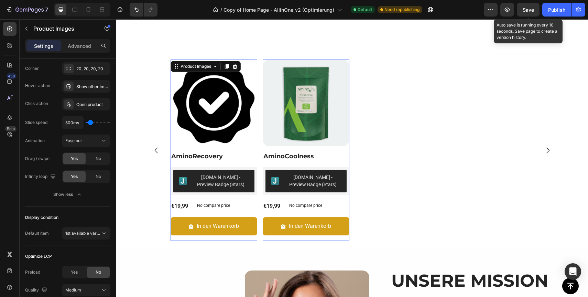
click at [529, 9] on span "Save" at bounding box center [528, 10] width 11 height 6
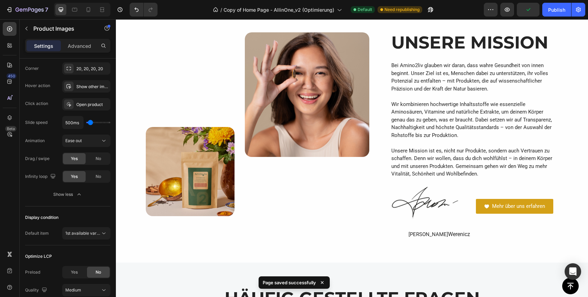
scroll to position [1254, 0]
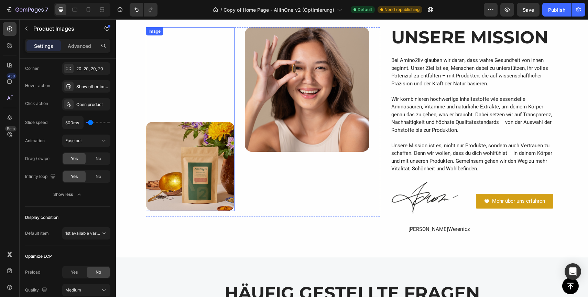
click at [186, 159] on img at bounding box center [190, 166] width 89 height 89
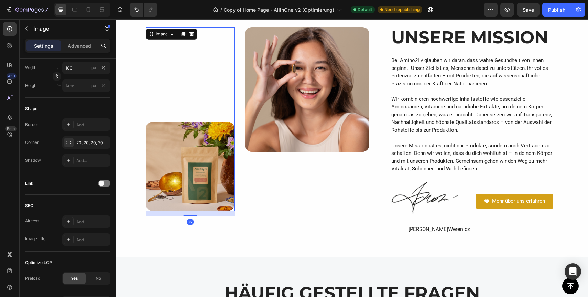
scroll to position [0, 0]
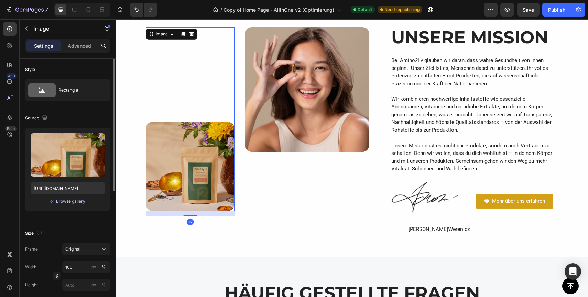
click at [68, 200] on div "Browse gallery" at bounding box center [70, 201] width 29 height 6
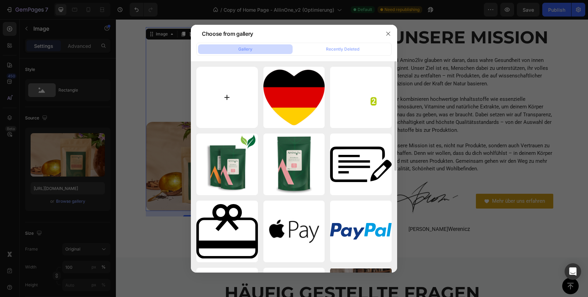
click at [221, 96] on input "file" at bounding box center [227, 98] width 62 height 62
click at [386, 32] on icon "button" at bounding box center [389, 34] width 6 height 6
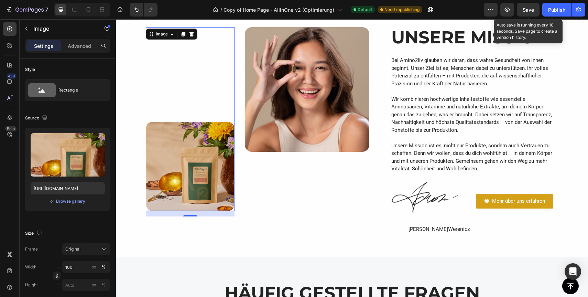
click at [532, 13] on div "Save" at bounding box center [528, 9] width 11 height 7
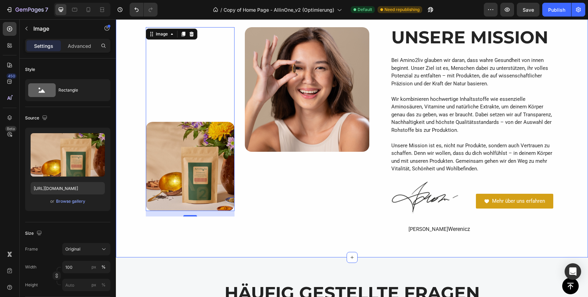
click at [130, 70] on div "Image 16 Image Row UNSERE MISSION Heading Bei Amino2liv glauben wir daran, dass…" at bounding box center [352, 136] width 462 height 218
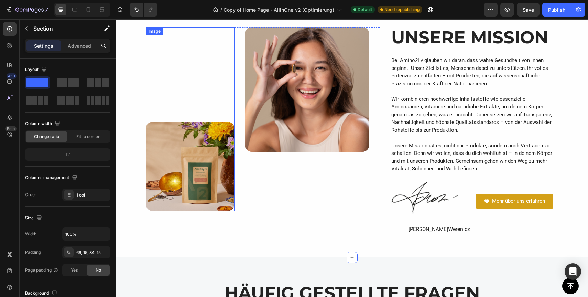
click at [198, 166] on img at bounding box center [190, 166] width 89 height 89
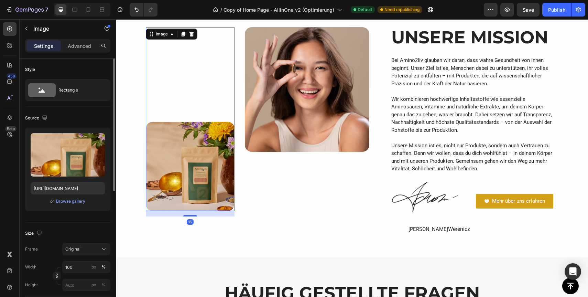
click at [71, 205] on div "or Browse gallery" at bounding box center [68, 201] width 74 height 8
click at [75, 201] on div "Browse gallery" at bounding box center [70, 201] width 29 height 6
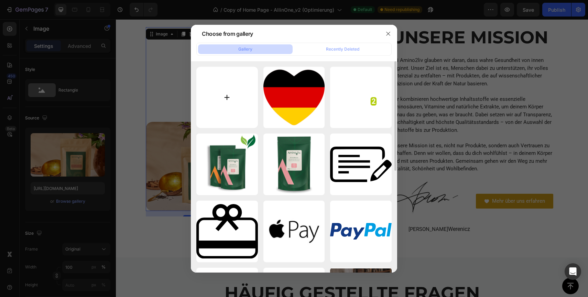
click at [225, 88] on input "file" at bounding box center [227, 98] width 62 height 62
type input "C:\fakepath\Bild_AminoEnergy_1.1.jpg"
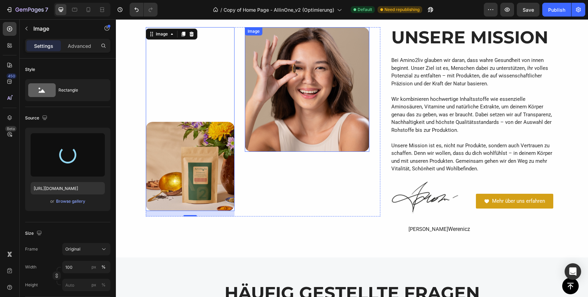
type input "https://cdn.shopify.com/s/files/1/0922/6154/8357/files/gempages_550192559482209…"
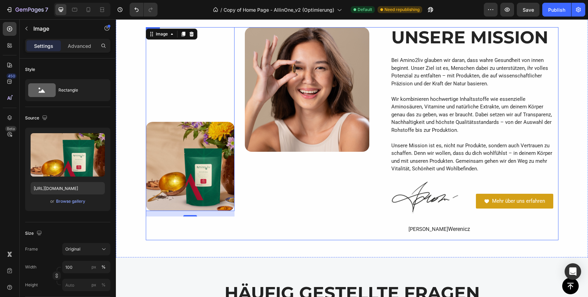
click at [301, 224] on div "Image 16 Image Row" at bounding box center [263, 133] width 235 height 213
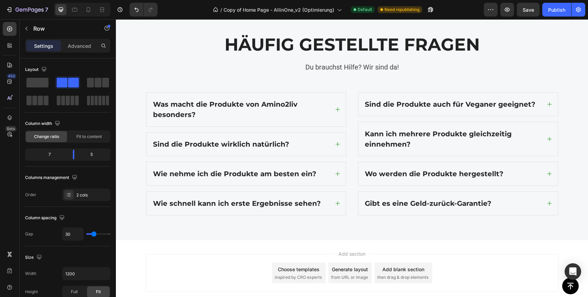
scroll to position [1544, 0]
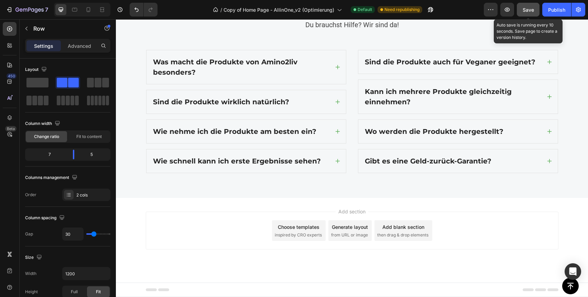
click at [532, 14] on button "Save" at bounding box center [528, 10] width 23 height 14
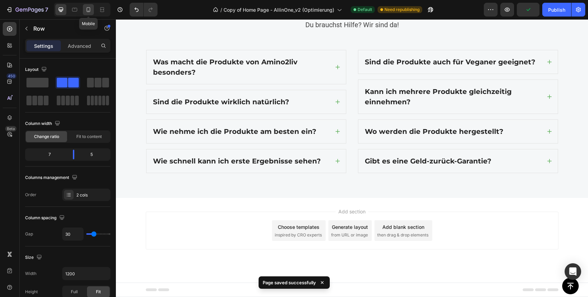
click at [89, 8] on icon at bounding box center [88, 9] width 7 height 7
type input "0"
type input "100%"
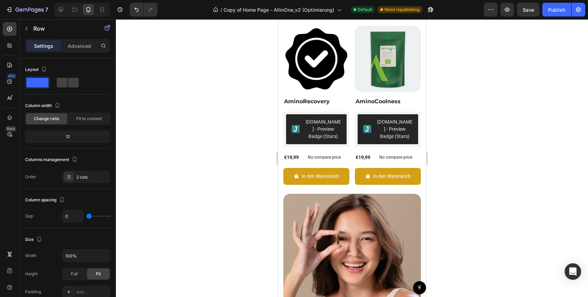
scroll to position [1106, 0]
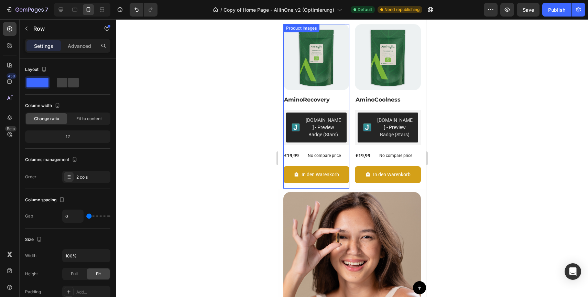
click at [294, 63] on img at bounding box center [316, 57] width 66 height 66
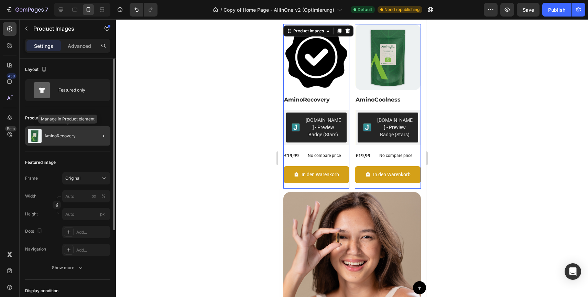
click at [81, 135] on div "AminoRecovery" at bounding box center [67, 135] width 85 height 19
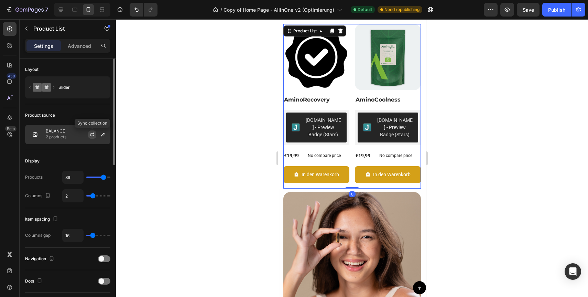
click at [93, 135] on icon "button" at bounding box center [92, 135] width 4 height 2
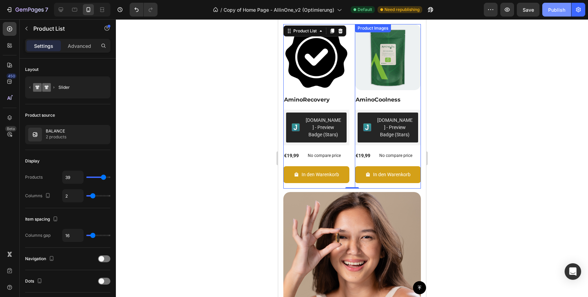
click at [560, 11] on div "Publish" at bounding box center [556, 9] width 17 height 7
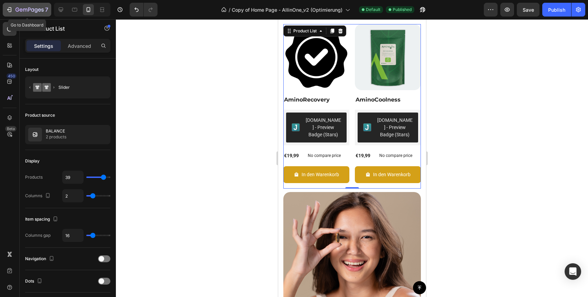
click at [17, 4] on button "7" at bounding box center [27, 10] width 48 height 14
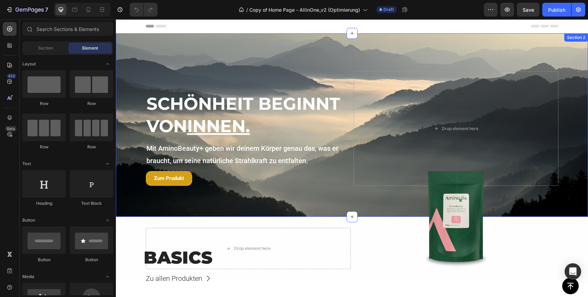
click at [204, 46] on div "SCHÖNHEIT BEGINNT VON INNEN. Heading Mit AminoBeauty+ geben wir deinem Körper g…" at bounding box center [352, 124] width 472 height 183
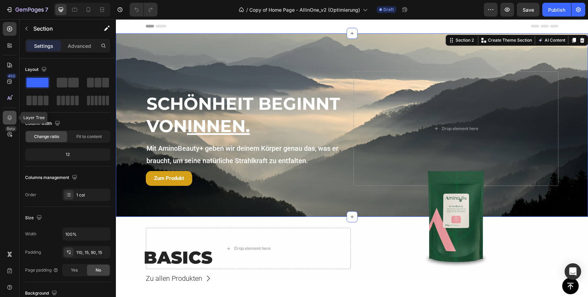
click at [10, 116] on icon at bounding box center [10, 117] width 4 height 5
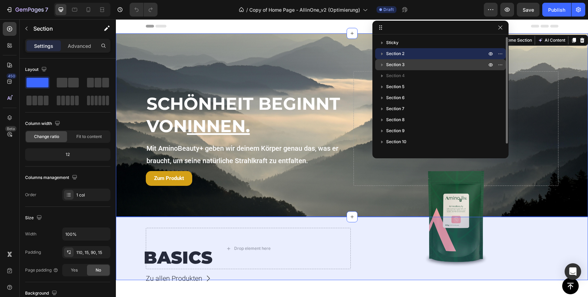
click at [383, 65] on icon "button" at bounding box center [382, 64] width 7 height 7
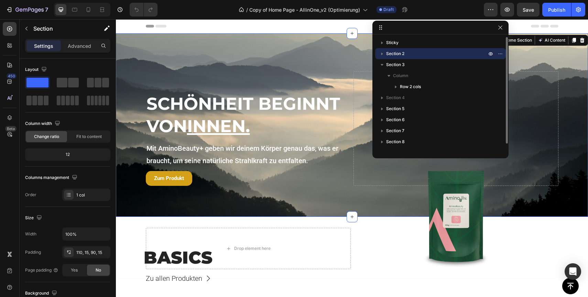
click at [381, 54] on icon "button" at bounding box center [382, 54] width 2 height 3
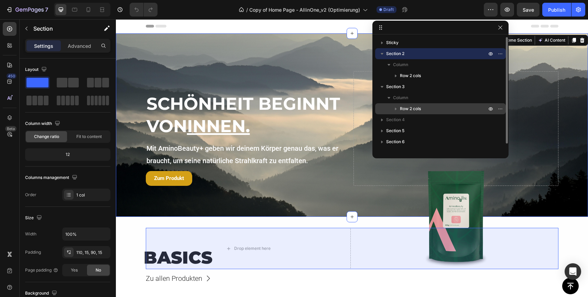
drag, startPoint x: 408, startPoint y: 109, endPoint x: 403, endPoint y: 106, distance: 5.8
click at [403, 106] on span "Row 2 cols" at bounding box center [410, 108] width 21 height 7
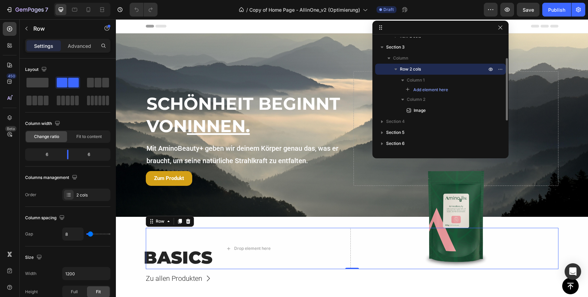
scroll to position [23, 0]
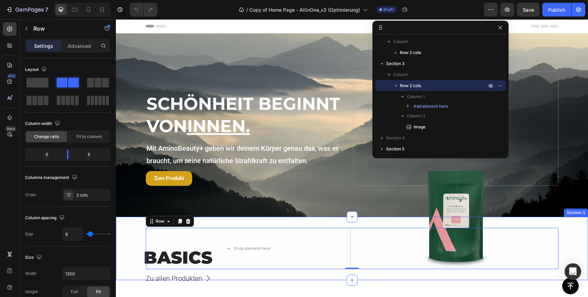
click at [130, 243] on div "Drop element here Image Row 0" at bounding box center [352, 248] width 472 height 41
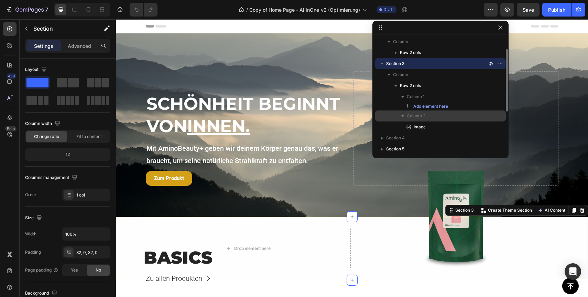
scroll to position [0, 0]
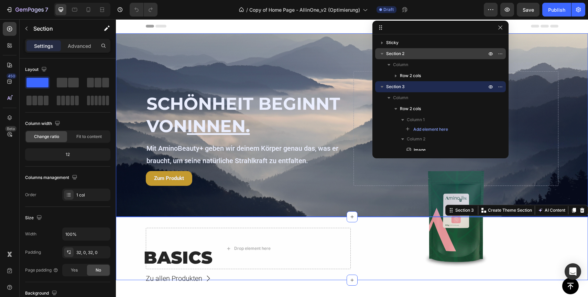
click at [399, 56] on span "Section 2" at bounding box center [395, 53] width 18 height 7
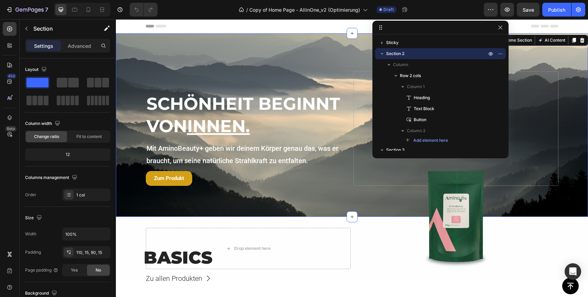
click at [459, 8] on div "/ Copy of Home Page - AllinOne_v2 (Optimierung) Draft" at bounding box center [323, 10] width 321 height 14
click at [500, 30] on icon "button" at bounding box center [501, 28] width 6 height 6
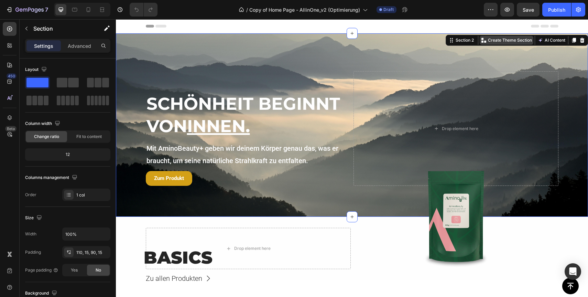
click at [503, 41] on p "Create Theme Section" at bounding box center [510, 40] width 44 height 6
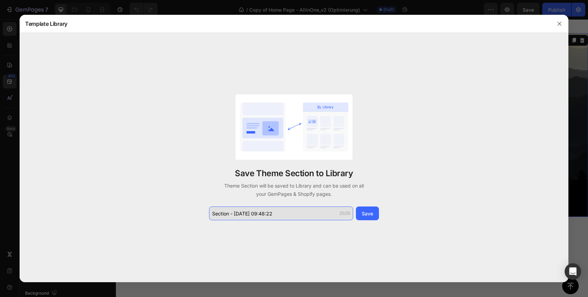
click at [270, 210] on input "Section - [DATE] 09:48:22" at bounding box center [281, 213] width 144 height 14
type input "280825_Header"
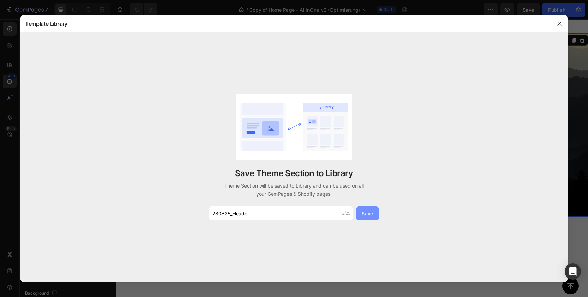
click at [369, 212] on div "Save" at bounding box center [367, 213] width 11 height 7
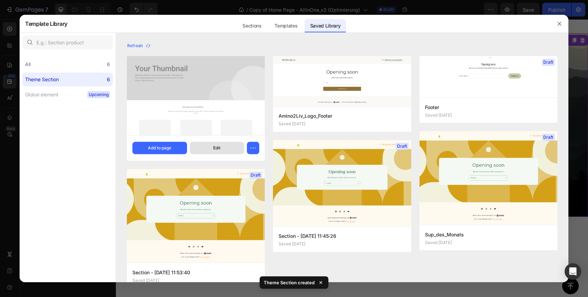
click at [219, 150] on div "Edit" at bounding box center [216, 148] width 7 height 6
click at [249, 151] on button "button" at bounding box center [253, 148] width 12 height 12
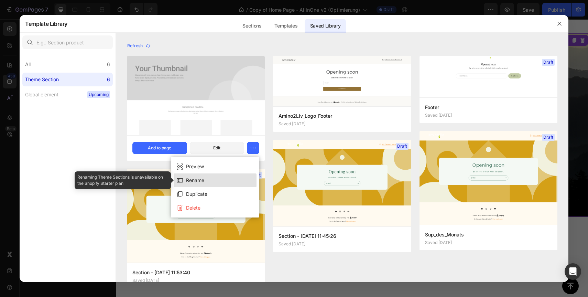
click at [232, 182] on button "Rename" at bounding box center [215, 180] width 83 height 14
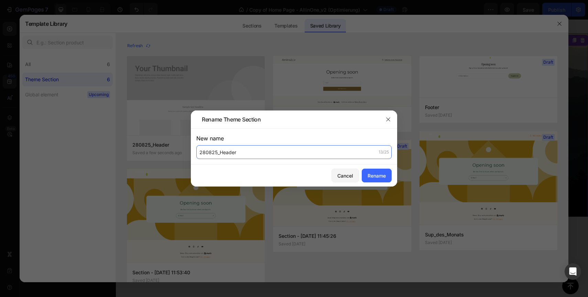
click at [260, 150] on input "280825_Header" at bounding box center [293, 152] width 195 height 14
click at [260, 148] on input "280825_Header" at bounding box center [293, 152] width 195 height 14
click at [259, 148] on input "280825_Header" at bounding box center [293, 152] width 195 height 14
click at [249, 152] on input "280825_Header" at bounding box center [293, 152] width 195 height 14
type input "280825_Hero"
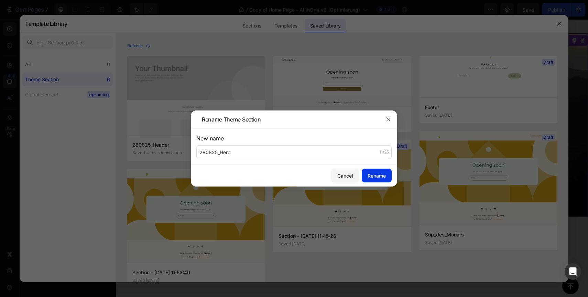
click at [373, 178] on div "Rename" at bounding box center [377, 175] width 18 height 7
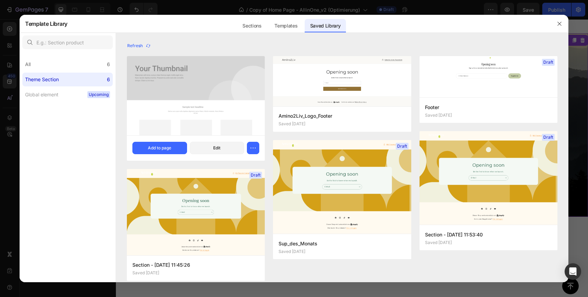
click at [383, 48] on div "Refresh" at bounding box center [342, 46] width 431 height 10
click at [561, 25] on icon "button" at bounding box center [560, 24] width 6 height 6
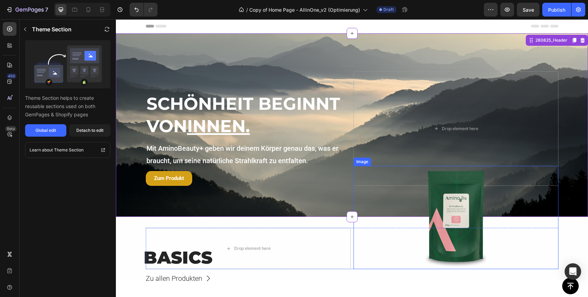
click at [389, 242] on div at bounding box center [456, 217] width 205 height 103
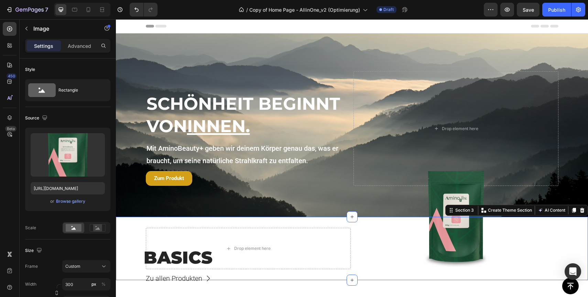
click at [121, 231] on div "Drop element here Image Row" at bounding box center [352, 248] width 472 height 41
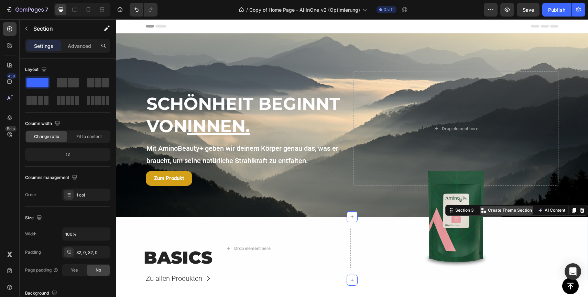
click at [512, 209] on p "Create Theme Section" at bounding box center [510, 210] width 44 height 6
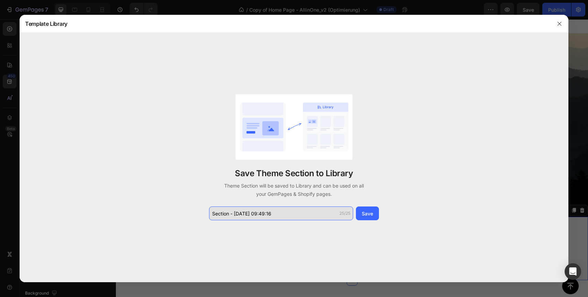
click at [278, 213] on input "Section - [DATE] 09:49:16" at bounding box center [281, 213] width 144 height 14
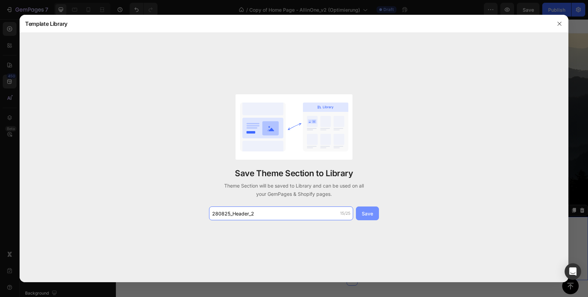
type input "280825_Header_2"
click at [375, 214] on button "Save" at bounding box center [367, 213] width 23 height 14
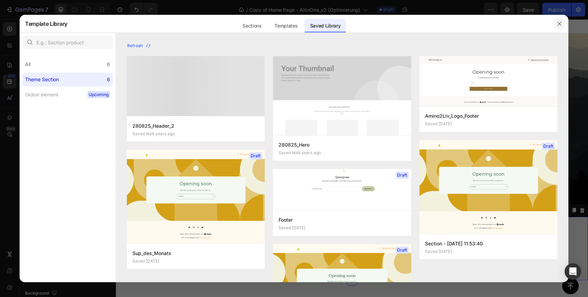
click at [562, 22] on icon "button" at bounding box center [560, 24] width 6 height 6
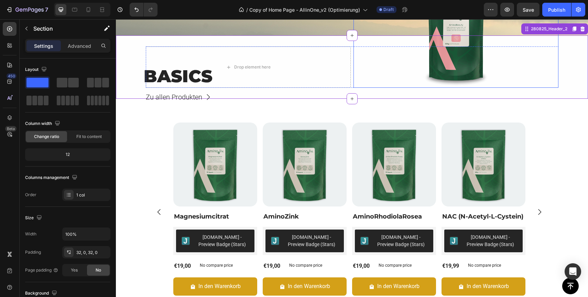
scroll to position [182, 0]
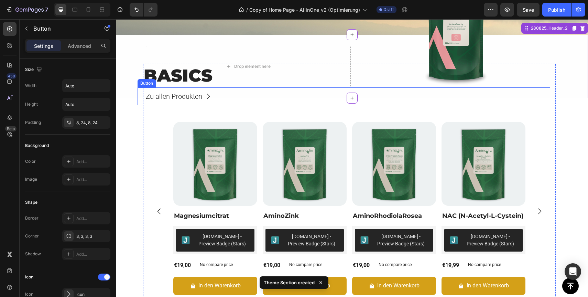
click at [232, 94] on div "Zu allen Produkten Button" at bounding box center [344, 96] width 413 height 18
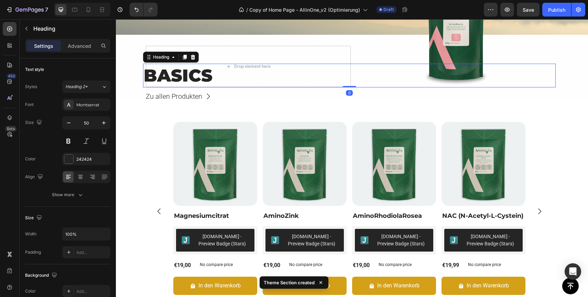
click at [235, 84] on h2 "BASICS" at bounding box center [349, 76] width 413 height 24
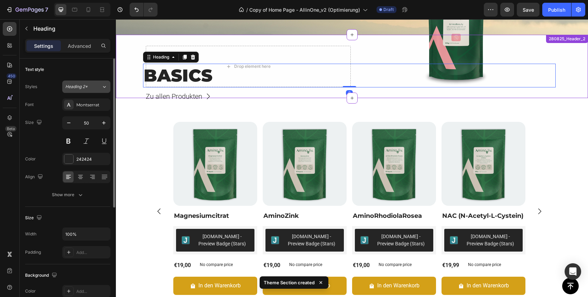
click at [104, 85] on icon at bounding box center [104, 86] width 6 height 7
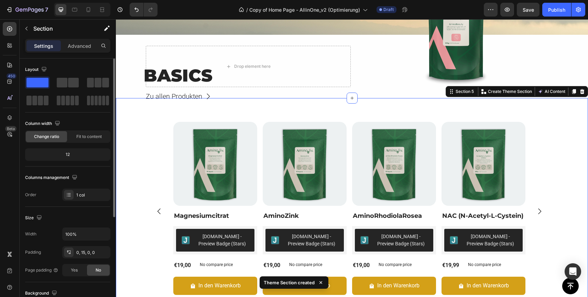
click at [131, 113] on div "BASICS Heading Zu allen Produkten Button Product Images Magnesiumcitrat Product…" at bounding box center [349, 207] width 467 height 219
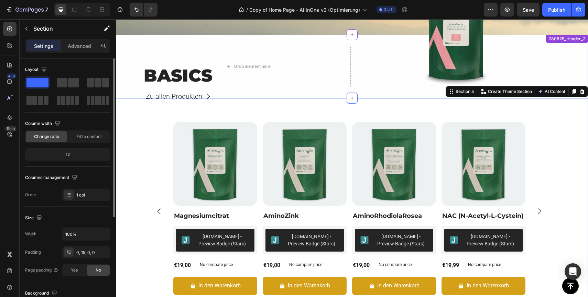
click at [134, 82] on div "Drop element here Image Row" at bounding box center [352, 66] width 472 height 41
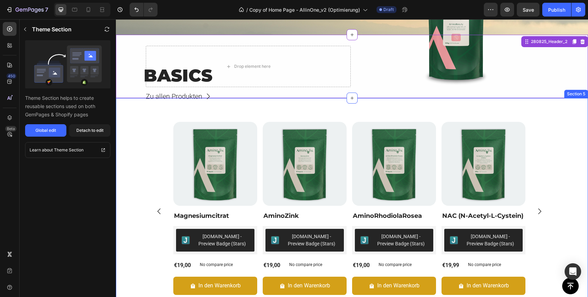
click at [140, 148] on div "BASICS Heading Zu allen Produkten Button Product Images Magnesiumcitrat Product…" at bounding box center [349, 207] width 467 height 219
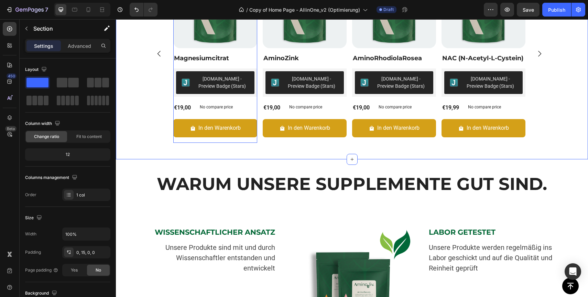
scroll to position [368, 0]
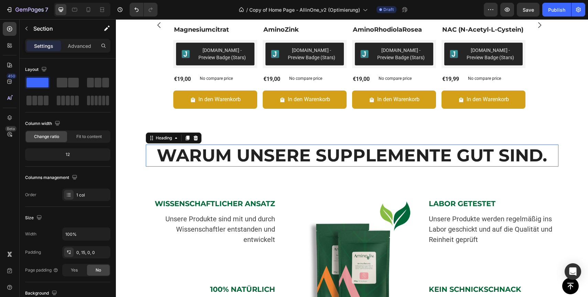
click at [153, 165] on h2 "WARUM UNSERE SUPPLEMENTE GUT SIND." at bounding box center [352, 155] width 413 height 22
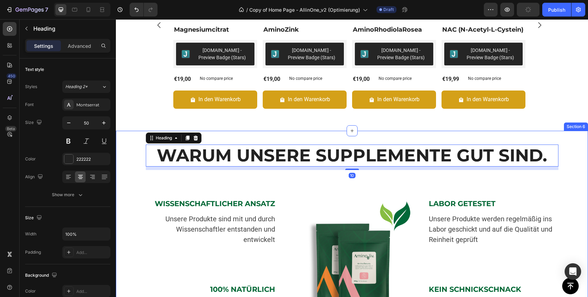
click at [137, 186] on div "WARUM UNSERE SUPPLEMENTE GUT SIND. Heading 10 Image WARUM UNSERE SUPPLEMENTE GU…" at bounding box center [352, 230] width 462 height 172
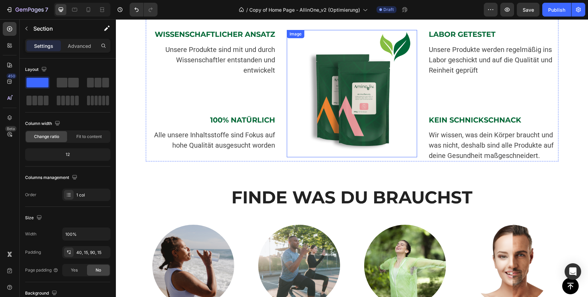
scroll to position [544, 0]
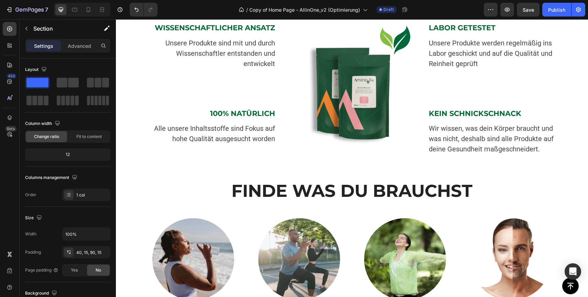
click at [134, 95] on div "WARUM UNSERE SUPPLEMENTE GUT SIND. Heading Image WARUM UNSERE SUPPLEMENTE GUT S…" at bounding box center [352, 55] width 462 height 172
click at [148, 97] on div "WISSENSCHAFTLICHER ANSATZ Heading Unsere Produkte sind mit und durch Wissenscha…" at bounding box center [211, 79] width 130 height 150
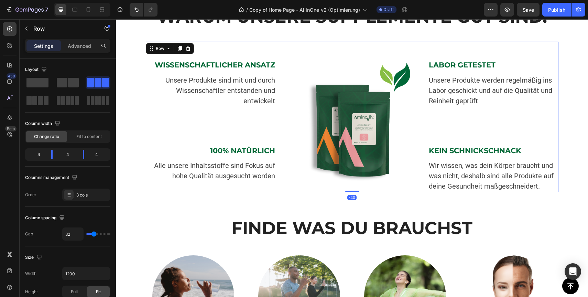
scroll to position [411, 0]
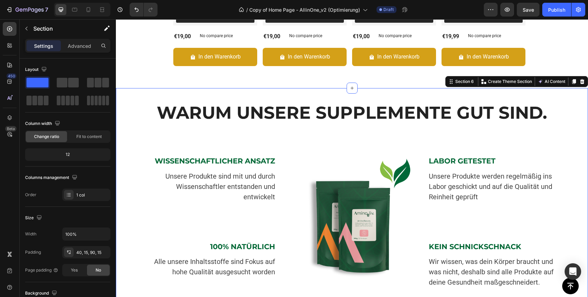
click at [132, 122] on div "WARUM UNSERE SUPPLEMENTE GUT SIND. Heading Image WARUM UNSERE SUPPLEMENTE GUT S…" at bounding box center [352, 188] width 462 height 172
click at [511, 82] on p "Create Theme Section" at bounding box center [510, 81] width 44 height 6
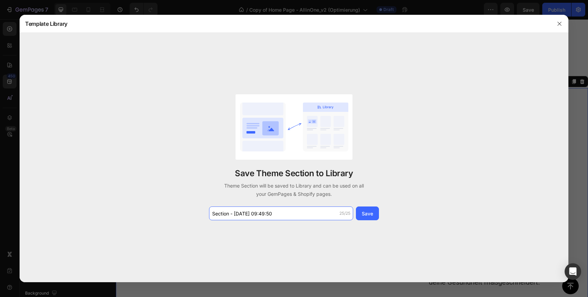
drag, startPoint x: 287, startPoint y: 211, endPoint x: 187, endPoint y: 211, distance: 100.8
click at [187, 211] on div "Save Theme Section to Library Theme Section will be saved to Library and can be…" at bounding box center [294, 157] width 549 height 249
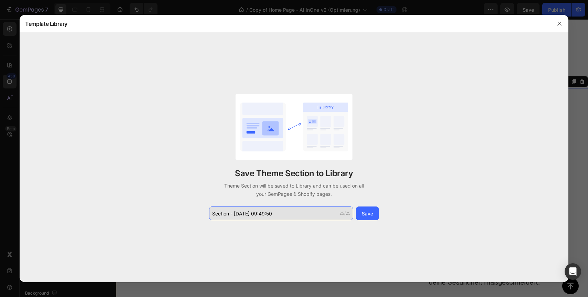
click at [228, 210] on input "Section - [DATE] 09:49:50" at bounding box center [281, 213] width 144 height 14
click at [297, 212] on input "280825_" at bounding box center [281, 213] width 144 height 14
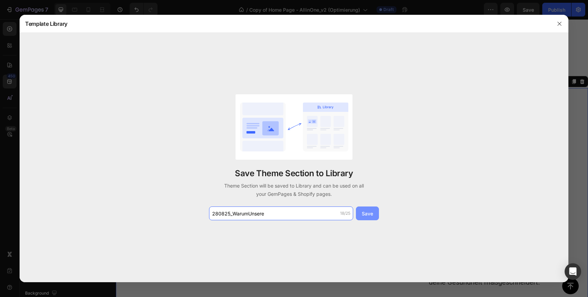
type input "280825_WarumUnsere"
click at [374, 214] on button "Save" at bounding box center [367, 213] width 23 height 14
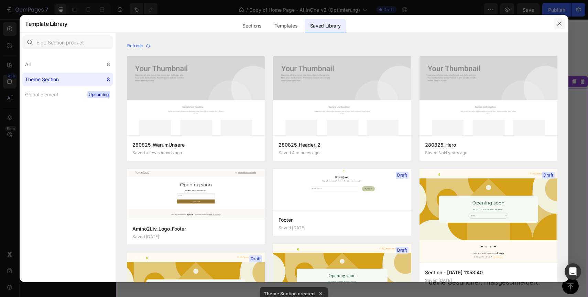
click at [561, 25] on icon "button" at bounding box center [559, 24] width 4 height 4
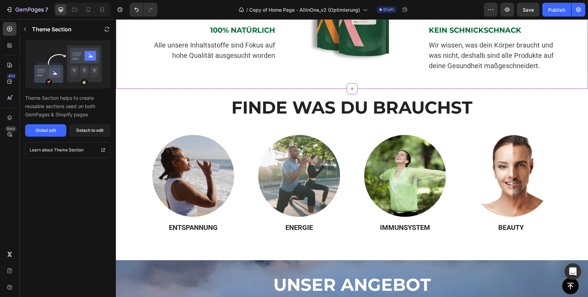
scroll to position [642, 0]
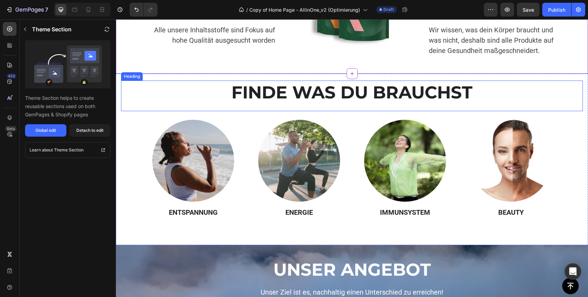
click at [208, 110] on div "FINDE WAS DU BRAUCHST Heading" at bounding box center [352, 95] width 462 height 31
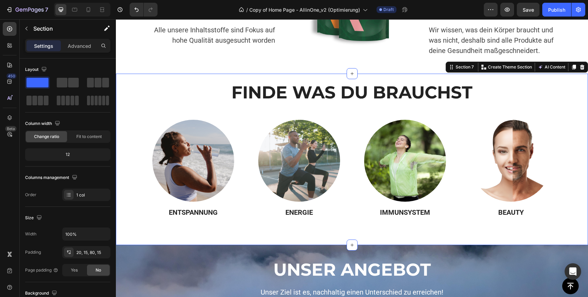
click at [136, 144] on div "FINDE WAS DU BRAUCHST Heading Finde dein Produkt Heading Image ENTSPANNUNG Head…" at bounding box center [352, 148] width 462 height 137
click at [512, 65] on p "Create Theme Section" at bounding box center [510, 67] width 44 height 6
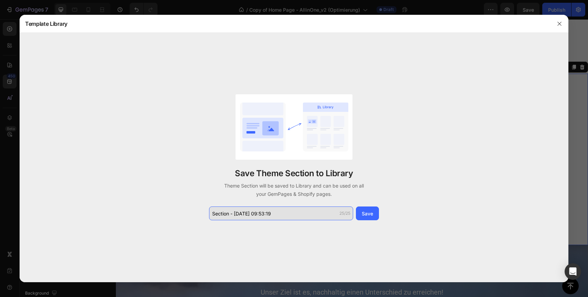
drag, startPoint x: 285, startPoint y: 215, endPoint x: 231, endPoint y: 207, distance: 54.9
click at [231, 207] on input "Section - [DATE] 09:53:19" at bounding box center [281, 213] width 144 height 14
type input "280825_KategorienBilder"
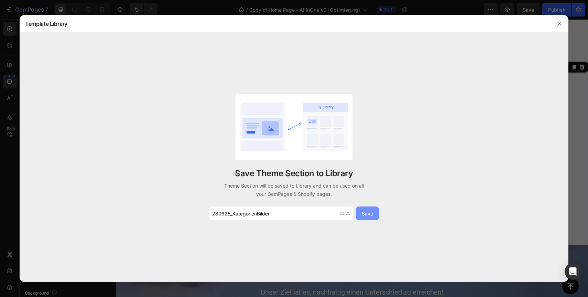
click at [363, 217] on button "Save" at bounding box center [367, 213] width 23 height 14
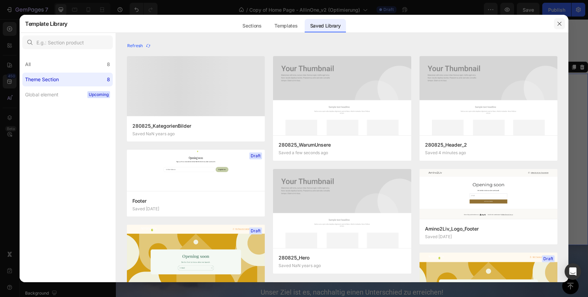
click at [561, 25] on icon "button" at bounding box center [560, 24] width 6 height 6
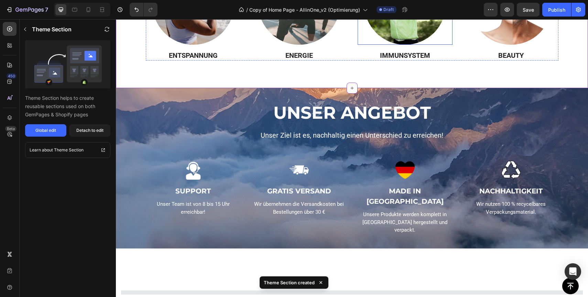
scroll to position [807, 0]
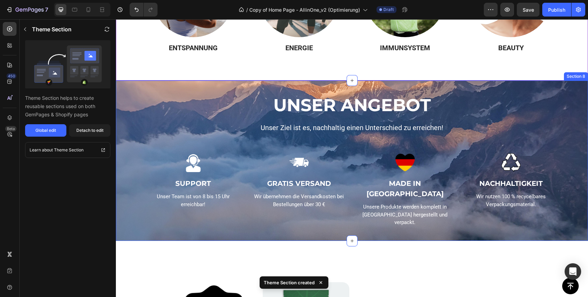
click at [131, 96] on div "UNSER ANGEBOT Heading Unser Ziel ist es, nachhaltig einen Unterschied zu erreic…" at bounding box center [352, 160] width 462 height 133
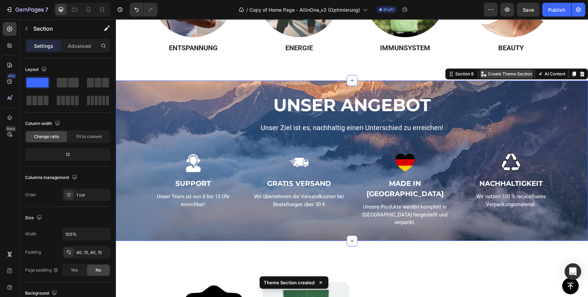
click at [513, 74] on p "Create Theme Section" at bounding box center [510, 74] width 44 height 6
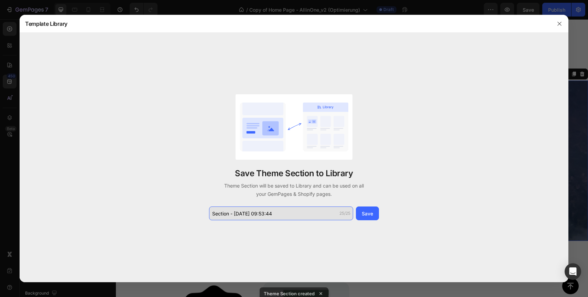
click at [271, 212] on input "Section - [DATE] 09:53:44" at bounding box center [281, 213] width 144 height 14
type input "280825_UnserAngebot"
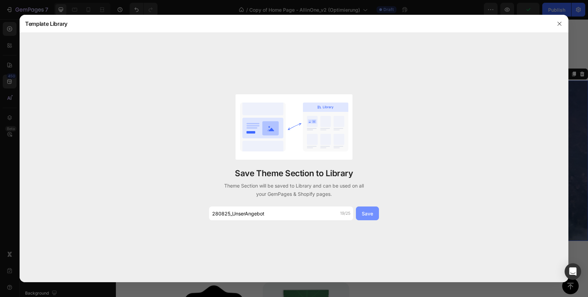
click at [373, 210] on div "Save" at bounding box center [367, 213] width 11 height 7
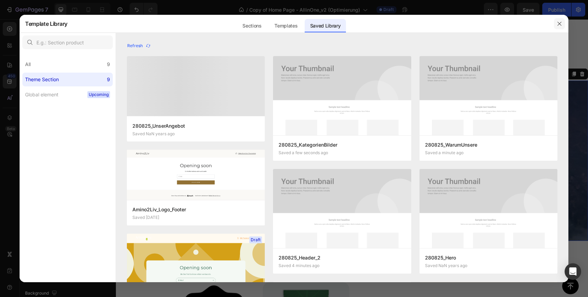
click at [561, 22] on icon "button" at bounding box center [560, 24] width 6 height 6
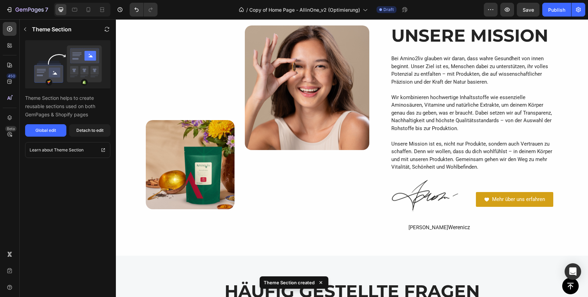
scroll to position [1262, 0]
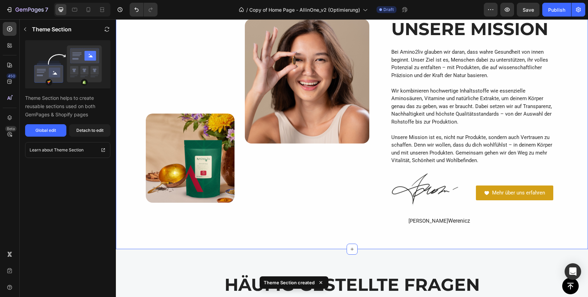
click at [124, 101] on div "Image Image Row UNSERE MISSION Heading Bei Amino2liv glauben wir daran, dass wa…" at bounding box center [352, 128] width 462 height 218
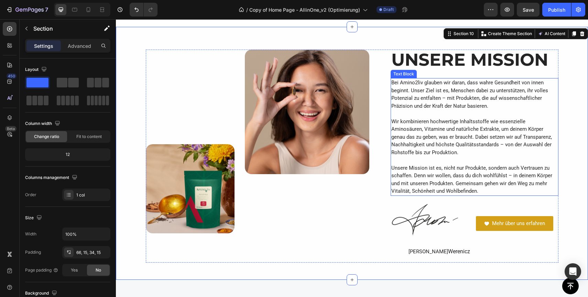
scroll to position [1229, 0]
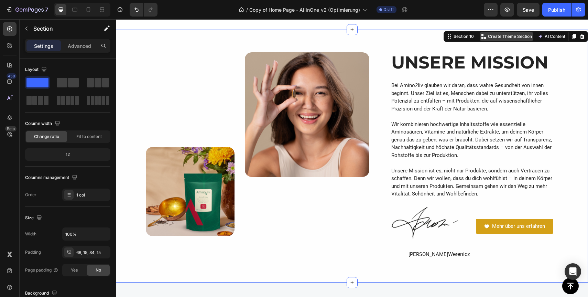
click at [522, 33] on div "Create Theme Section" at bounding box center [507, 36] width 54 height 9
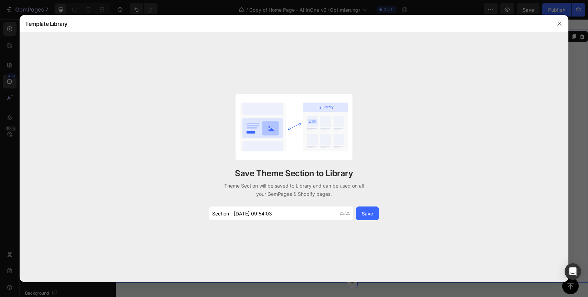
click at [267, 220] on div "Save Theme Section to Library Theme Section will be saved to Library and can be…" at bounding box center [294, 157] width 549 height 249
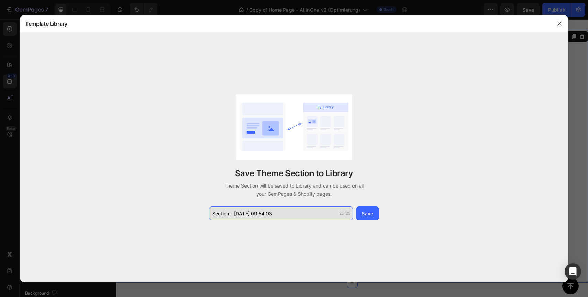
click at [281, 209] on input "Section - [DATE] 09:54:03" at bounding box center [281, 213] width 144 height 14
type input "280825_UnsereMission"
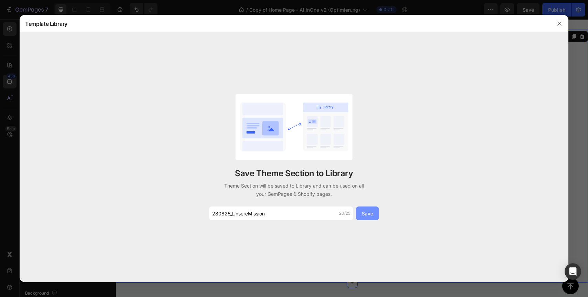
click at [360, 209] on button "Save" at bounding box center [367, 213] width 23 height 14
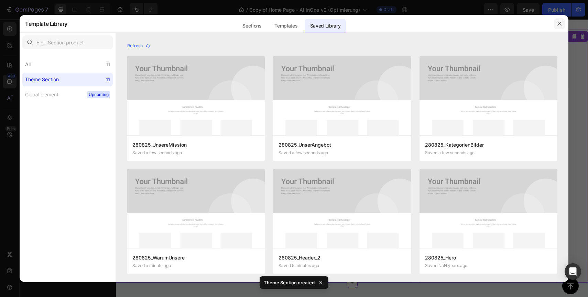
click at [561, 22] on icon "button" at bounding box center [560, 24] width 6 height 6
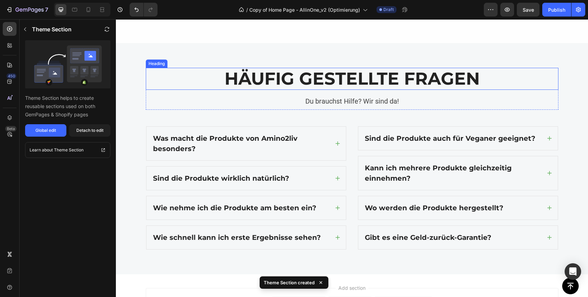
scroll to position [1460, 0]
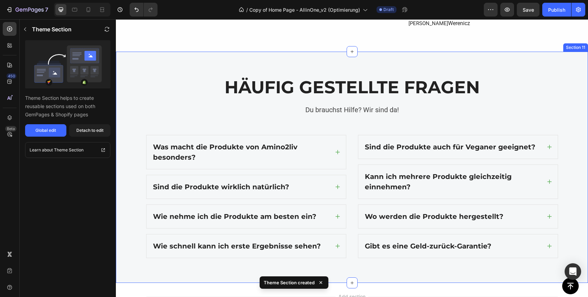
click at [145, 129] on div "HÄUFIG GESTELLTE FRAGEN Heading Du brauchst Hilfe? Wir sind da! Text block Row …" at bounding box center [352, 167] width 462 height 182
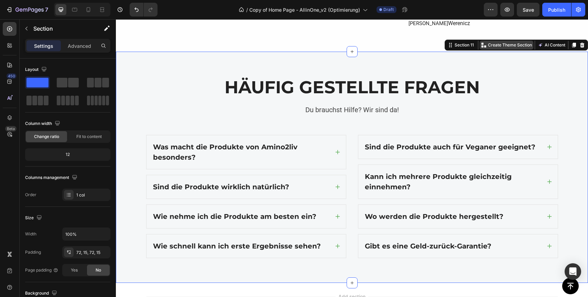
click at [508, 46] on p "Create Theme Section" at bounding box center [510, 45] width 44 height 6
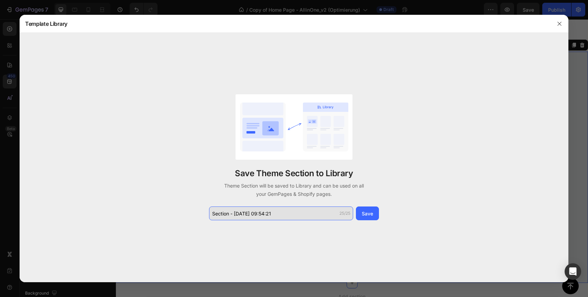
click at [272, 214] on input "Section - [DATE] 09:54:21" at bounding box center [281, 213] width 144 height 14
type input "280825_FAQ"
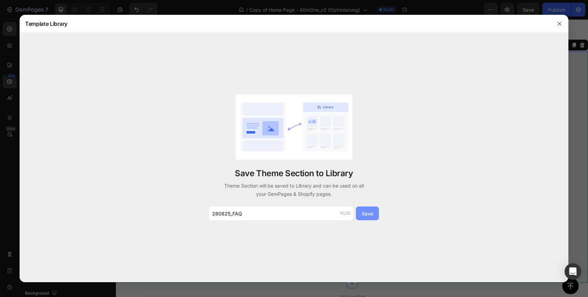
click at [371, 213] on div "Save" at bounding box center [367, 213] width 11 height 7
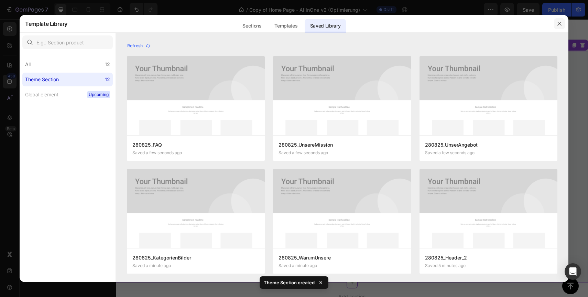
click at [559, 26] on button "button" at bounding box center [559, 23] width 11 height 11
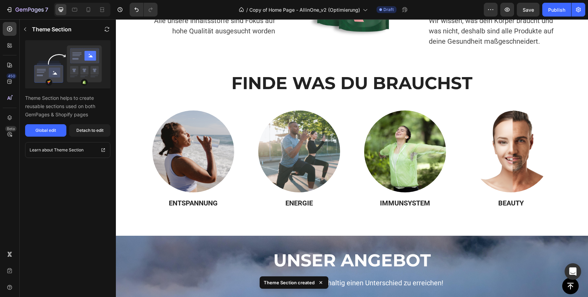
scroll to position [0, 0]
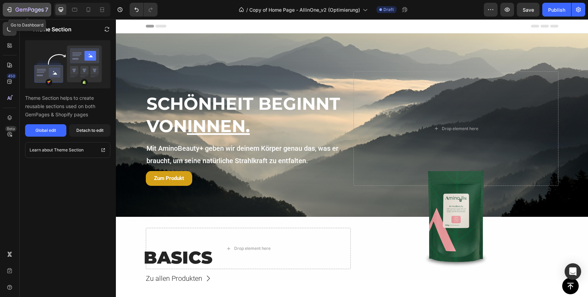
click at [11, 7] on icon "button" at bounding box center [9, 9] width 7 height 7
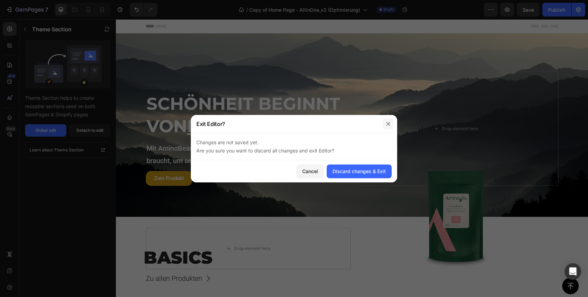
click at [392, 126] on button "button" at bounding box center [388, 123] width 11 height 11
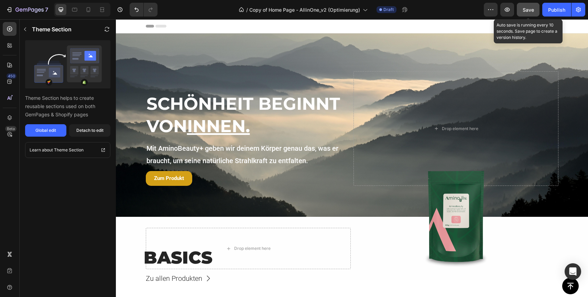
click at [533, 8] on span "Save" at bounding box center [528, 10] width 11 height 6
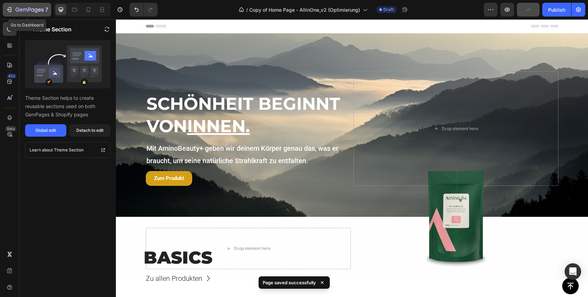
click at [9, 12] on icon "button" at bounding box center [9, 9] width 7 height 7
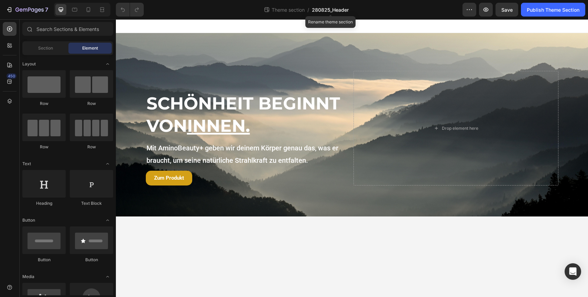
click at [339, 10] on span "280825_Header" at bounding box center [330, 9] width 37 height 7
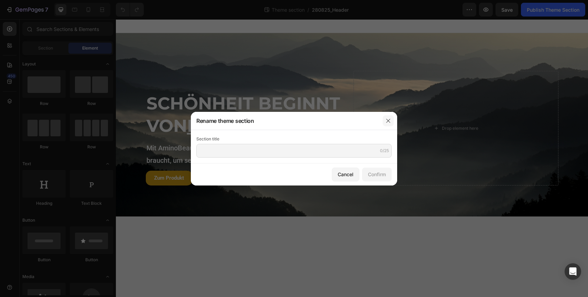
click at [385, 118] on button "button" at bounding box center [388, 120] width 11 height 11
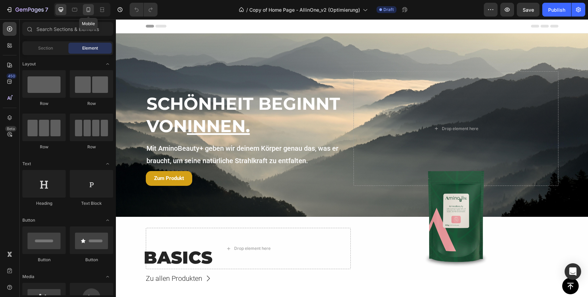
click at [88, 9] on icon at bounding box center [88, 9] width 7 height 7
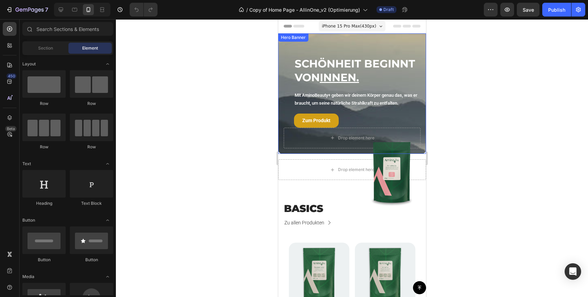
click at [282, 65] on div "SCHÖNHEIT BEGINNT VON INNEN. Heading Mit AminoBeauty+ geben wir deinem Körper g…" at bounding box center [352, 93] width 148 height 120
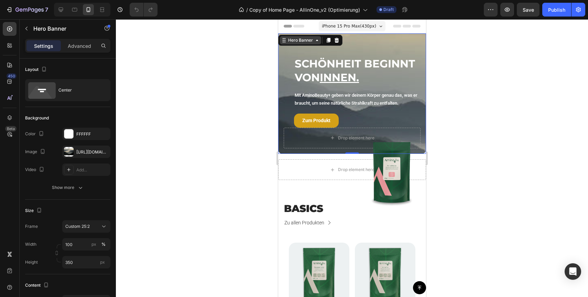
click at [314, 42] on icon at bounding box center [317, 40] width 6 height 6
click at [472, 85] on div at bounding box center [352, 158] width 472 height 278
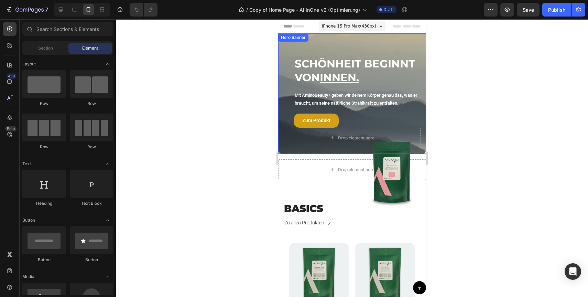
click at [418, 39] on div "SCHÖNHEIT BEGINNT VON INNEN. Heading Mit AminoBeauty+ geben wir deinem Körper g…" at bounding box center [352, 93] width 148 height 120
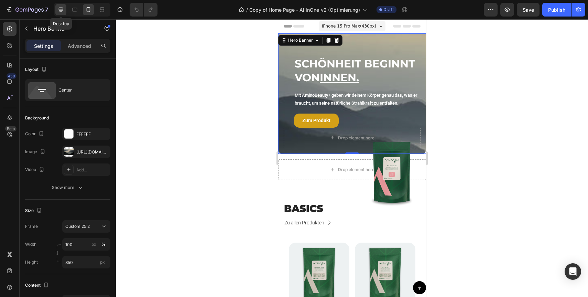
click at [62, 9] on icon at bounding box center [60, 9] width 7 height 7
type input "55 vh"
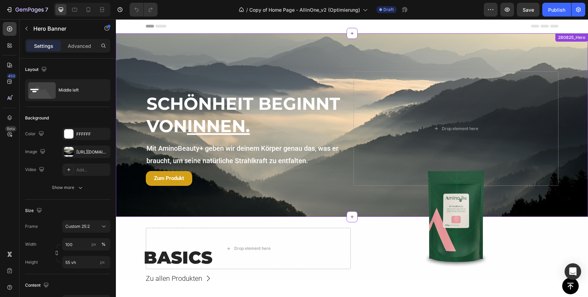
click at [403, 50] on div "SCHÖNHEIT BEGINNT VON INNEN. Heading Mit AminoBeauty+ geben wir deinem Körper g…" at bounding box center [352, 124] width 472 height 183
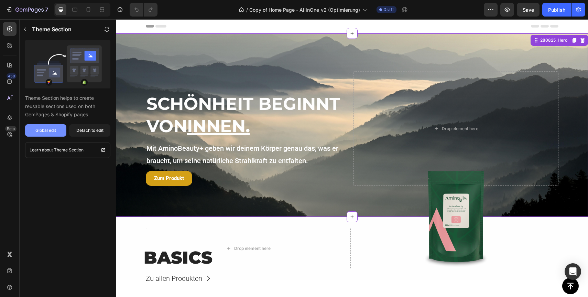
click at [54, 129] on div "Global edit" at bounding box center [45, 130] width 21 height 6
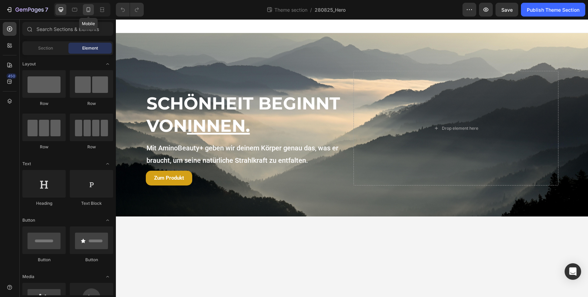
click at [91, 12] on icon at bounding box center [88, 9] width 7 height 7
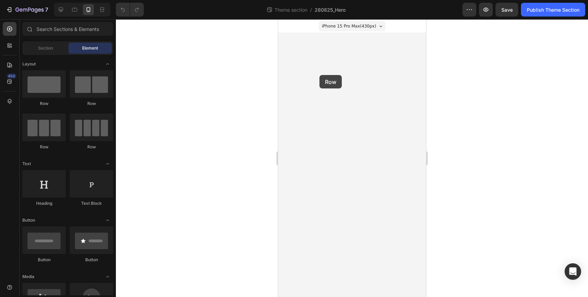
drag, startPoint x: 304, startPoint y: 97, endPoint x: 321, endPoint y: 78, distance: 25.3
click at [44, 51] on span "Section" at bounding box center [45, 48] width 15 height 6
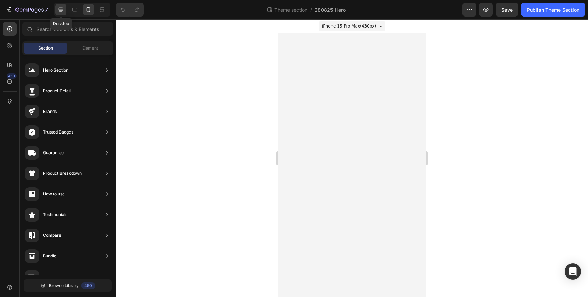
click at [61, 6] on icon at bounding box center [60, 9] width 7 height 7
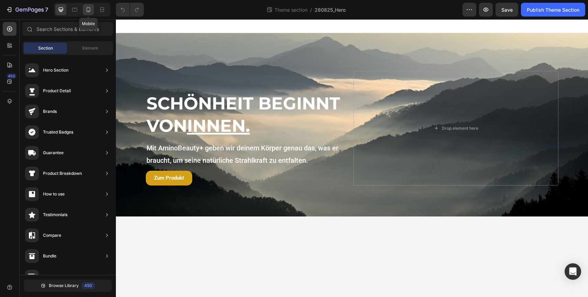
click at [91, 10] on icon at bounding box center [88, 9] width 7 height 7
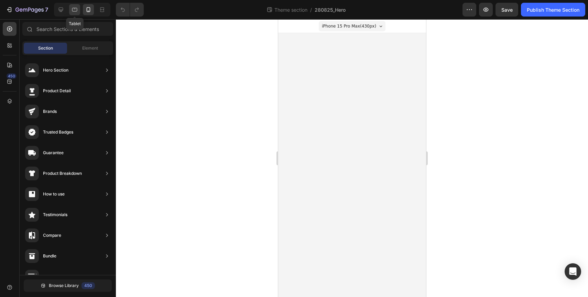
click at [73, 11] on icon at bounding box center [74, 9] width 7 height 7
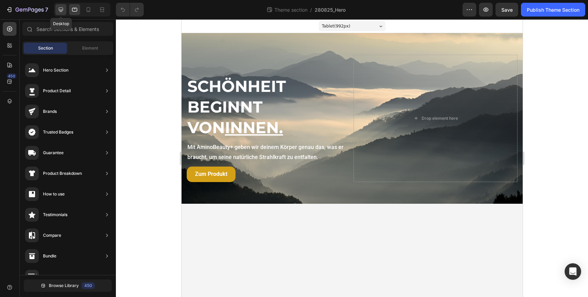
click at [57, 10] on div at bounding box center [60, 9] width 11 height 11
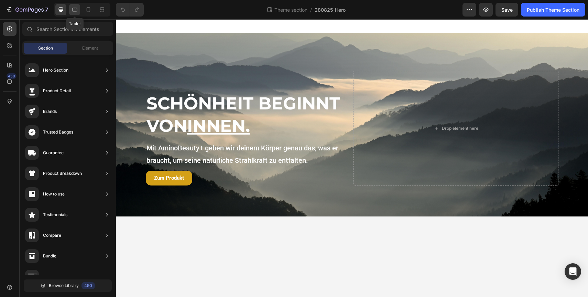
click at [73, 11] on icon at bounding box center [74, 9] width 7 height 7
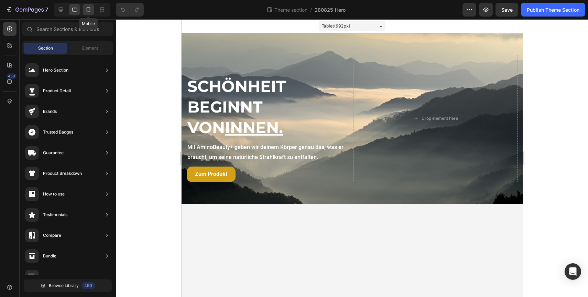
click at [85, 11] on icon at bounding box center [88, 9] width 7 height 7
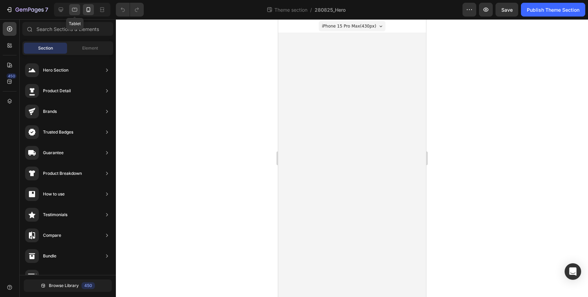
click at [77, 10] on icon at bounding box center [74, 9] width 7 height 7
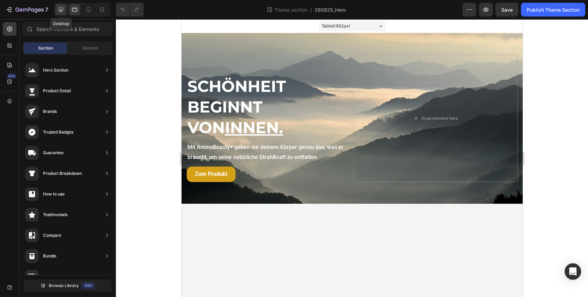
click at [60, 10] on icon at bounding box center [60, 9] width 7 height 7
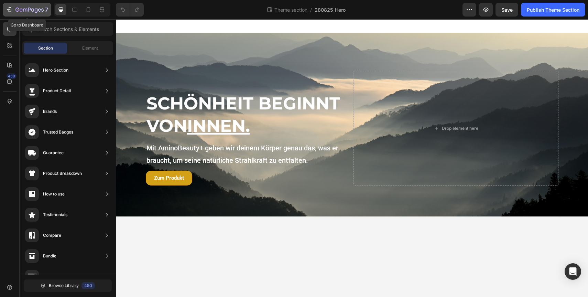
click at [16, 10] on icon "button" at bounding box center [29, 10] width 28 height 6
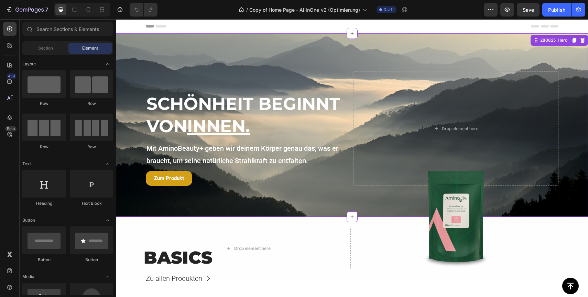
click at [231, 39] on div "SCHÖNHEIT BEGINNT VON INNEN. Heading Mit AminoBeauty+ geben wir deinem Körper g…" at bounding box center [352, 124] width 472 height 183
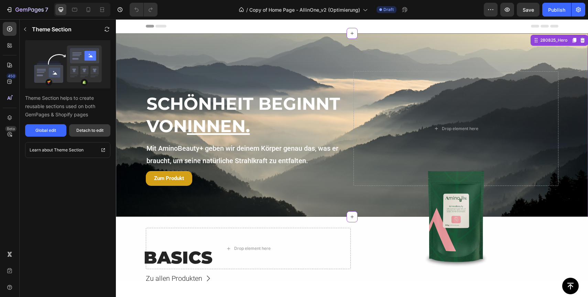
click at [95, 132] on div "Detach to edit" at bounding box center [89, 130] width 27 height 6
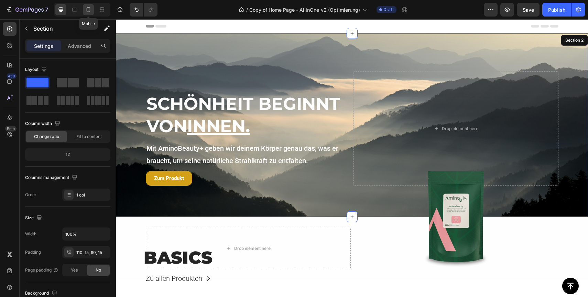
click at [84, 14] on div at bounding box center [88, 9] width 11 height 11
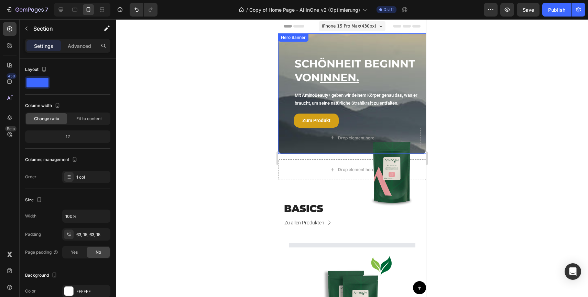
click at [282, 49] on div "SCHÖNHEIT BEGINNT VON INNEN. Heading Mit AminoBeauty+ geben wir deinem Körper g…" at bounding box center [352, 93] width 148 height 120
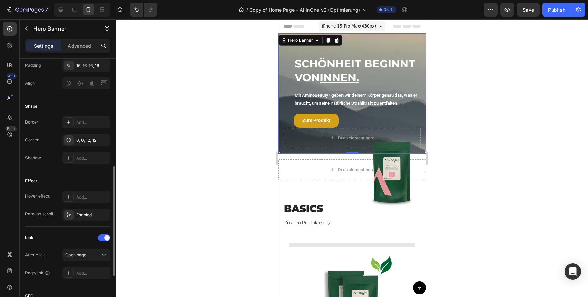
scroll to position [350, 0]
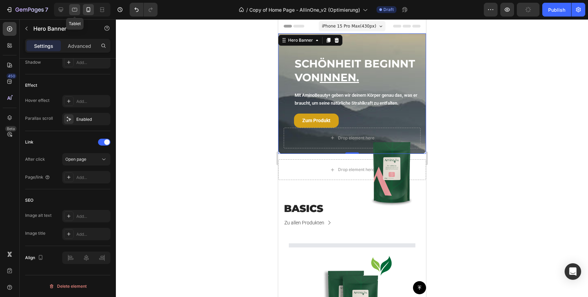
click at [74, 12] on icon at bounding box center [74, 9] width 7 height 7
type input "55 vh"
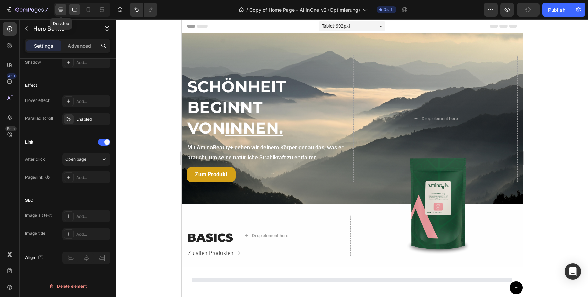
click at [62, 12] on icon at bounding box center [60, 9] width 7 height 7
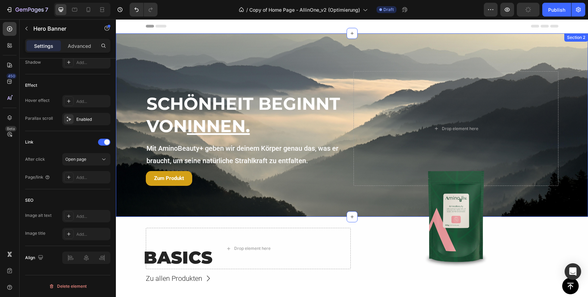
click at [264, 67] on div "SCHÖNHEIT BEGINNT VON INNEN. Heading Mit AminoBeauty+ geben wir deinem Körper g…" at bounding box center [352, 124] width 472 height 183
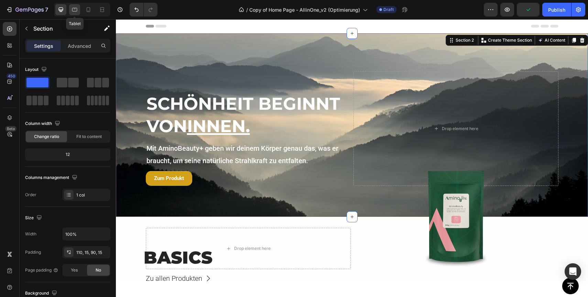
click at [75, 13] on icon at bounding box center [74, 9] width 7 height 7
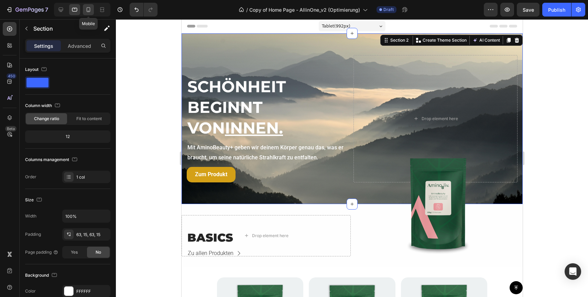
click at [87, 11] on icon at bounding box center [89, 9] width 4 height 5
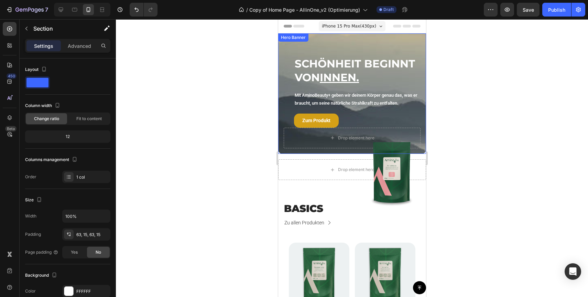
click at [281, 85] on div "SCHÖNHEIT BEGINNT VON INNEN. Heading Mit AminoBeauty+ geben wir deinem Körper g…" at bounding box center [352, 93] width 148 height 120
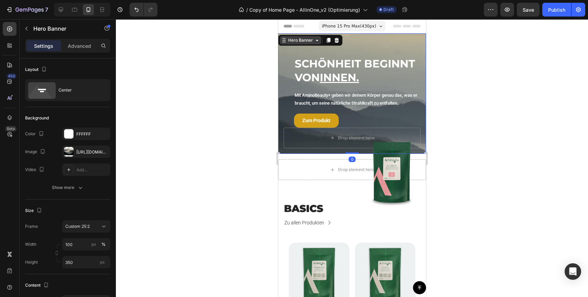
click at [300, 42] on div "Hero Banner" at bounding box center [300, 40] width 28 height 6
click at [59, 11] on icon at bounding box center [60, 9] width 7 height 7
type input "55 vh"
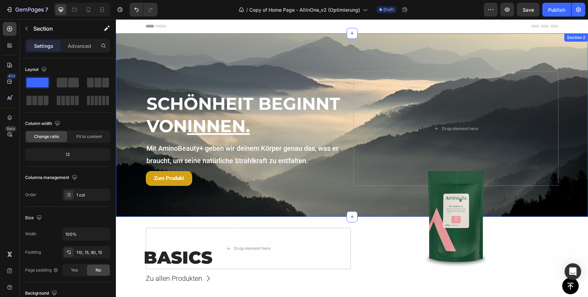
click at [171, 45] on div "SCHÖNHEIT BEGINNT VON INNEN. Heading Mit AminoBeauty+ geben wir deinem Körper g…" at bounding box center [352, 124] width 472 height 183
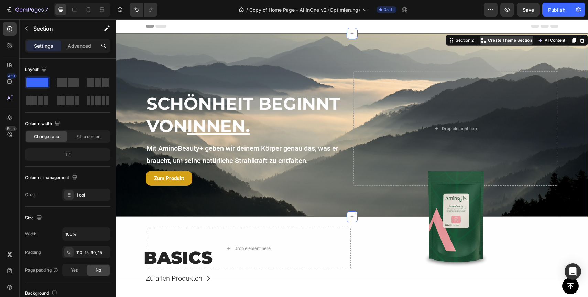
click at [519, 38] on p "Create Theme Section" at bounding box center [510, 40] width 44 height 6
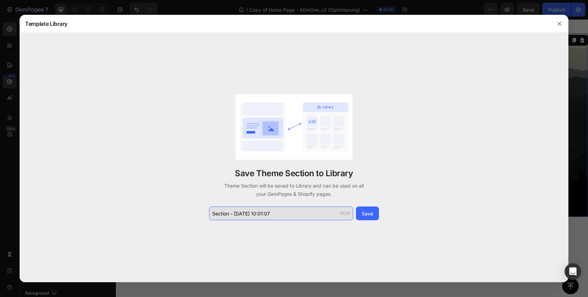
drag, startPoint x: 285, startPoint y: 216, endPoint x: 274, endPoint y: 216, distance: 10.7
click at [275, 216] on input "Section - Aug 28 10:01:07" at bounding box center [281, 213] width 144 height 14
click at [274, 216] on input "Section - Aug 28 10:01:07" at bounding box center [281, 213] width 144 height 14
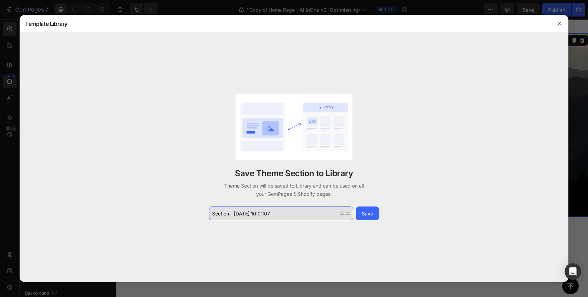
click at [274, 216] on input "Section - Aug 28 10:01:07" at bounding box center [281, 213] width 144 height 14
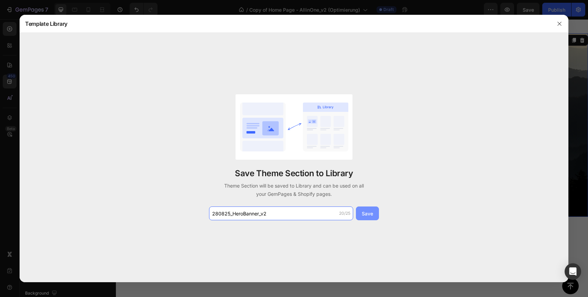
type input "280825_HeroBanner_v2"
click at [367, 209] on button "Save" at bounding box center [367, 213] width 23 height 14
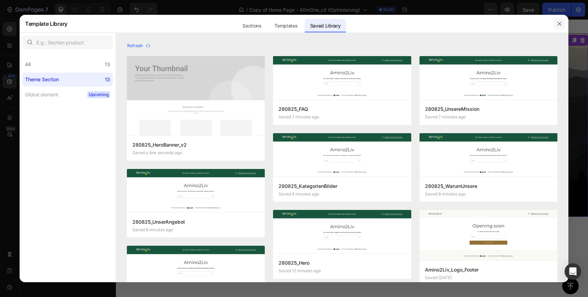
click at [557, 25] on icon "button" at bounding box center [560, 24] width 6 height 6
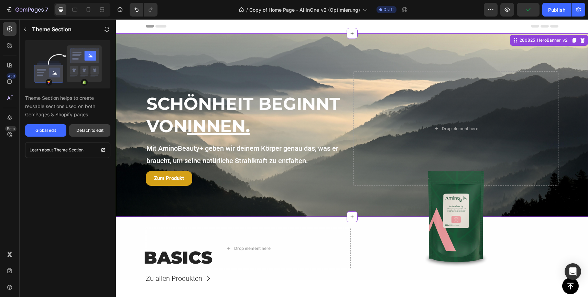
click at [93, 132] on div "Detach to edit" at bounding box center [89, 130] width 27 height 6
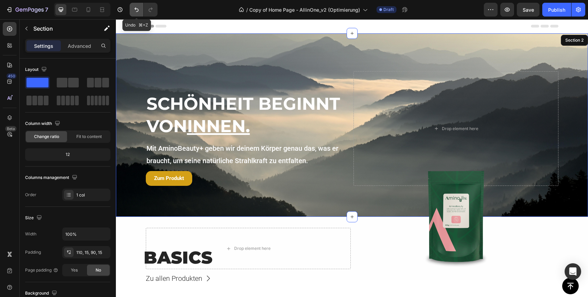
click at [131, 11] on button "Undo/Redo" at bounding box center [137, 10] width 14 height 14
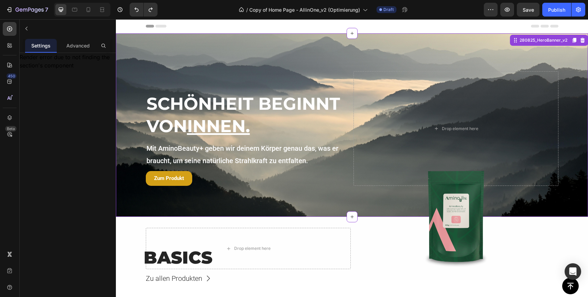
click at [229, 75] on div "SCHÖNHEIT BEGINNT VON INNEN. Heading" at bounding box center [248, 106] width 205 height 70
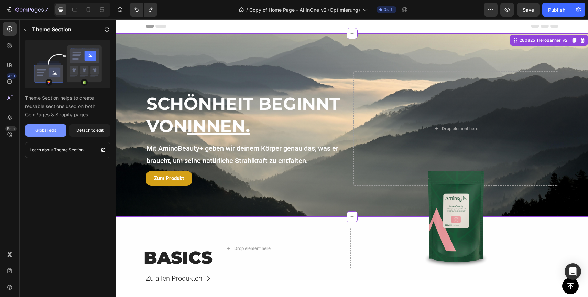
click at [50, 130] on div "Global edit" at bounding box center [45, 130] width 21 height 6
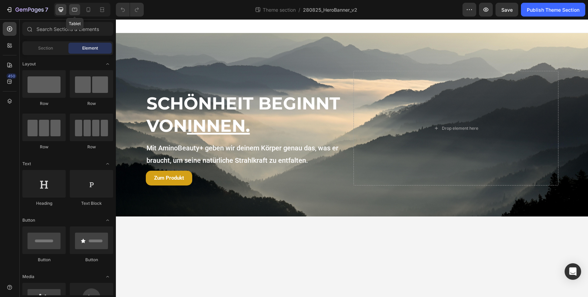
click at [75, 14] on div at bounding box center [74, 9] width 11 height 11
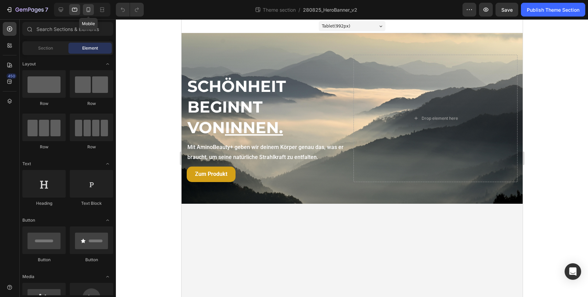
click at [87, 12] on icon at bounding box center [88, 9] width 7 height 7
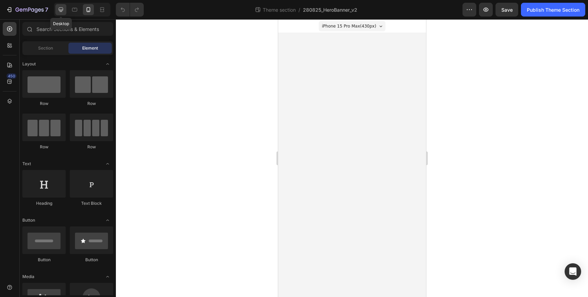
click at [60, 7] on icon at bounding box center [60, 9] width 7 height 7
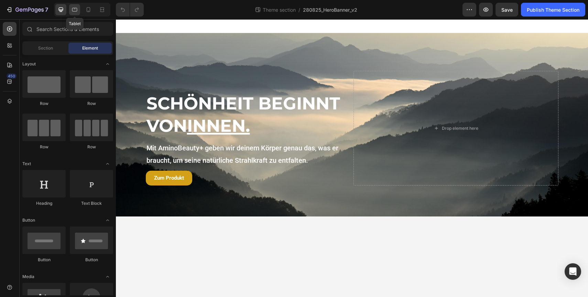
click at [75, 5] on div at bounding box center [74, 9] width 11 height 11
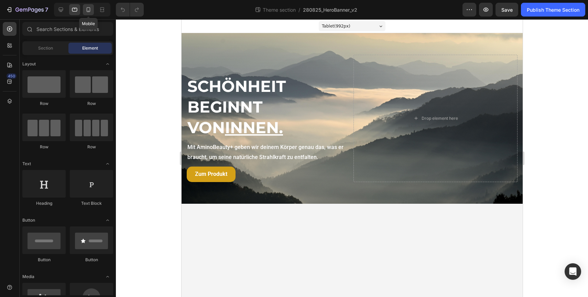
click at [85, 14] on div at bounding box center [88, 9] width 11 height 11
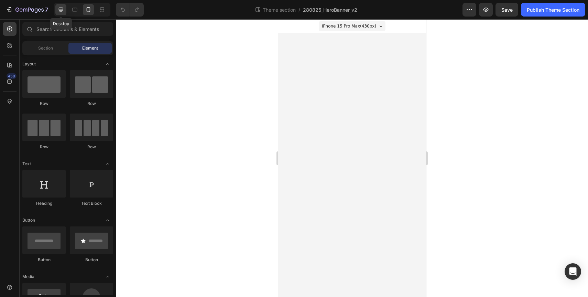
click at [64, 13] on div at bounding box center [60, 9] width 11 height 11
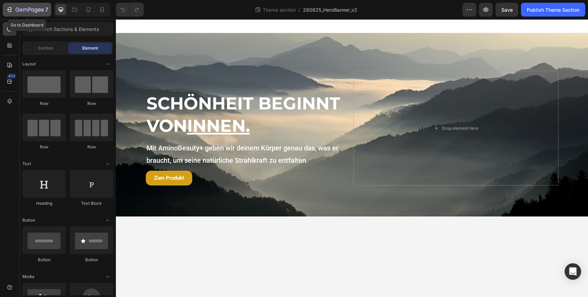
click at [31, 14] on button "7" at bounding box center [27, 10] width 48 height 14
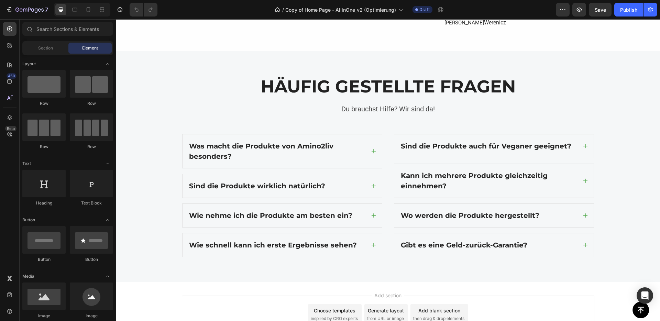
scroll to position [1462, 0]
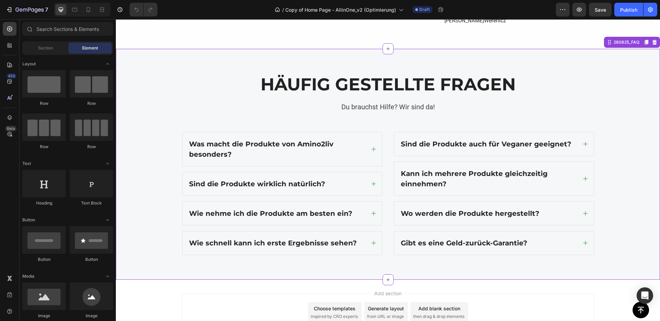
click at [219, 94] on h2 "HÄUFIG GESTELLTE FRAGEN" at bounding box center [388, 85] width 413 height 22
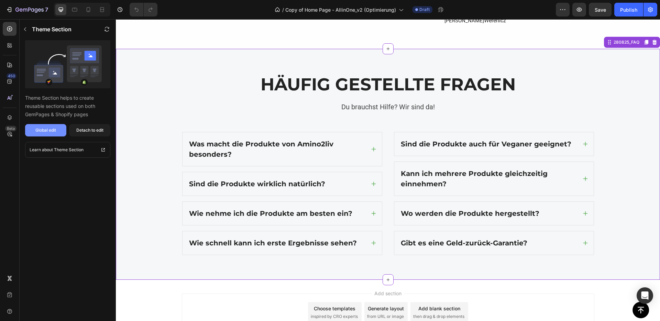
click at [49, 131] on div "Global edit" at bounding box center [45, 130] width 21 height 6
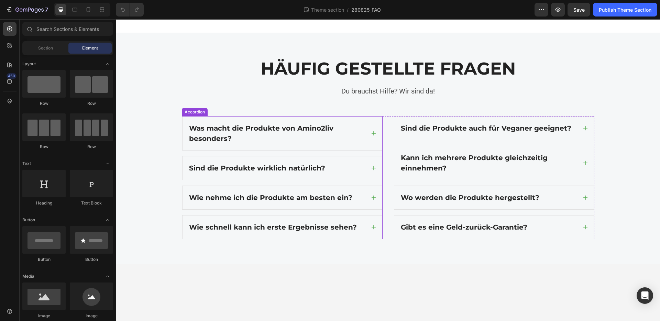
click at [372, 169] on icon at bounding box center [374, 168] width 6 height 6
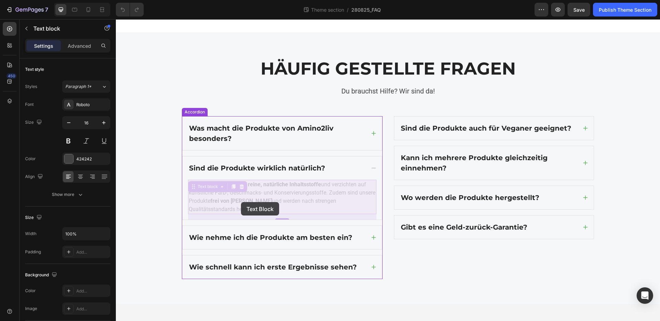
drag, startPoint x: 269, startPoint y: 210, endPoint x: 241, endPoint y: 202, distance: 29.0
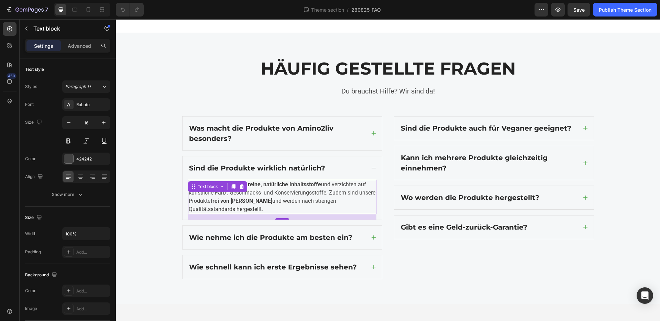
click at [263, 194] on p "Ja! Wir verwenden 100% reine, natürliche Inhaltsstoffe und verzichten auf künst…" at bounding box center [282, 197] width 187 height 33
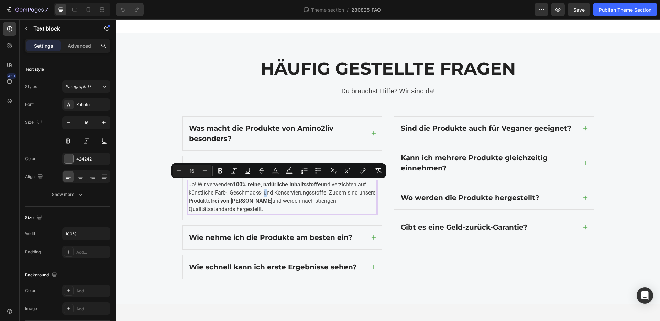
copy p "Ja! Wir verwenden 100% reine, natürliche Inhaltsstoffe und verzichten auf künst…"
click at [333, 239] on strong "Wie nehme ich die Produkte am besten ein?" at bounding box center [270, 238] width 163 height 8
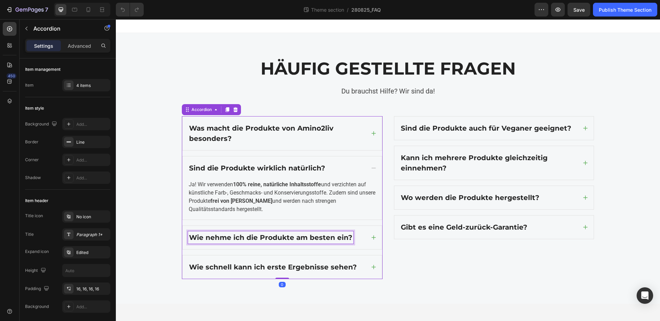
click at [329, 239] on strong "Wie nehme ich die Produkte am besten ein?" at bounding box center [270, 238] width 163 height 8
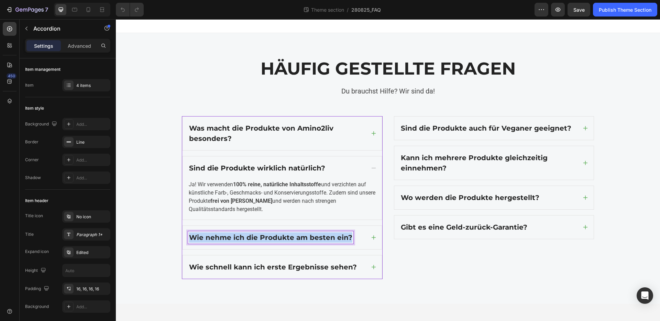
click at [329, 239] on strong "Wie nehme ich die Produkte am besten ein?" at bounding box center [270, 238] width 163 height 8
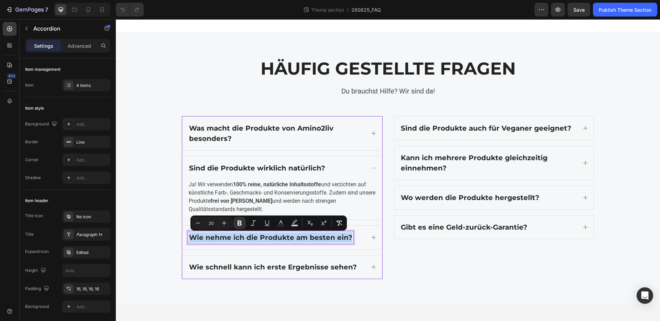
copy strong "Wie nehme ich die Produkte am besten ein?"
click at [377, 239] on div "Wie nehme ich die Produkte am besten ein?" at bounding box center [282, 237] width 199 height 23
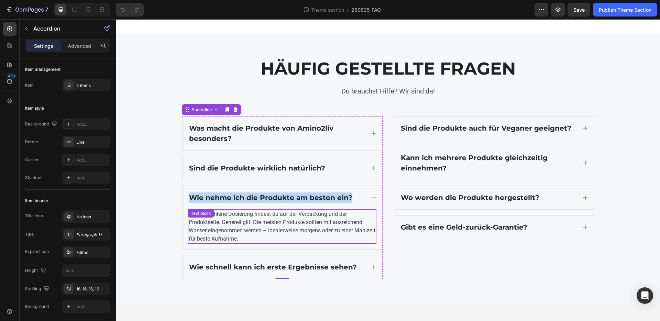
click at [293, 225] on p "Die empfohlene Dosierung findest du auf der Verpackung und der Produktseite. Ge…" at bounding box center [282, 226] width 187 height 33
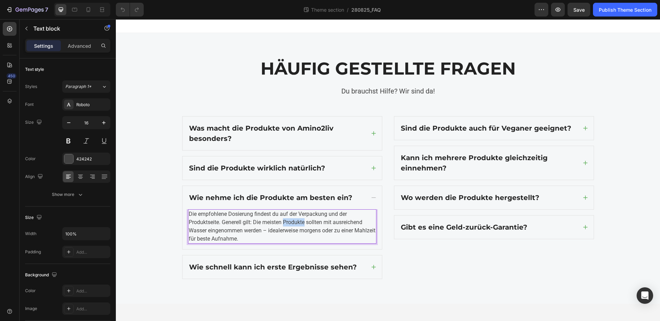
click at [293, 225] on p "Die empfohlene Dosierung findest du auf der Verpackung und der Produktseite. Ge…" at bounding box center [282, 226] width 187 height 33
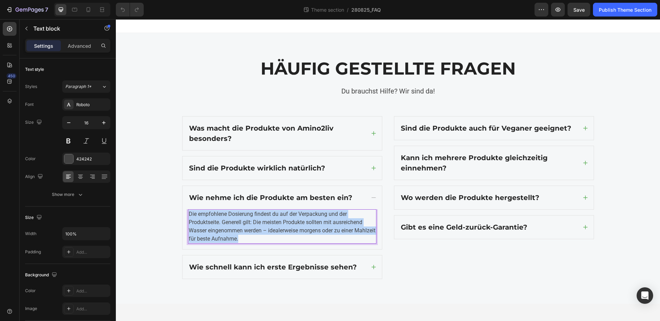
click at [293, 225] on p "Die empfohlene Dosierung findest du auf der Verpackung und der Produktseite. Ge…" at bounding box center [282, 226] width 187 height 33
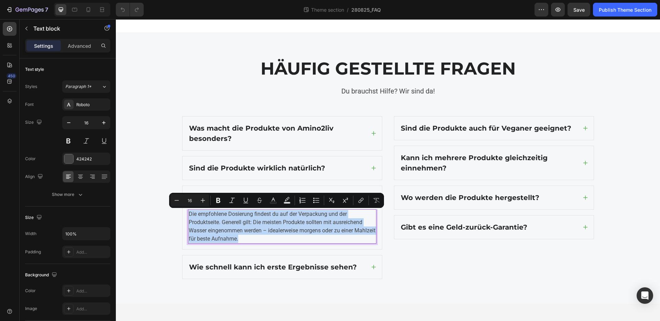
copy p "Die empfohlene Dosierung findest du auf der Verpackung und der Produktseite. Ge…"
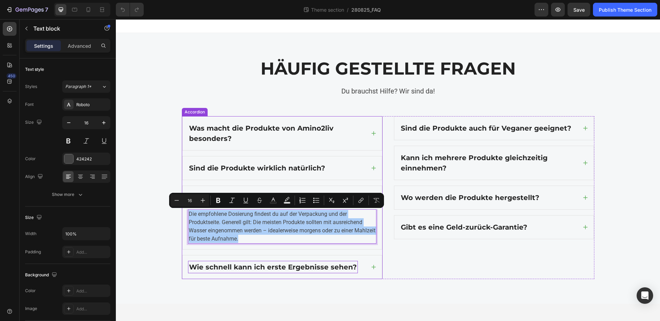
click at [317, 263] on strong "Wie schnell kann ich erste Ergebnisse sehen?" at bounding box center [273, 267] width 168 height 8
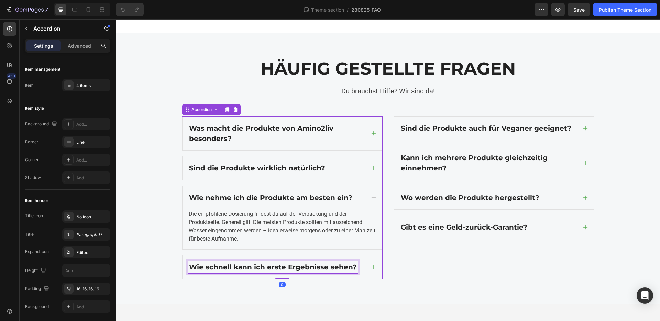
click at [317, 263] on strong "Wie schnell kann ich erste Ergebnisse sehen?" at bounding box center [273, 267] width 168 height 8
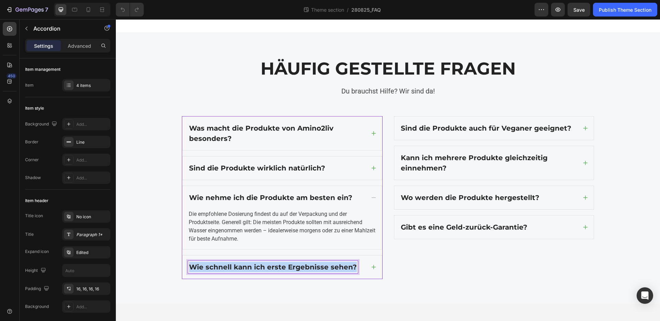
click at [317, 263] on strong "Wie schnell kann ich erste Ergebnisse sehen?" at bounding box center [273, 267] width 168 height 8
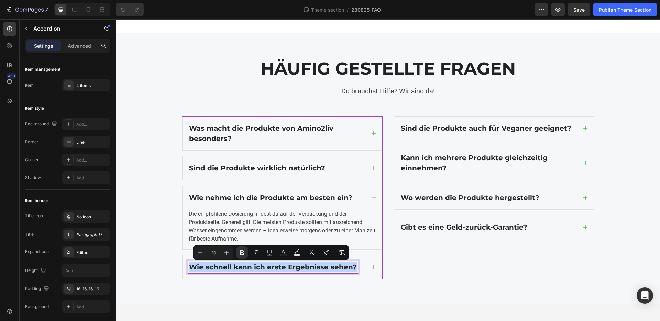
copy strong "Wie schnell kann ich erste Ergebnisse sehen?"
click at [374, 267] on icon at bounding box center [373, 267] width 4 height 4
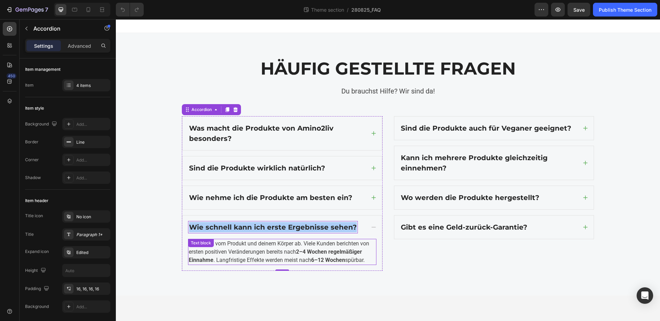
click at [291, 248] on p "Das hängt vom Produkt und deinem Körper ab. Viele Kunden berichten von ersten p…" at bounding box center [282, 252] width 187 height 25
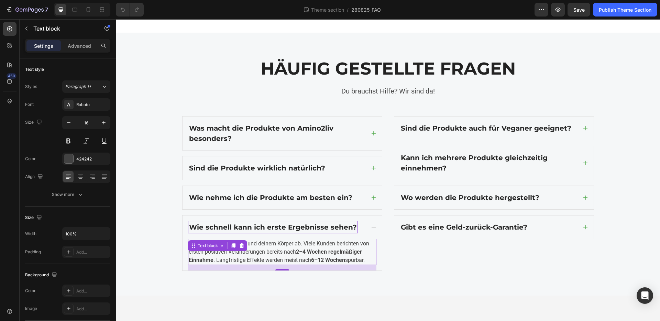
click at [291, 248] on p "Das hängt vom Produkt und deinem Körper ab. Viele Kunden berichten von ersten p…" at bounding box center [282, 252] width 187 height 25
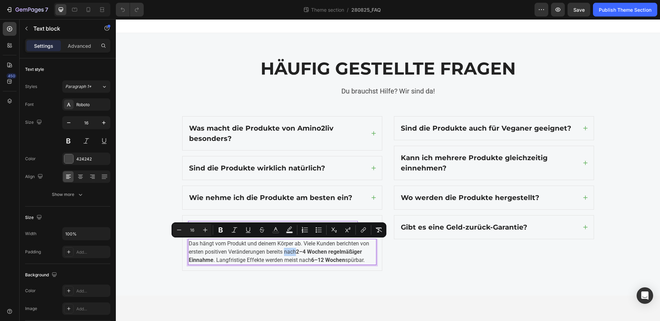
copy p "Das hängt vom Produkt und deinem Körper ab. Viele Kunden berichten von ersten p…"
click at [532, 123] on p "Sind die Produkte auch für Veganer geeignet?" at bounding box center [486, 128] width 171 height 10
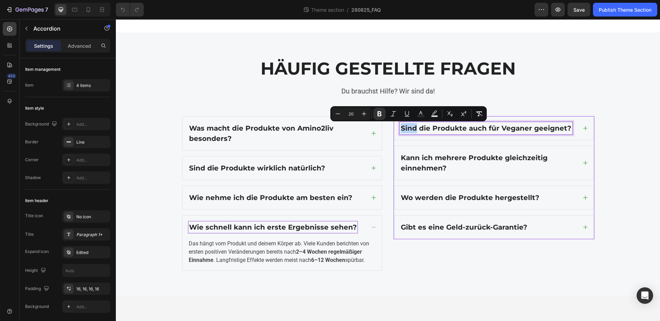
click at [519, 128] on strong "Sind die Produkte auch für Veganer geeignet?" at bounding box center [486, 128] width 171 height 8
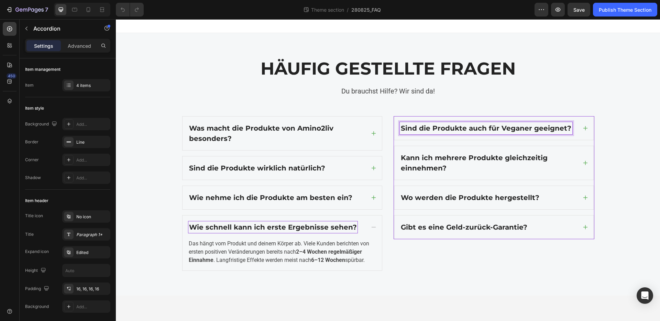
click at [519, 128] on strong "Sind die Produkte auch für Veganer geeignet?" at bounding box center [486, 128] width 171 height 8
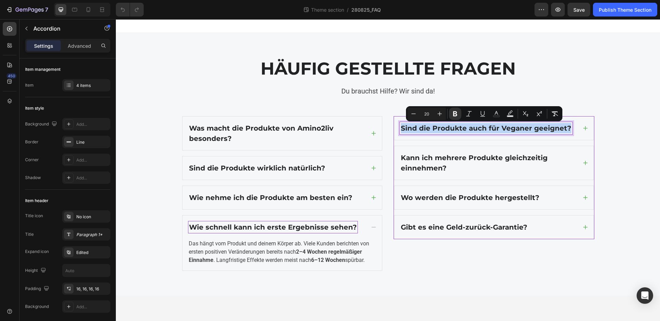
copy strong "Sind die Produkte auch für Veganer geeignet?"
click at [587, 128] on icon at bounding box center [585, 128] width 4 height 4
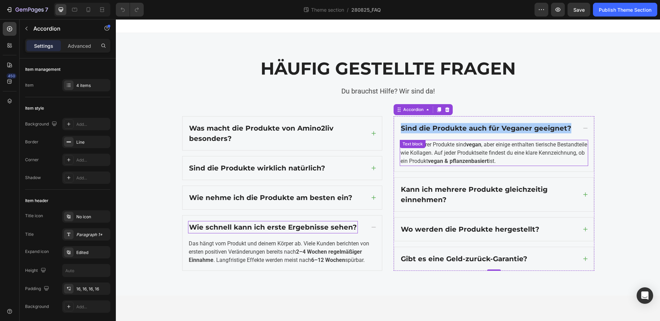
click at [530, 150] on p "Viele unserer Produkte sind vegan , aber einige enthalten tierische Bestandteil…" at bounding box center [494, 153] width 187 height 25
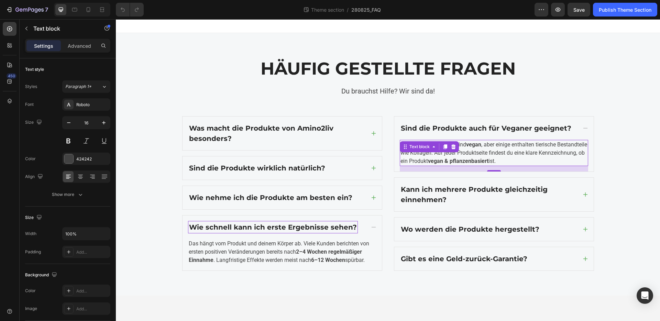
click at [530, 150] on p "Viele unserer Produkte sind vegan , aber einige enthalten tierische Bestandteil…" at bounding box center [494, 153] width 187 height 25
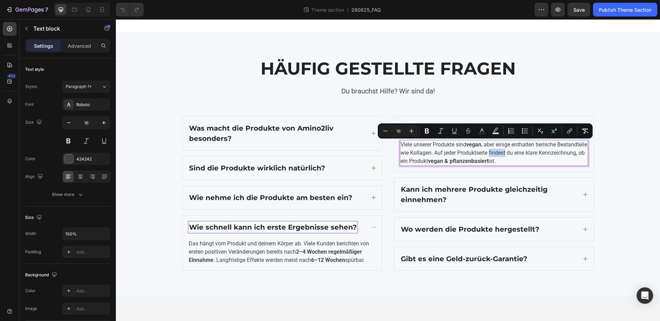
click at [530, 150] on p "Viele unserer Produkte sind vegan , aber einige enthalten tierische Bestandteil…" at bounding box center [494, 153] width 187 height 25
copy p "Viele unserer Produkte sind vegan , aber einige enthalten tierische Bestandteil…"
click at [433, 190] on strong "Kann ich mehrere Produkte gleichzeitig einnehmen?" at bounding box center [474, 194] width 147 height 19
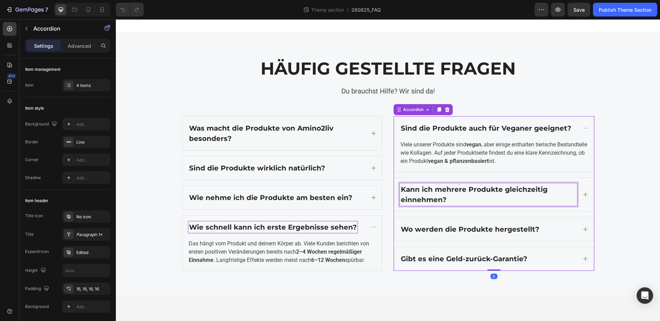
click at [433, 190] on strong "Kann ich mehrere Produkte gleichzeitig einnehmen?" at bounding box center [474, 194] width 147 height 19
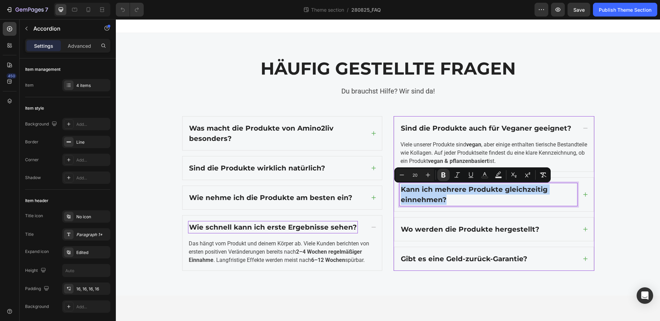
copy strong "Kann ich mehrere Produkte gleichzeitig einnehmen?"
click at [584, 192] on icon at bounding box center [586, 195] width 6 height 6
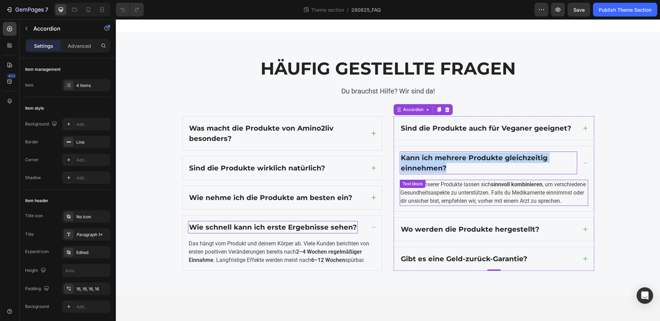
click at [482, 199] on p "Ja, viele unserer Produkte lassen sich sinnvoll kombinieren , um verschiedene G…" at bounding box center [494, 193] width 187 height 25
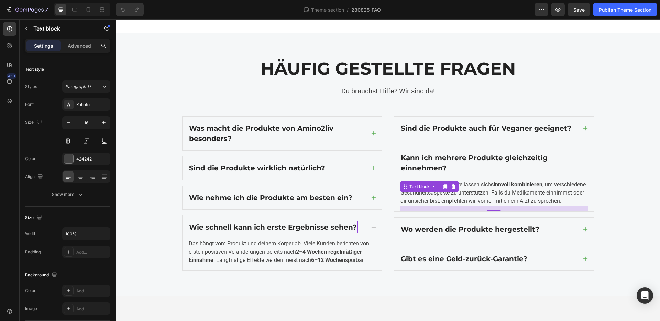
click at [482, 199] on p "Ja, viele unserer Produkte lassen sich sinnvoll kombinieren , um verschiedene G…" at bounding box center [494, 193] width 187 height 25
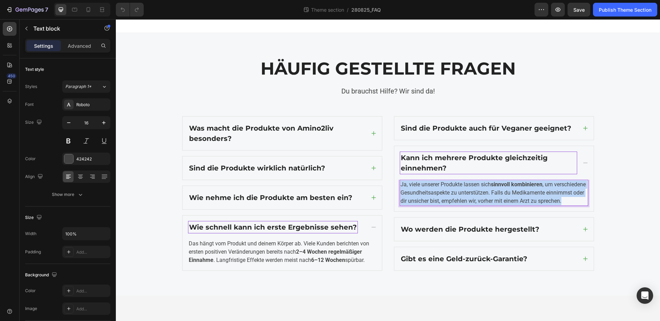
click at [482, 199] on p "Ja, viele unserer Produkte lassen sich sinnvoll kombinieren , um verschiedene G…" at bounding box center [494, 193] width 187 height 25
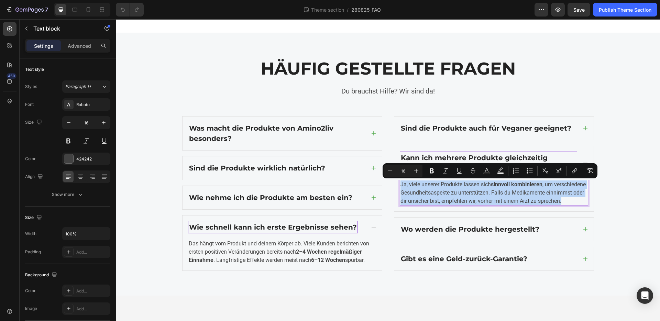
copy p "Ja, viele unserer Produkte lassen sich sinnvoll kombinieren , um verschiedene G…"
click at [466, 234] on strong "Wo werden die Produkte hergestellt?" at bounding box center [470, 229] width 139 height 8
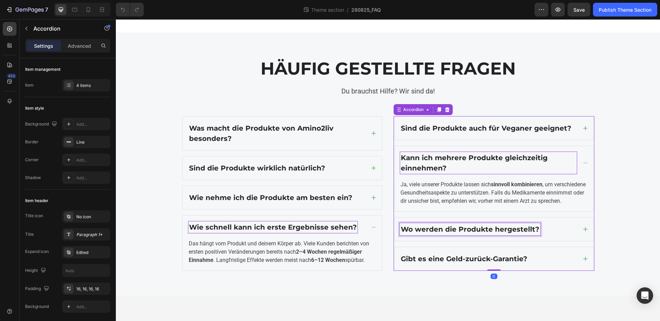
click at [466, 234] on strong "Wo werden die Produkte hergestellt?" at bounding box center [470, 229] width 139 height 8
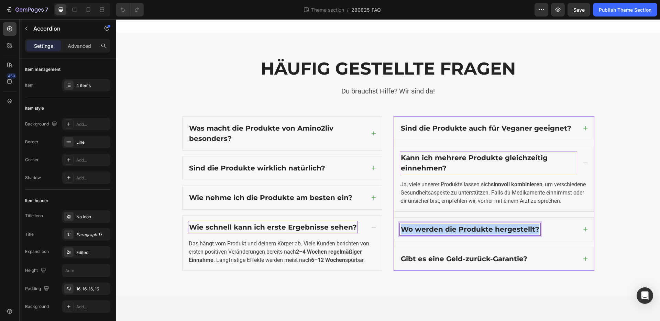
click at [466, 234] on strong "Wo werden die Produkte hergestellt?" at bounding box center [470, 229] width 139 height 8
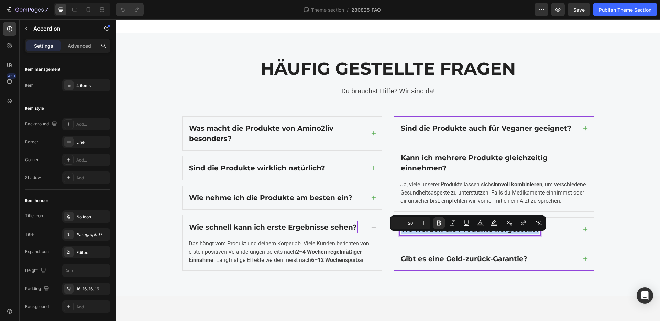
copy strong "Wo werden die Produkte hergestellt?"
click at [585, 241] on div "Wo werden die Produkte hergestellt?" at bounding box center [493, 229] width 199 height 23
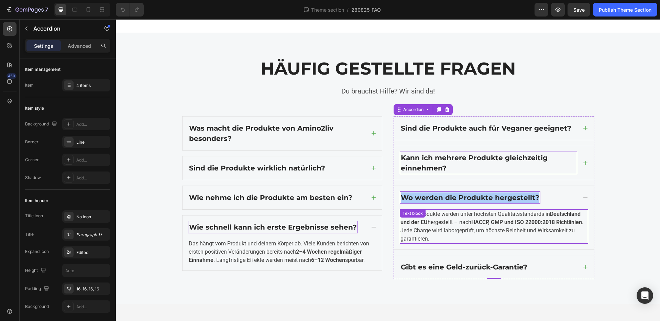
click at [476, 225] on strong "HACCP, GMP und ISO 22000:2018 Richtlinien" at bounding box center [526, 222] width 111 height 7
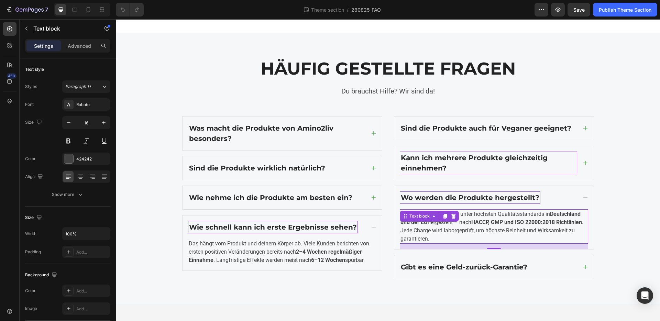
click at [476, 225] on strong "HACCP, GMP und ISO 22000:2018 Richtlinien" at bounding box center [526, 222] width 111 height 7
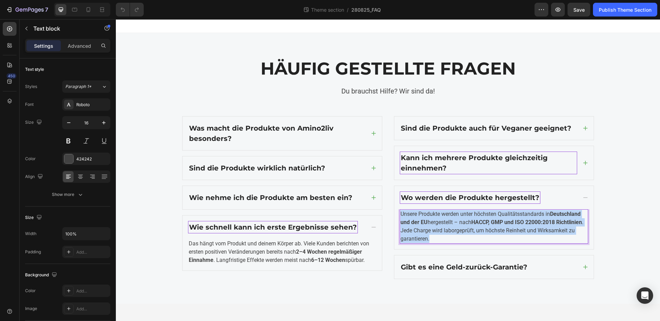
click at [476, 225] on strong "HACCP, GMP und ISO 22000:2018 Richtlinien" at bounding box center [526, 222] width 111 height 7
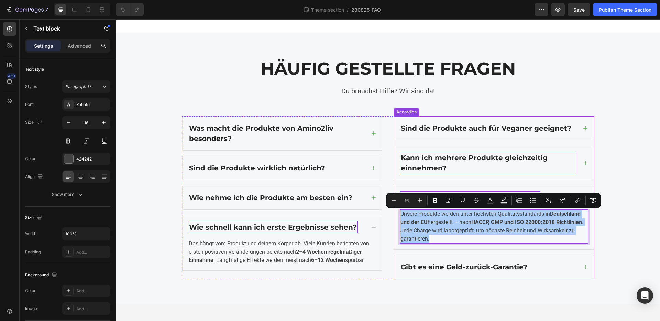
click at [534, 261] on div "Gibt es eine Geld-zurück-Garantie?" at bounding box center [488, 267] width 177 height 12
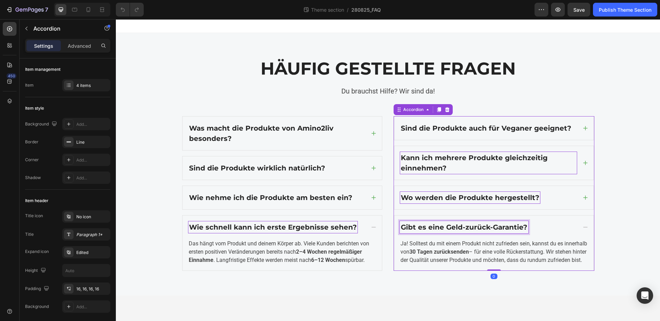
click at [481, 227] on strong "Gibt es eine Geld-zurück-Garantie?" at bounding box center [464, 227] width 127 height 8
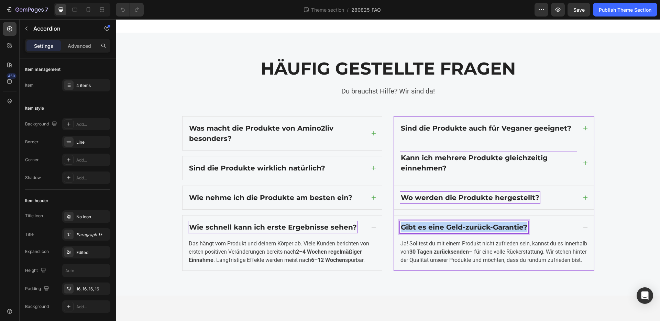
click at [492, 259] on p "Ja! Solltest du mit einem Produkt nicht zufrieden sein, kannst du es innerhalb …" at bounding box center [494, 252] width 187 height 25
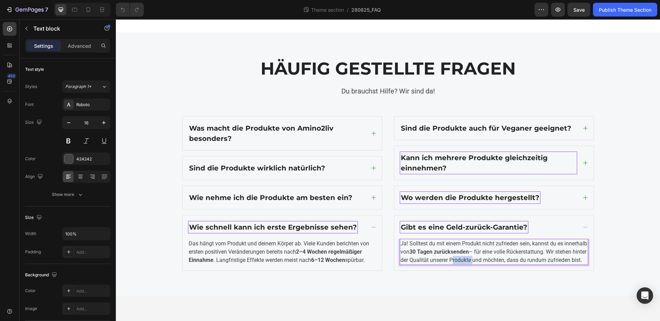
click at [492, 259] on p "Ja! Solltest du mit einem Produkt nicht zufrieden sein, kannst du es innerhalb …" at bounding box center [494, 252] width 187 height 25
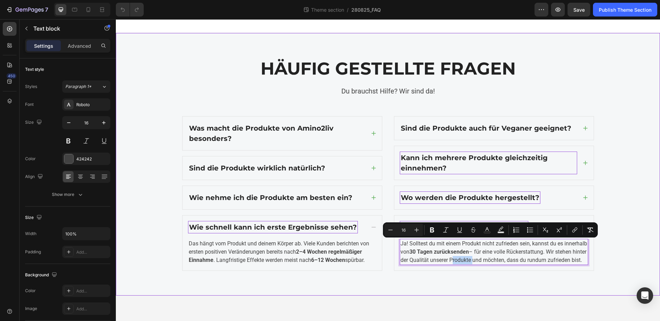
click at [173, 54] on div "HÄUFIG GESTELLTE FRAGEN Heading Du brauchst Hilfe? Wir sind da! Text block Row …" at bounding box center [388, 164] width 544 height 263
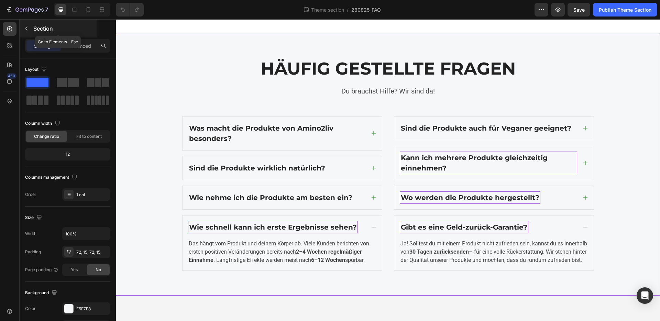
click at [31, 29] on button "button" at bounding box center [26, 28] width 11 height 11
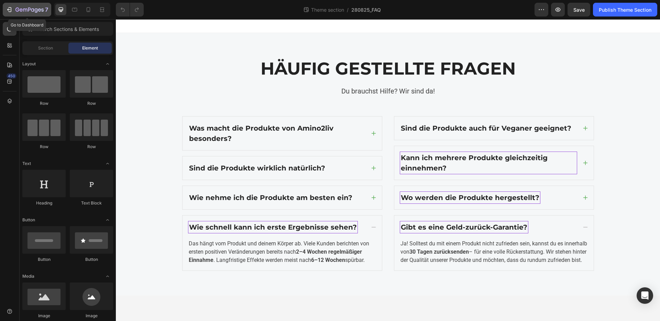
click at [7, 11] on icon "button" at bounding box center [9, 9] width 7 height 7
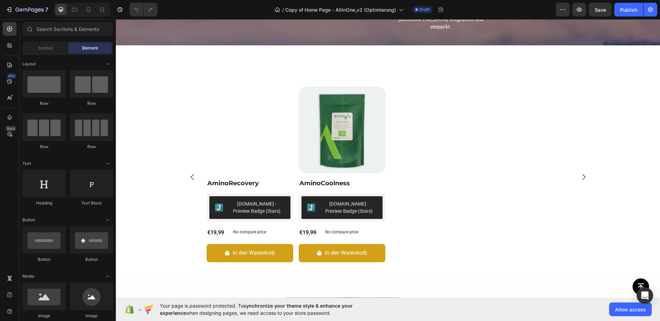
scroll to position [1001, 0]
